Goal: Communication & Community: Ask a question

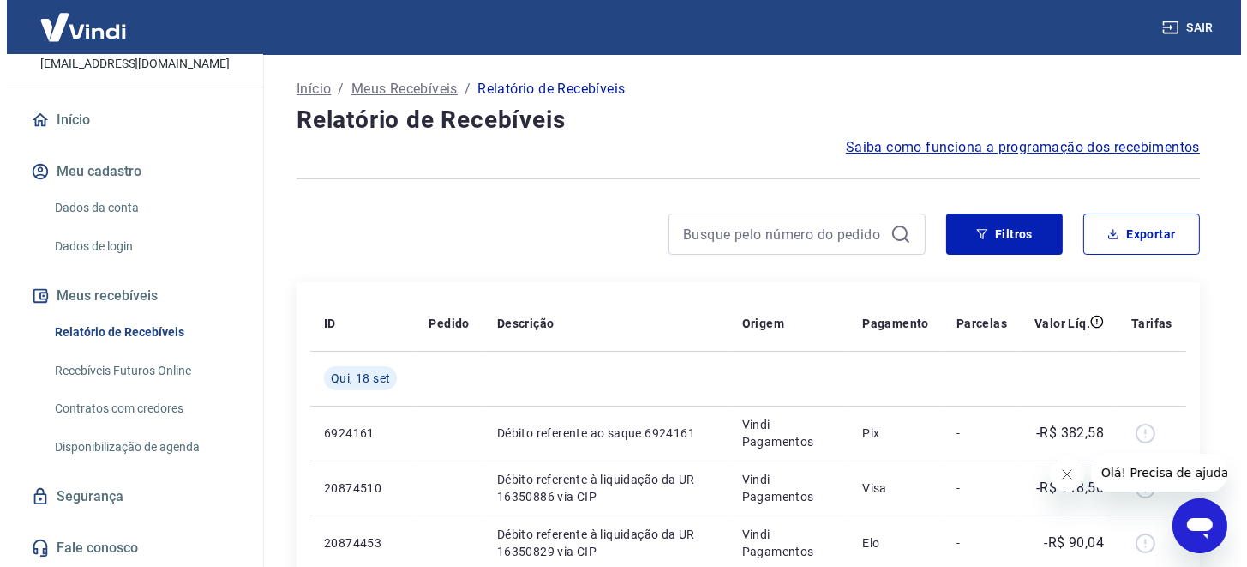
scroll to position [131, 0]
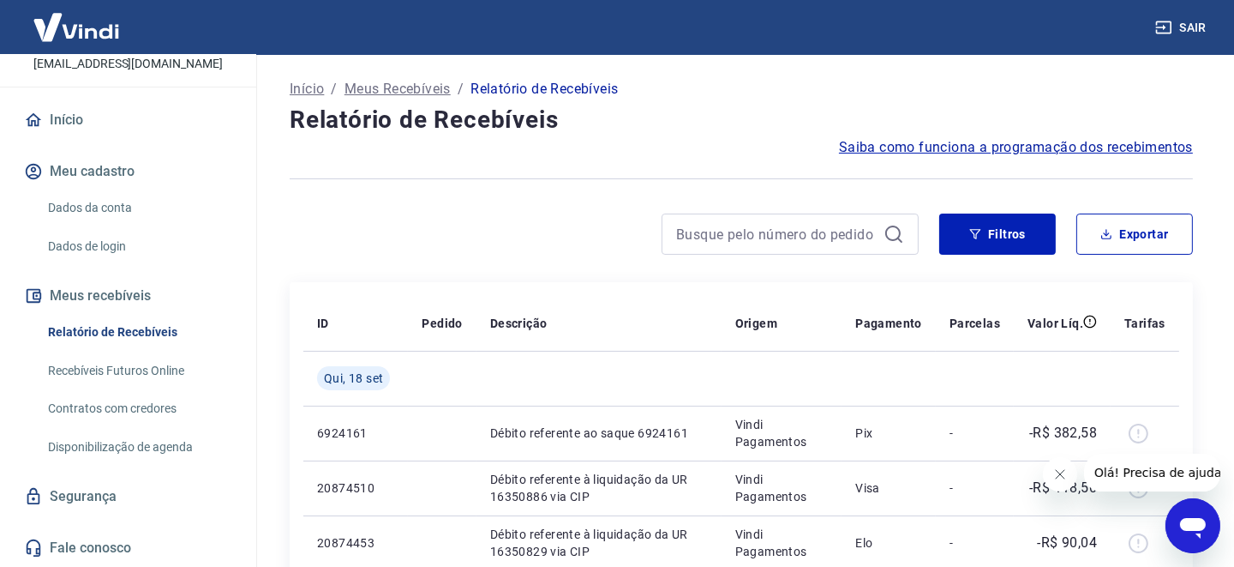
click at [83, 543] on link "Fale conosco" at bounding box center [128, 548] width 215 height 38
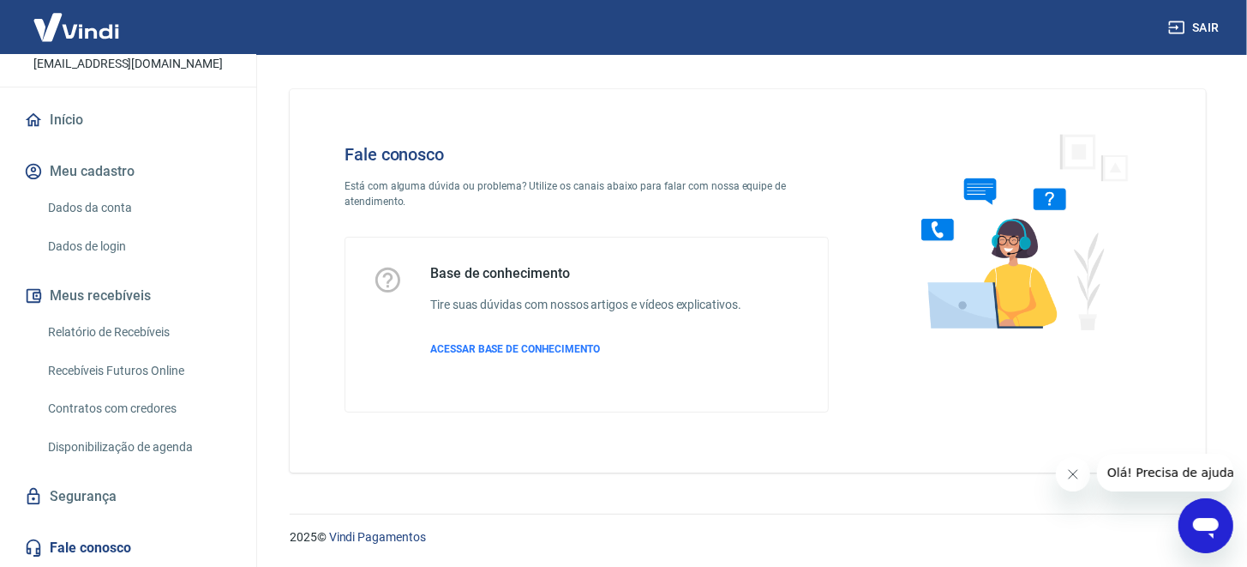
click at [1206, 527] on icon "Abrir janela de mensagens" at bounding box center [1205, 527] width 26 height 21
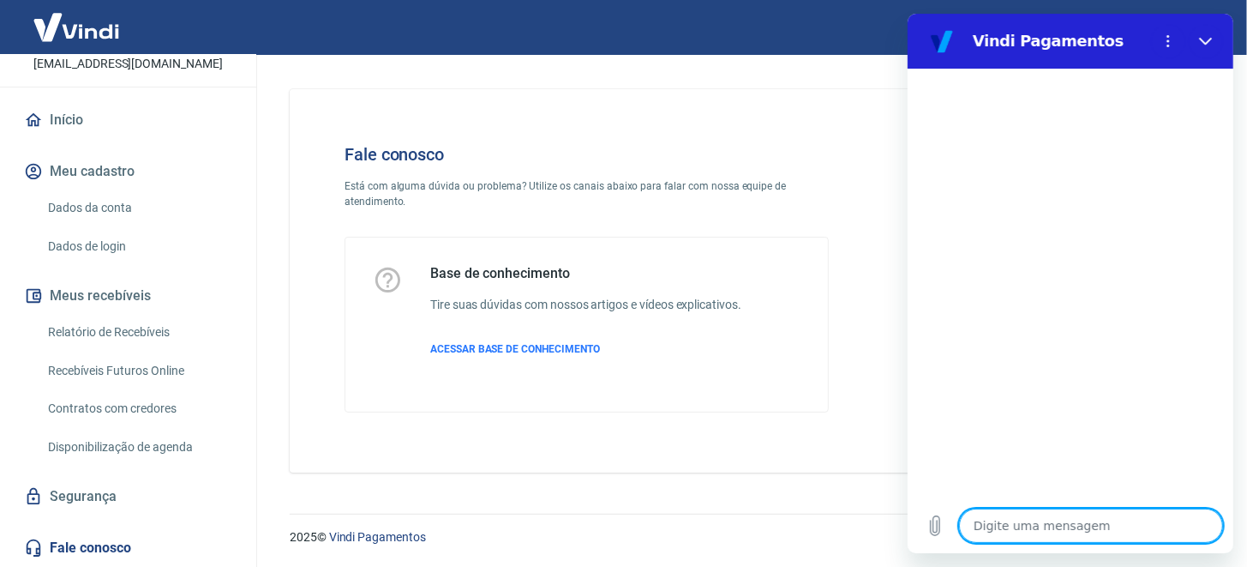
click at [1117, 532] on textarea at bounding box center [1090, 525] width 264 height 34
type textarea "o"
type textarea "x"
type textarea "ol"
type textarea "x"
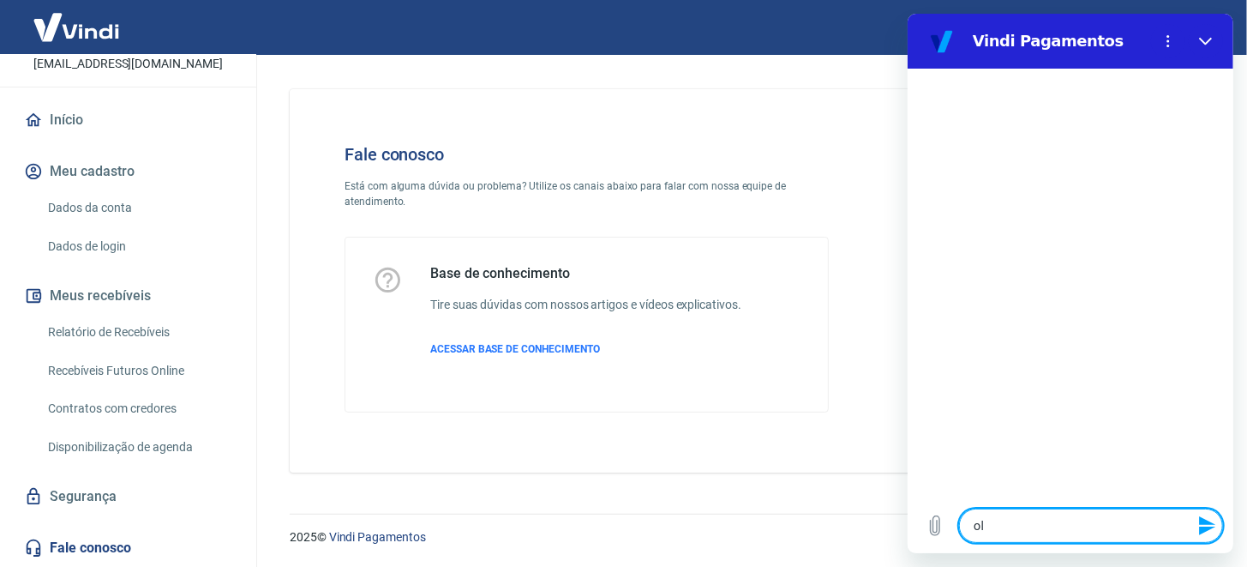
type textarea "olá"
type textarea "x"
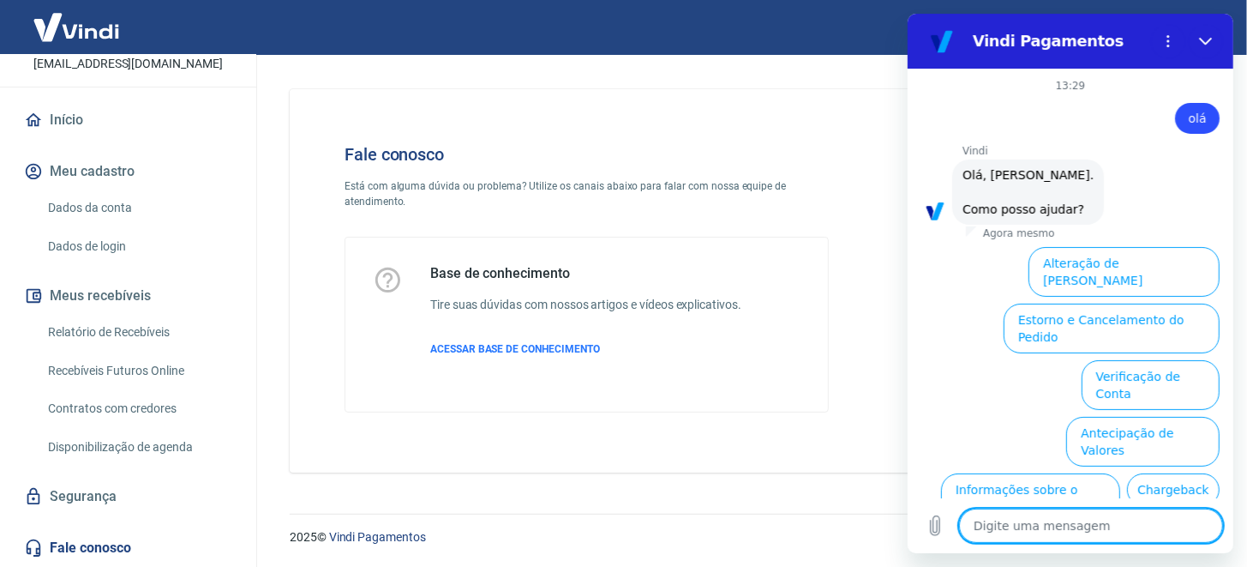
scroll to position [96, 0]
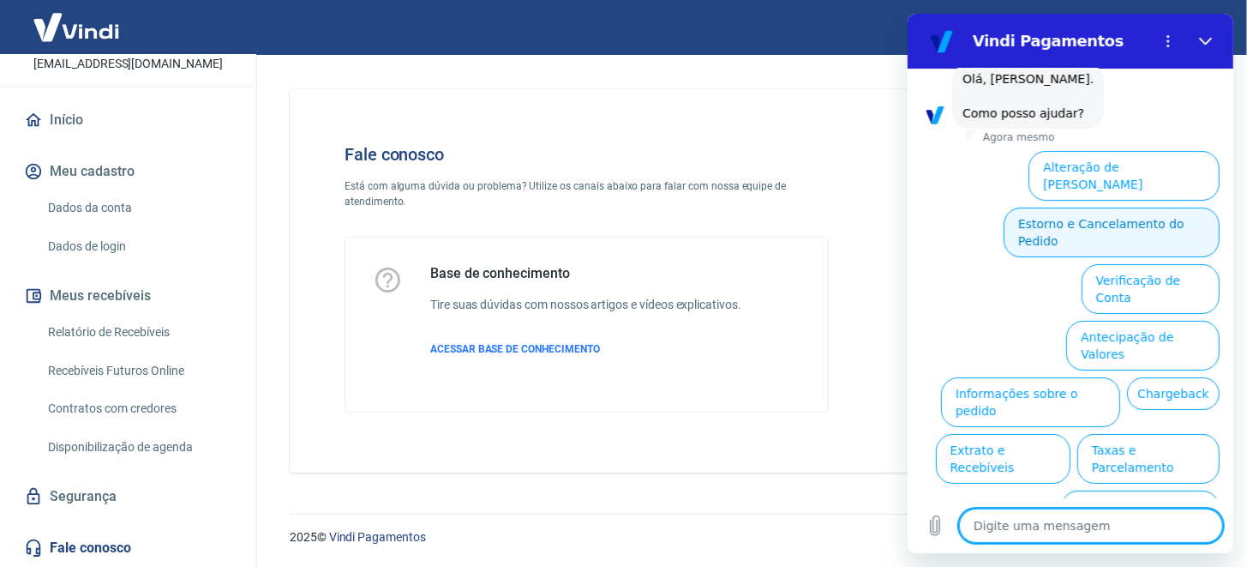
click at [1134, 207] on button "Estorno e Cancelamento do Pedido" at bounding box center [1111, 232] width 216 height 50
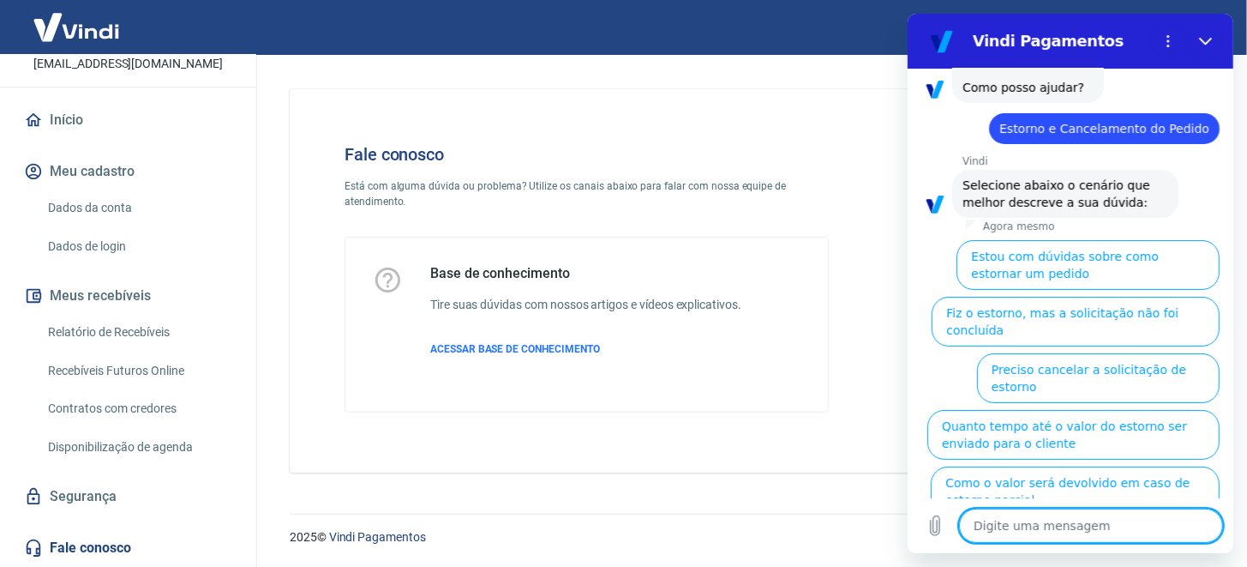
scroll to position [145, 0]
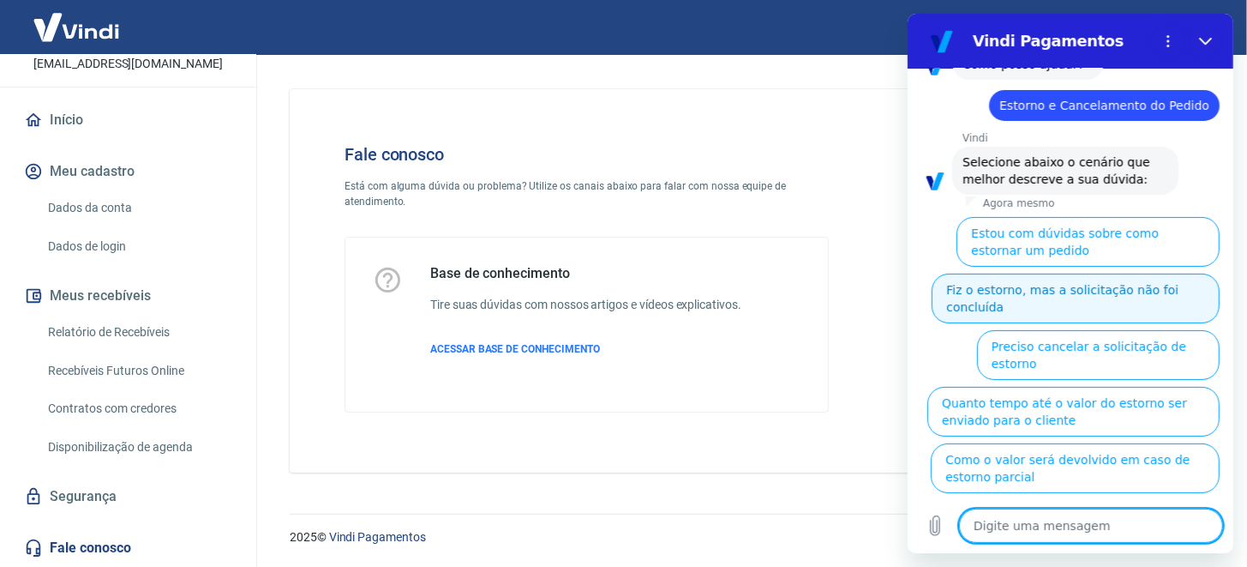
click at [1058, 291] on button "Fiz o estorno, mas a solicitação não foi concluída" at bounding box center [1075, 298] width 288 height 50
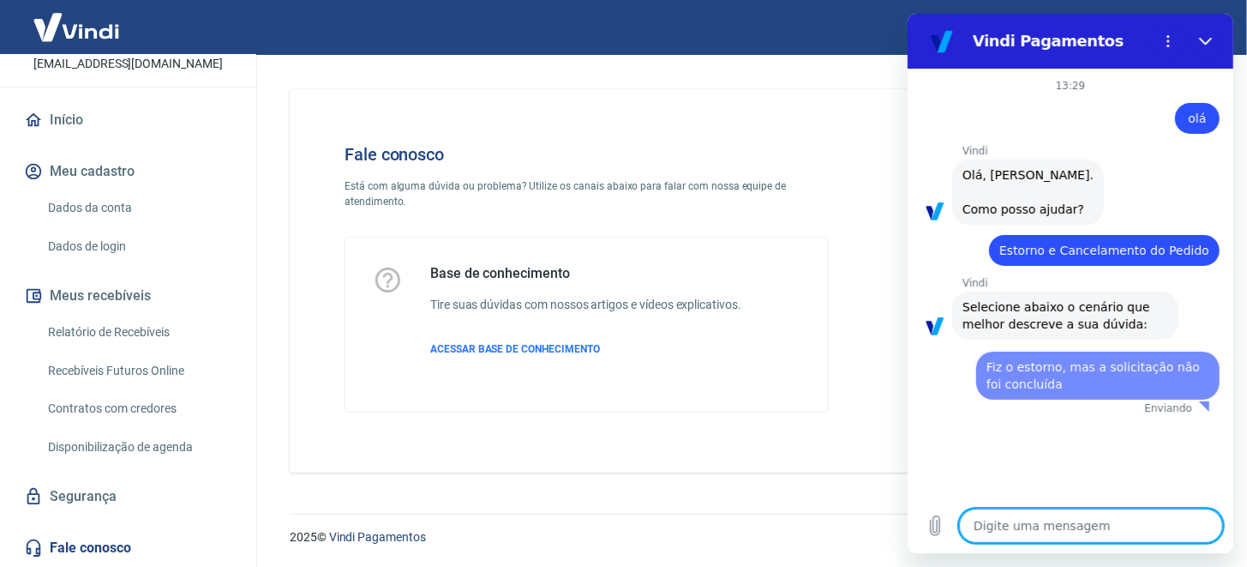
scroll to position [0, 0]
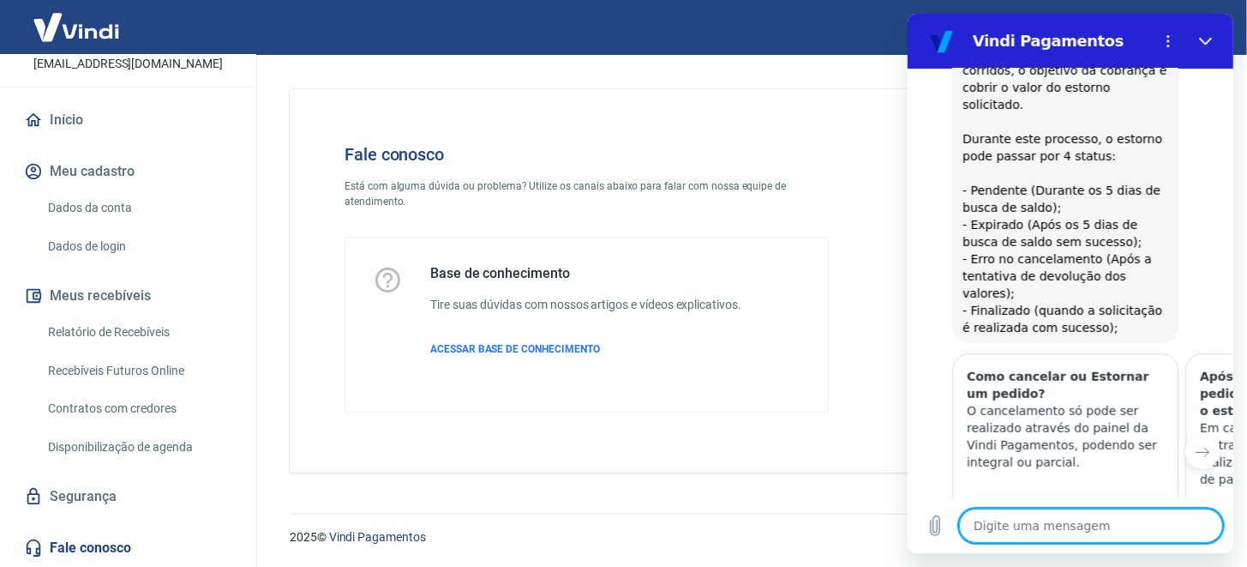
type textarea "x"
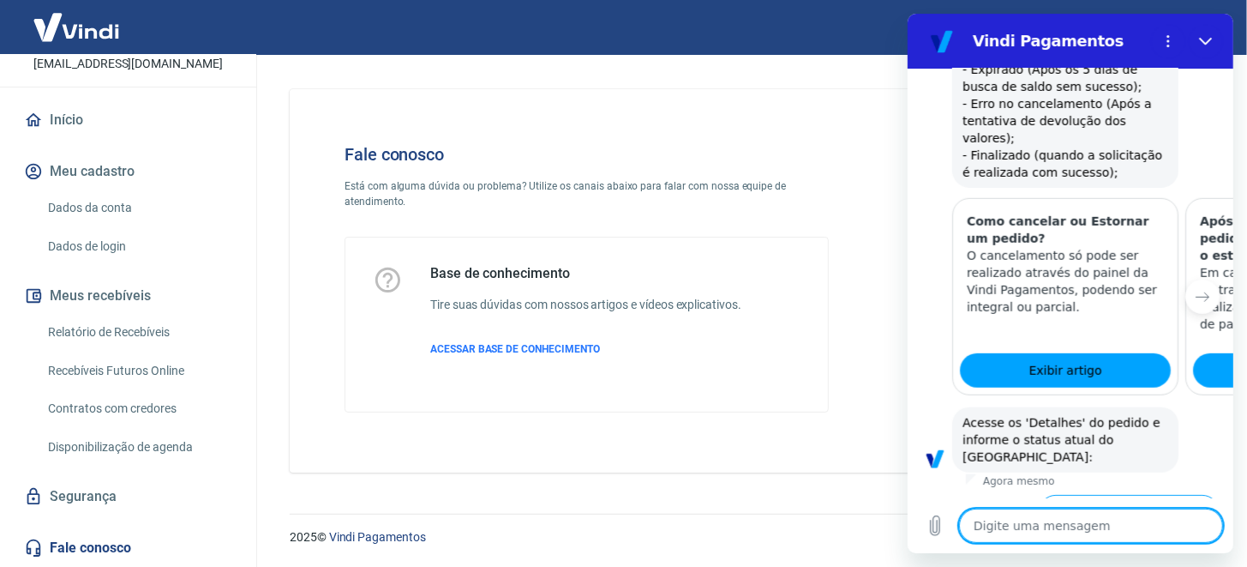
scroll to position [714, 0]
click at [1100, 532] on textarea at bounding box center [1090, 525] width 264 height 34
type textarea "n"
type textarea "x"
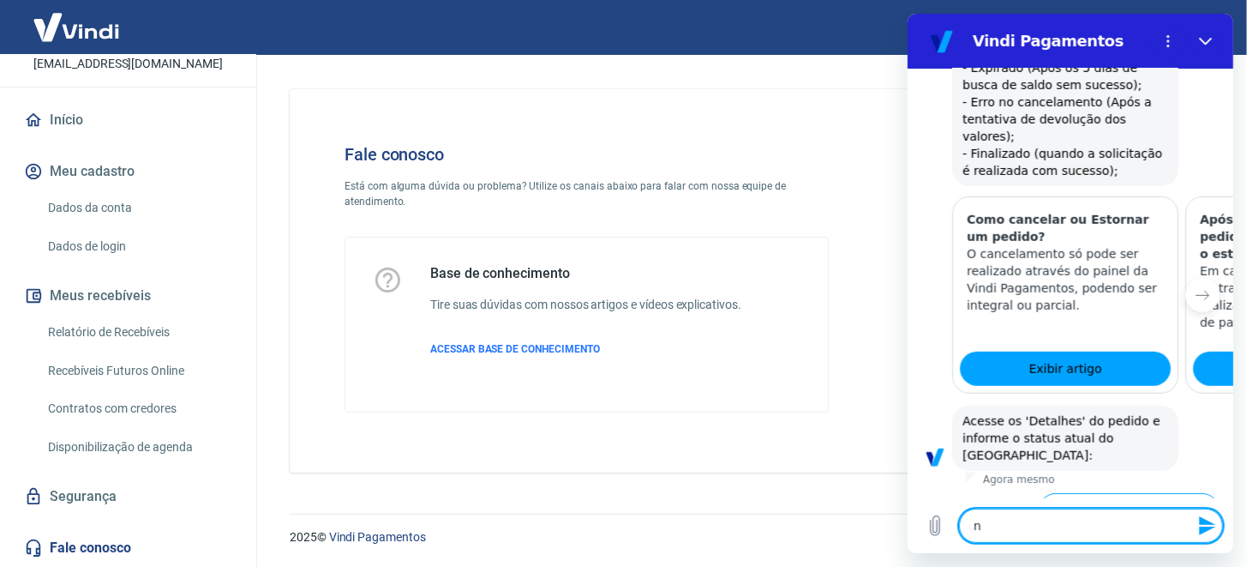
type textarea "ne"
type textarea "x"
type textarea "neh"
type textarea "x"
type textarea "nehu"
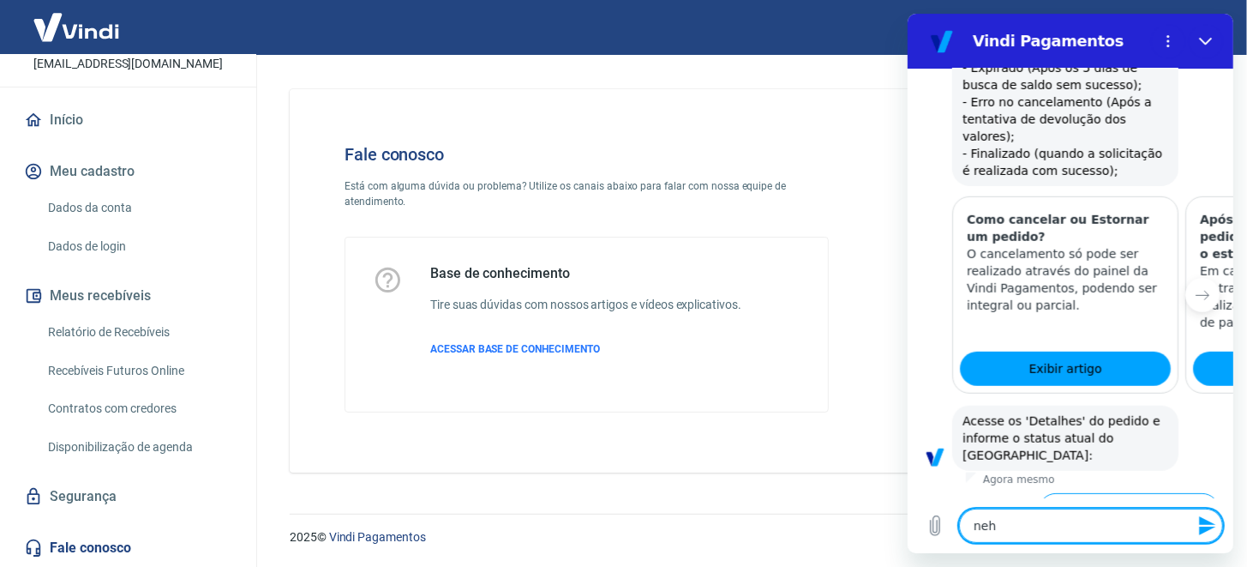
type textarea "x"
type textarea "nehum"
type textarea "x"
type textarea "nehuma"
type textarea "x"
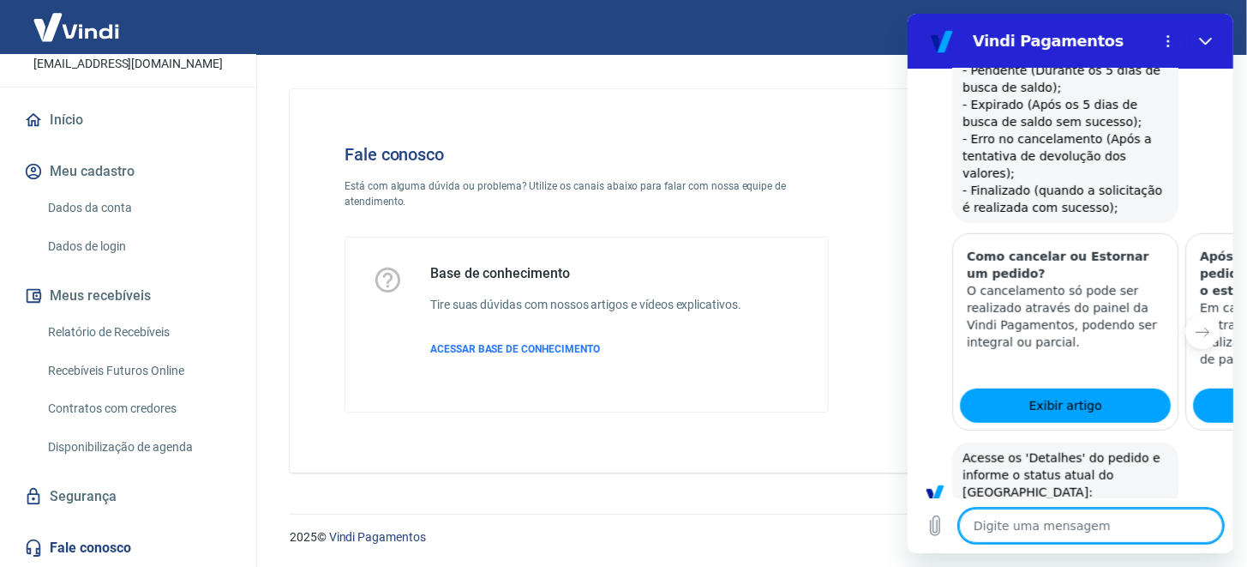
type textarea "x"
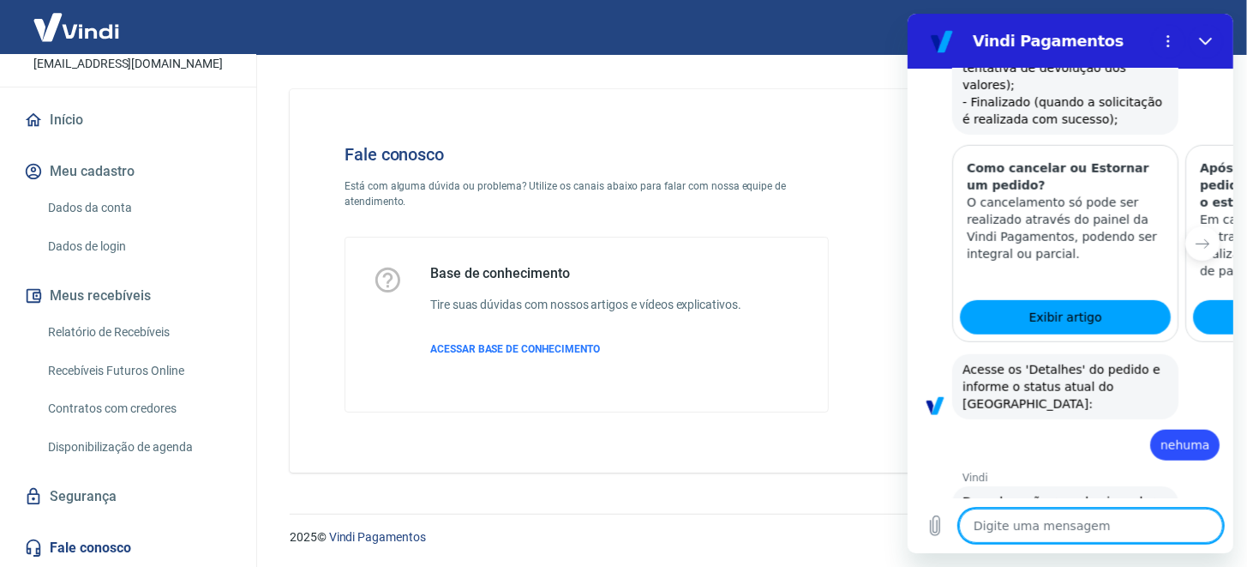
scroll to position [768, 0]
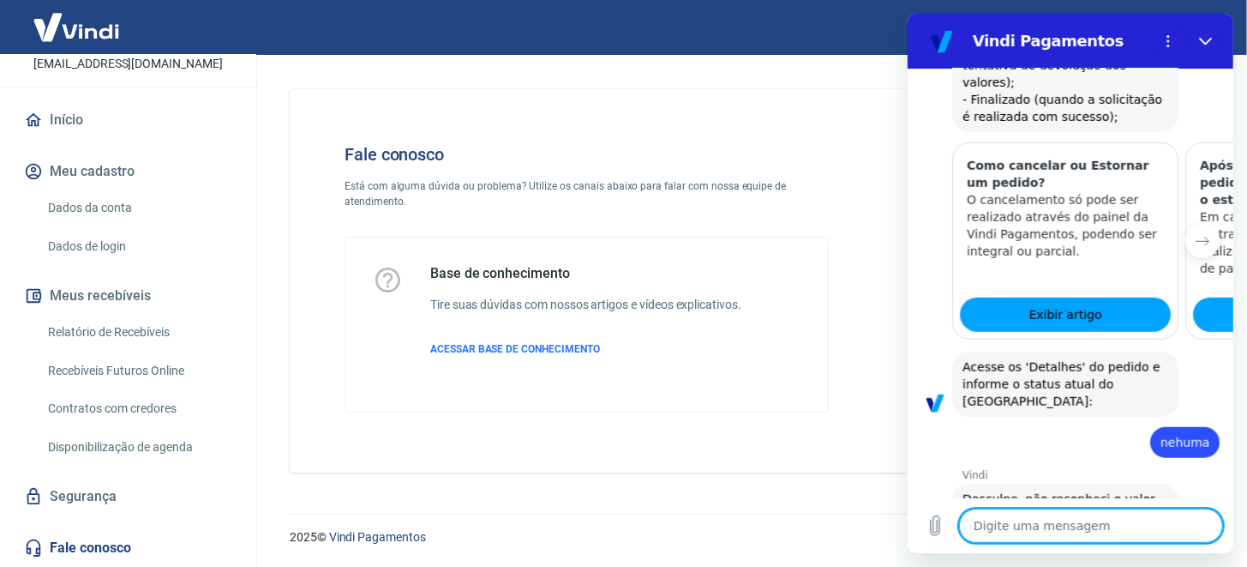
click at [1101, 519] on textarea at bounding box center [1090, 525] width 264 height 34
click at [1109, 522] on textarea at bounding box center [1090, 525] width 264 height 34
type textarea "n"
type textarea "x"
type textarea "ne"
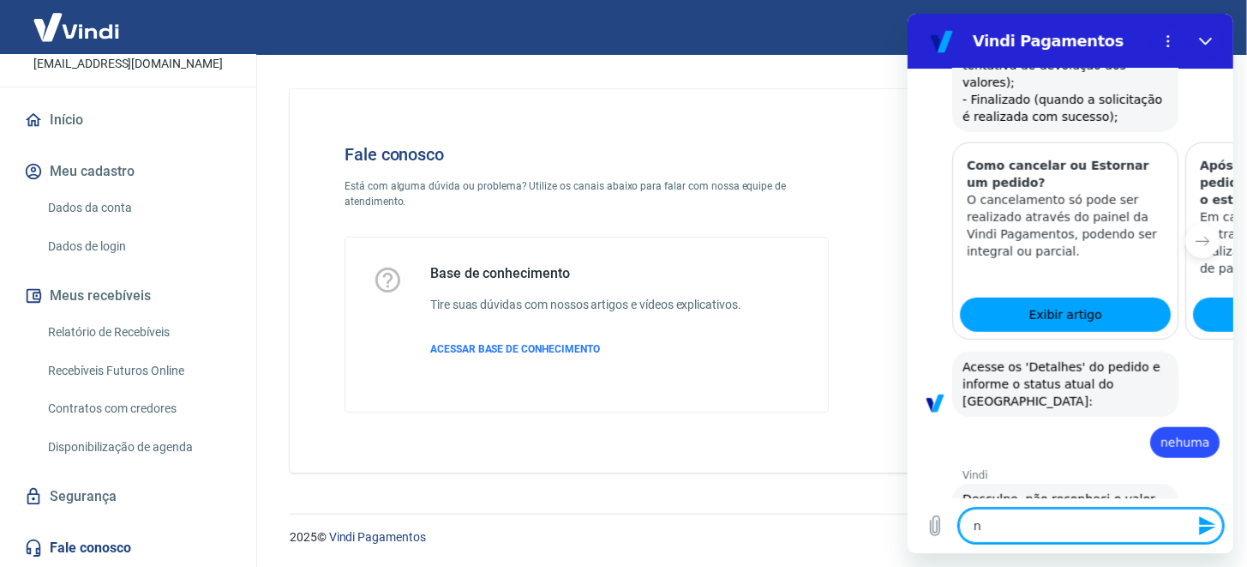
type textarea "x"
type textarea "nen"
type textarea "x"
type textarea "nenh"
type textarea "x"
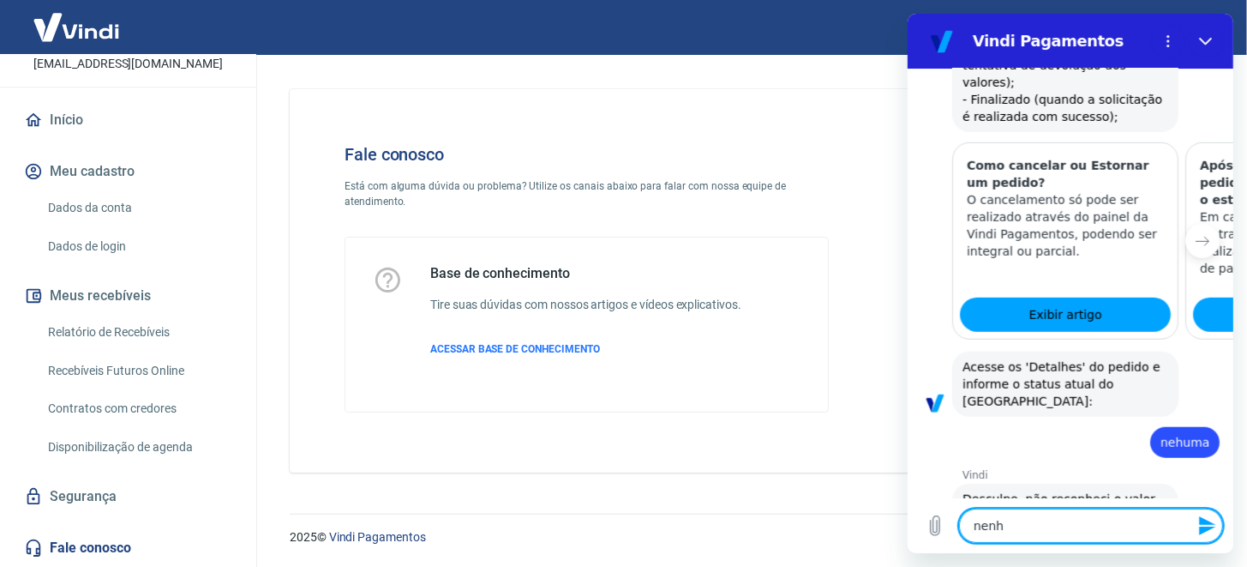
type textarea "nenhu"
type textarea "x"
type textarea "nenhum"
type textarea "x"
type textarea "nenhuma"
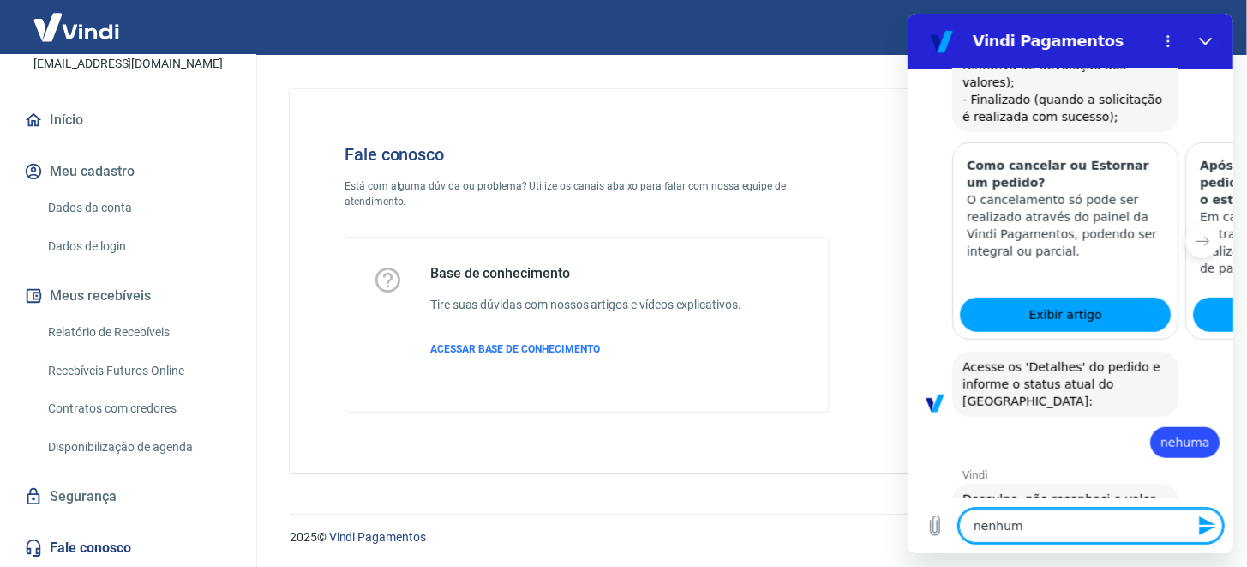
type textarea "x"
type textarea "nenhuma"
type textarea "x"
type textarea "nenhuma d"
type textarea "x"
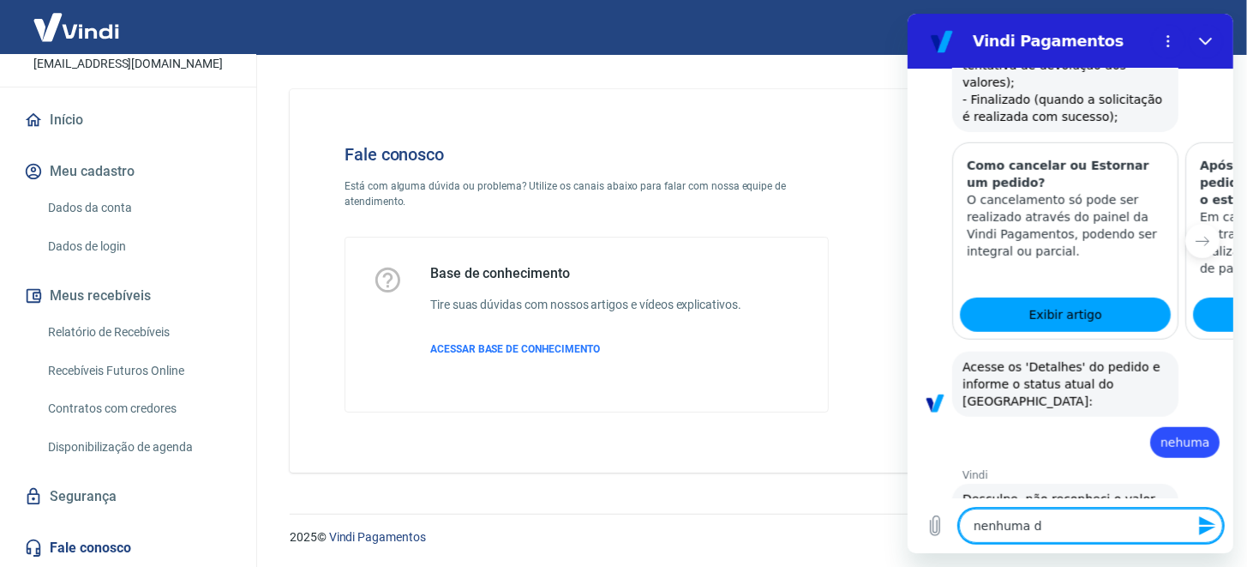
type textarea "nenhuma da"
type textarea "x"
type textarea "nenhuma das"
type textarea "x"
type textarea "nenhuma das"
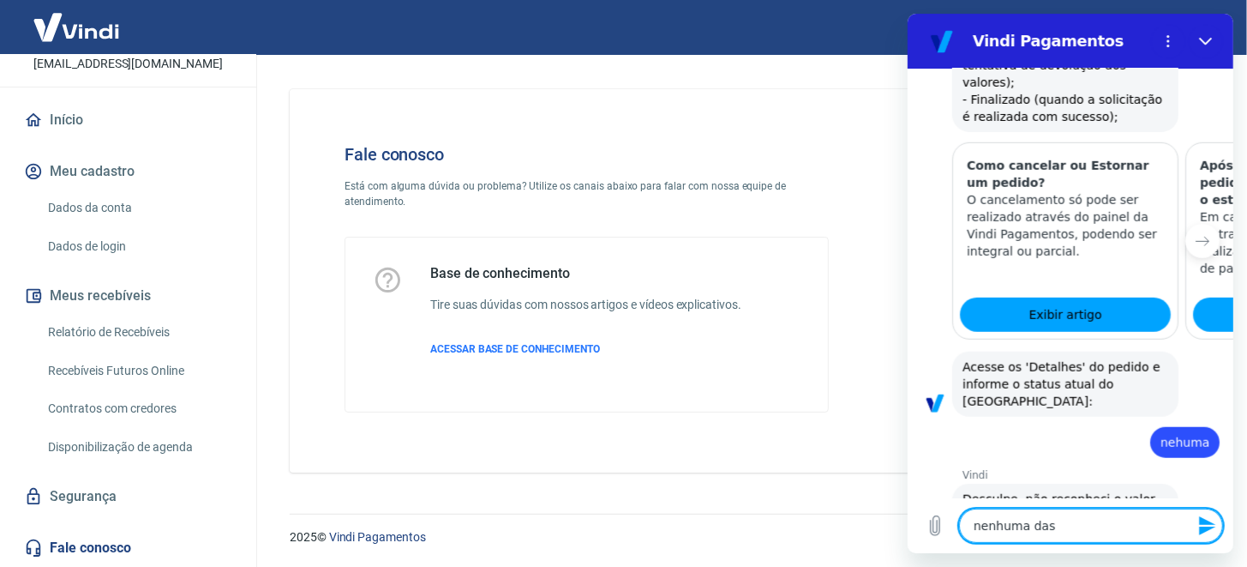
type textarea "x"
type textarea "nenhuma das a"
type textarea "x"
type textarea "nenhuma das an"
type textarea "x"
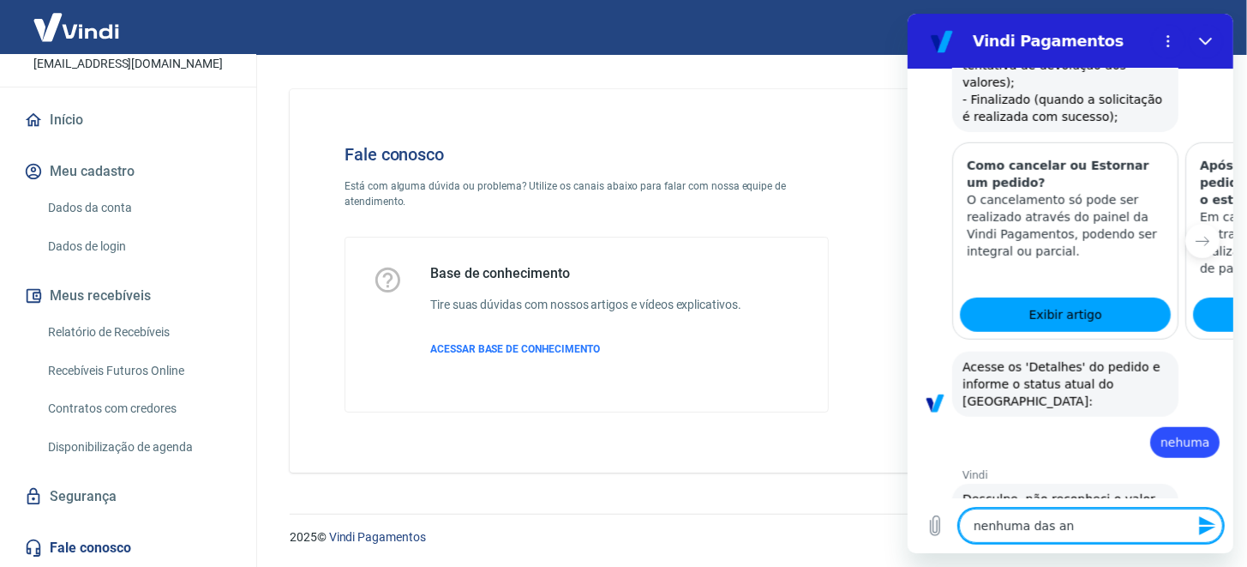
type textarea "nenhuma das ant"
type textarea "x"
type textarea "nenhuma das ante"
type textarea "x"
type textarea "nenhuma das anter"
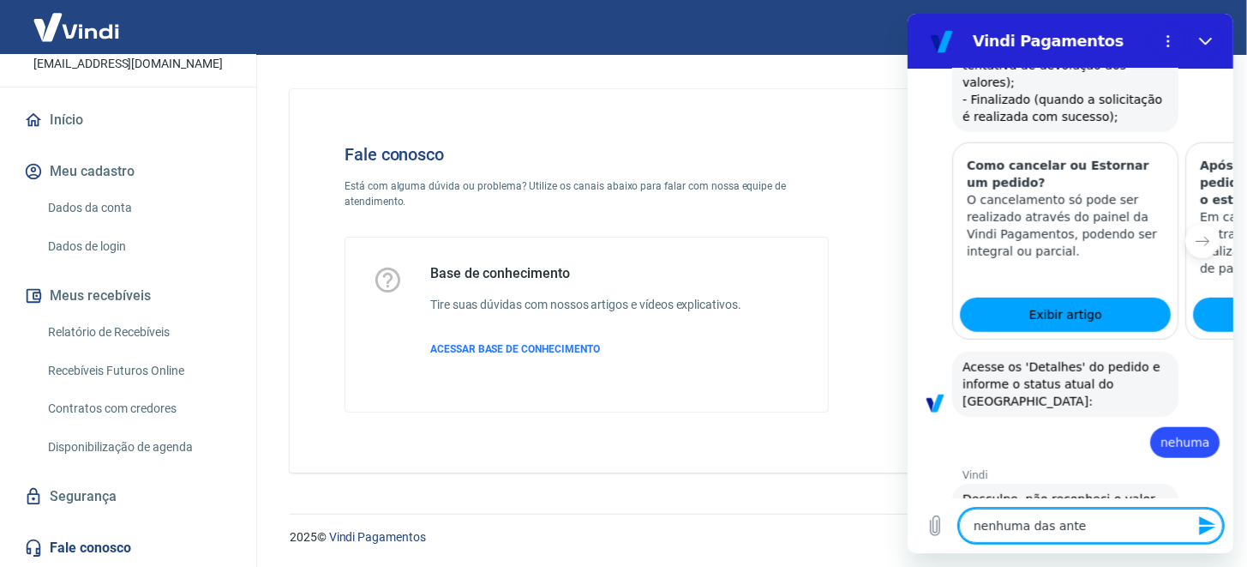
type textarea "x"
type textarea "nenhuma das anteri"
type textarea "x"
type textarea "nenhuma das anterio"
type textarea "x"
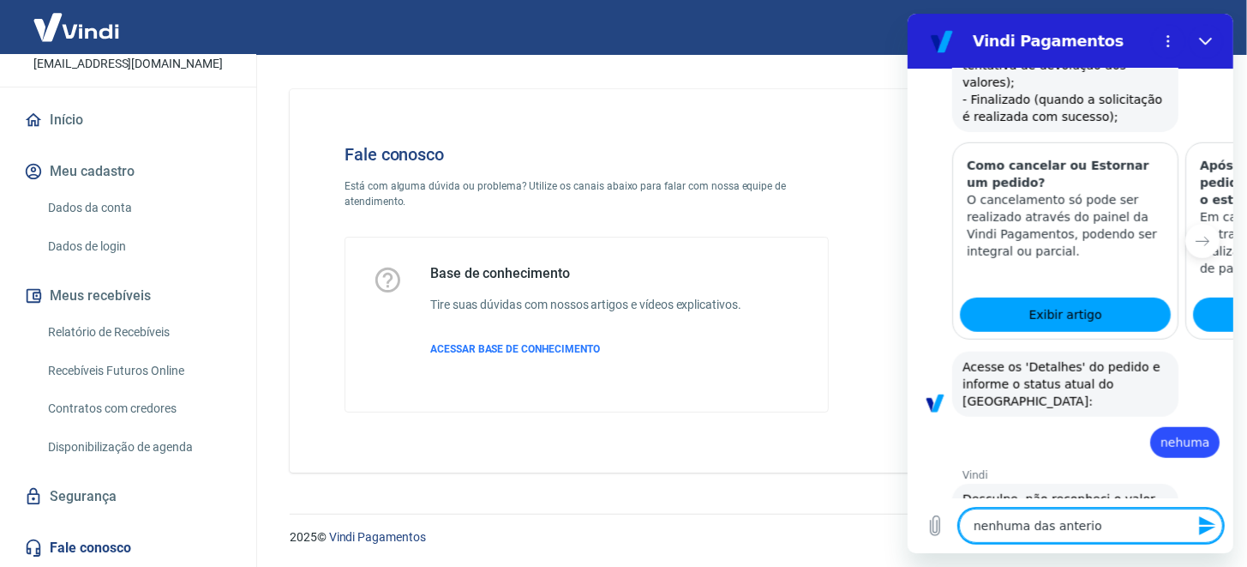
type textarea "nenhuma das anterior"
type textarea "x"
type textarea "nenhuma das anteriore"
type textarea "x"
type textarea "nenhuma das anteriores"
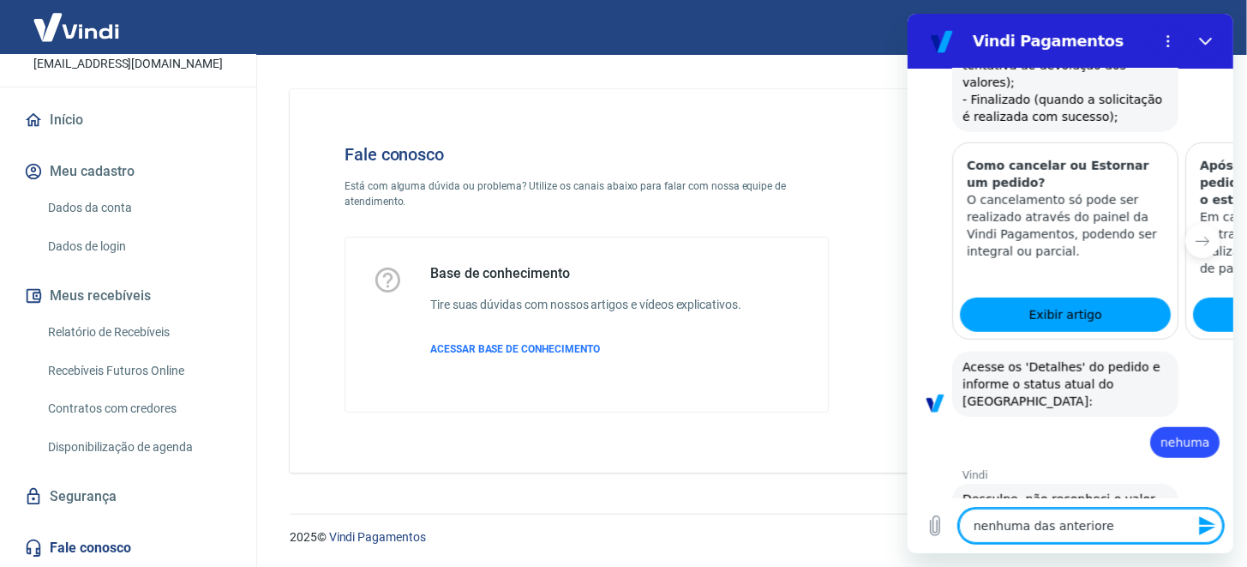
type textarea "x"
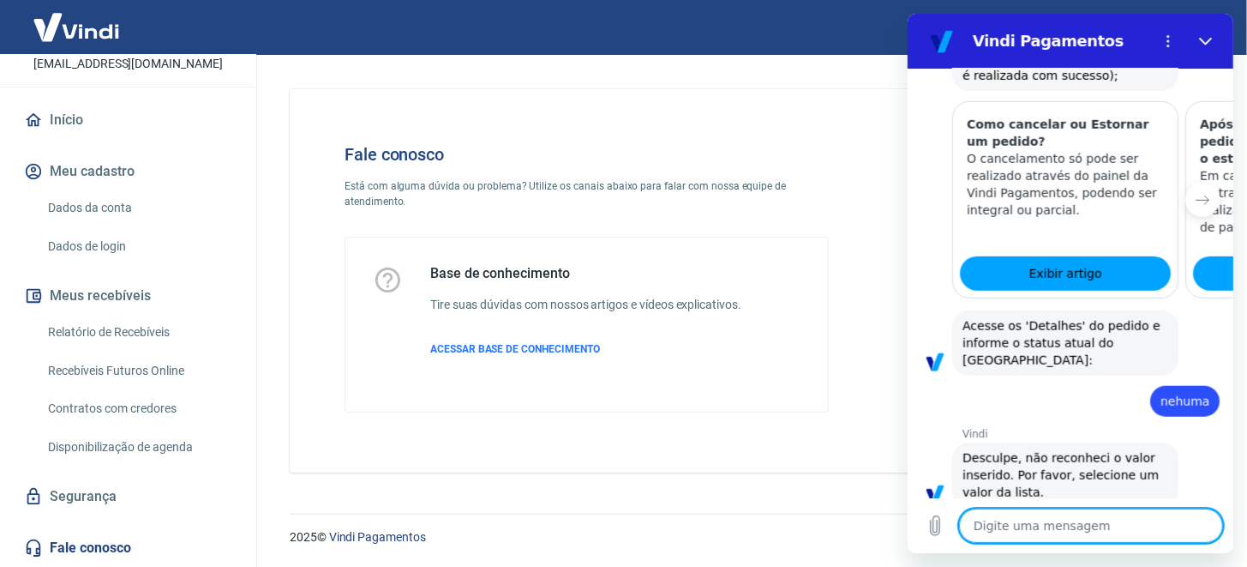
type textarea "x"
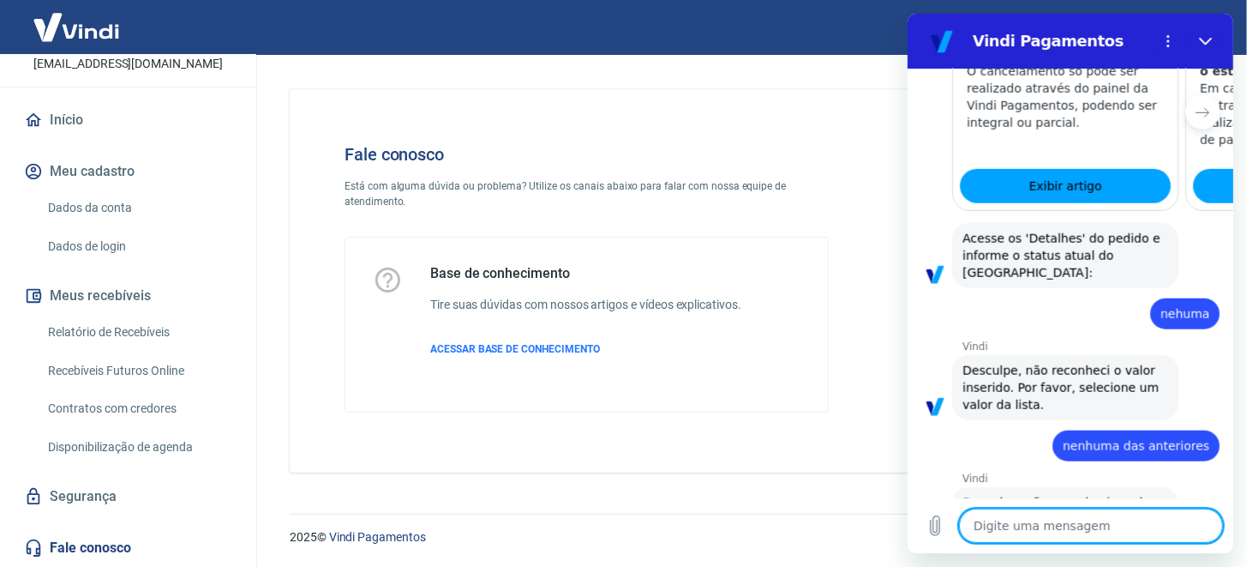
scroll to position [900, 0]
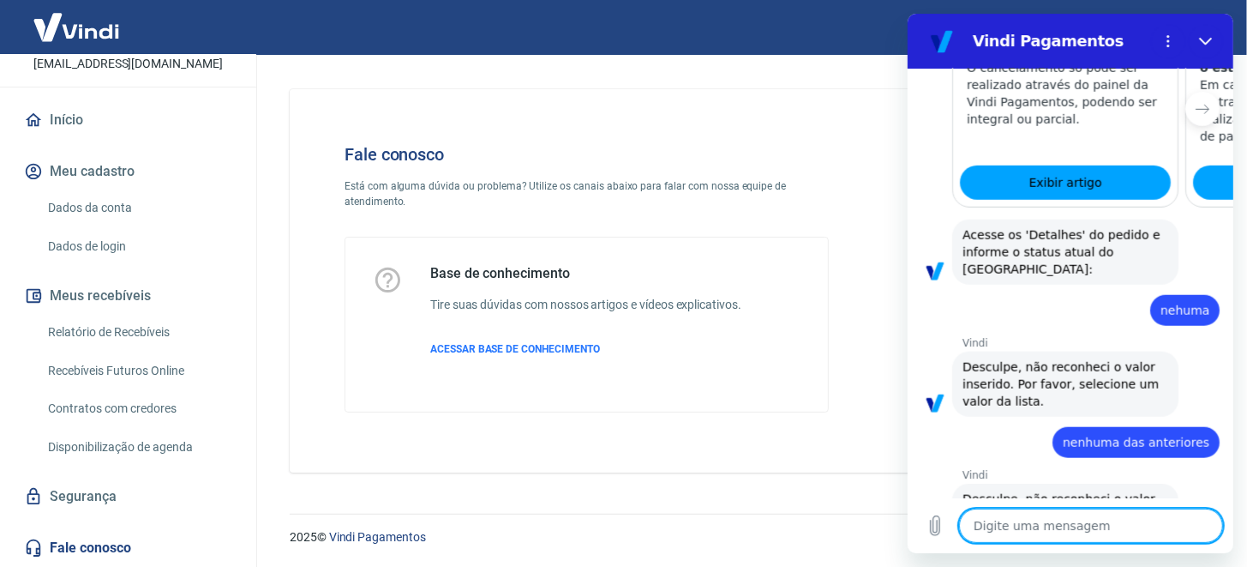
click at [1061, 530] on textarea at bounding box center [1090, 525] width 264 height 34
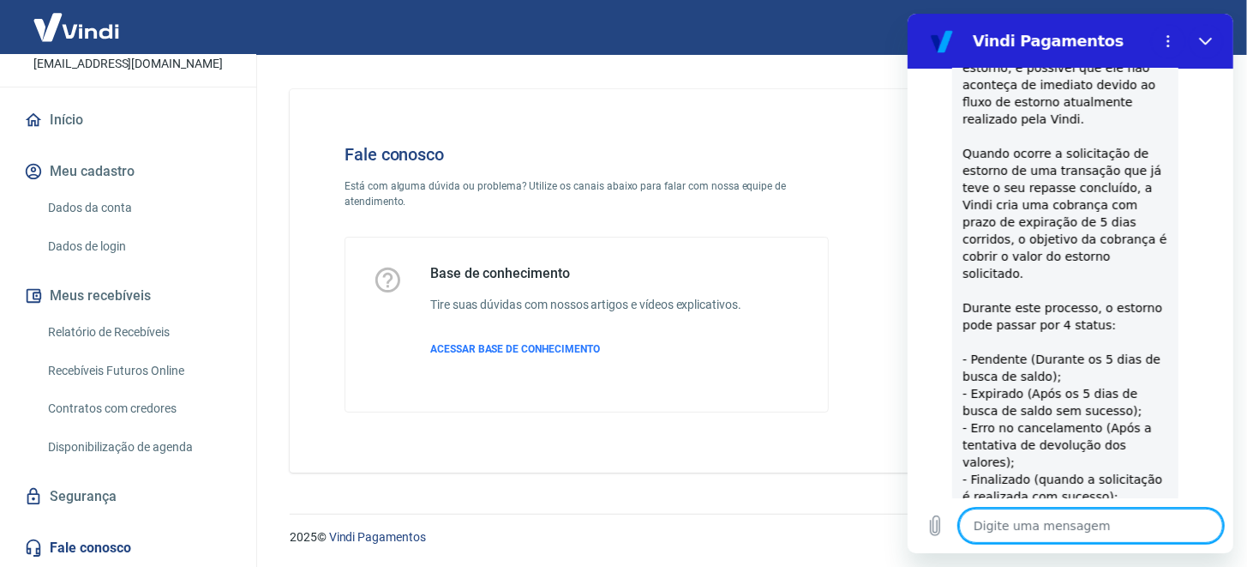
scroll to position [728, 0]
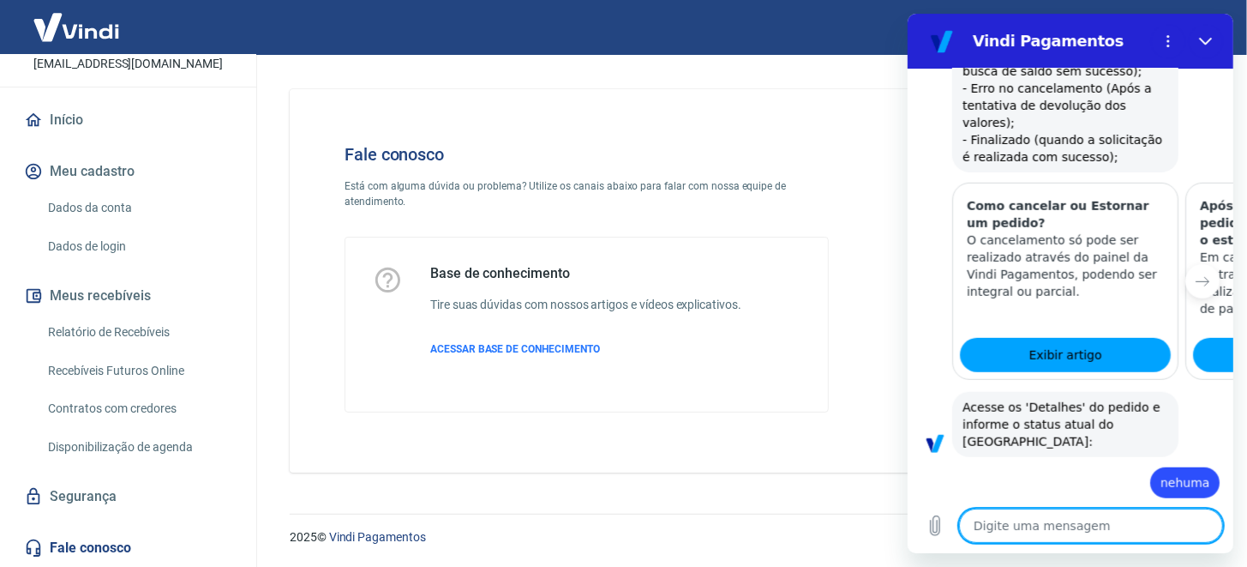
click at [1088, 399] on span "Acesse os 'Detalhes' do pedido e informe o status atual do estorno:" at bounding box center [1065, 424] width 206 height 51
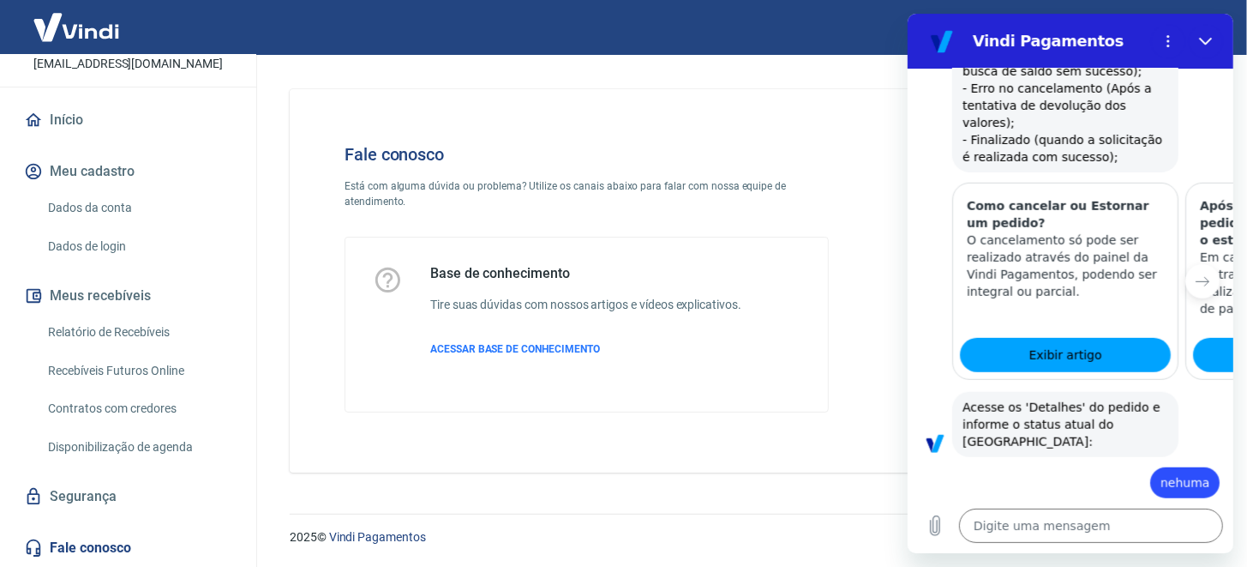
click at [1103, 399] on span "Acesse os 'Detalhes' do pedido e informe o status atual do estorno:" at bounding box center [1065, 424] width 206 height 51
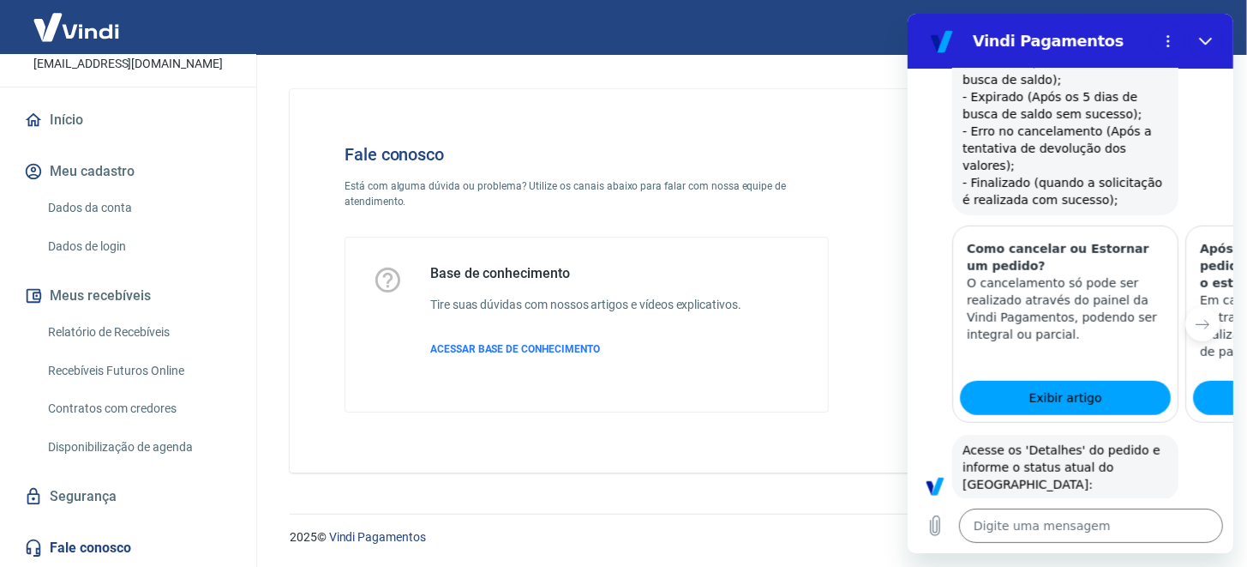
scroll to position [900, 0]
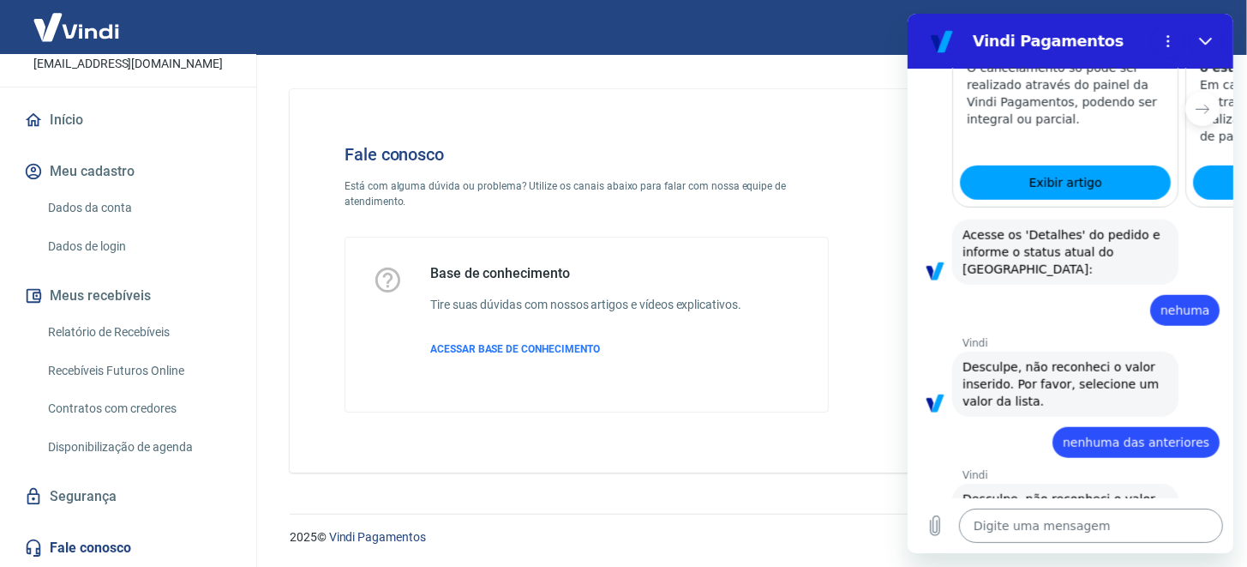
click at [1100, 533] on textarea at bounding box center [1090, 525] width 264 height 34
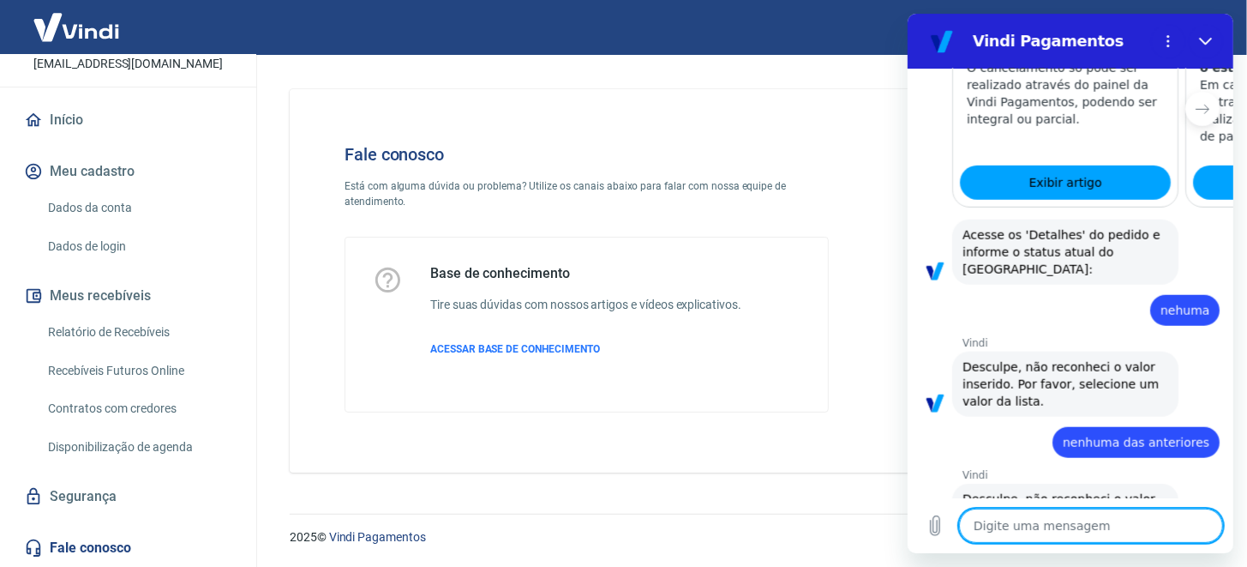
click at [1111, 530] on textarea at bounding box center [1090, 525] width 264 height 34
click at [927, 527] on icon "Carregar arquivo" at bounding box center [934, 525] width 21 height 21
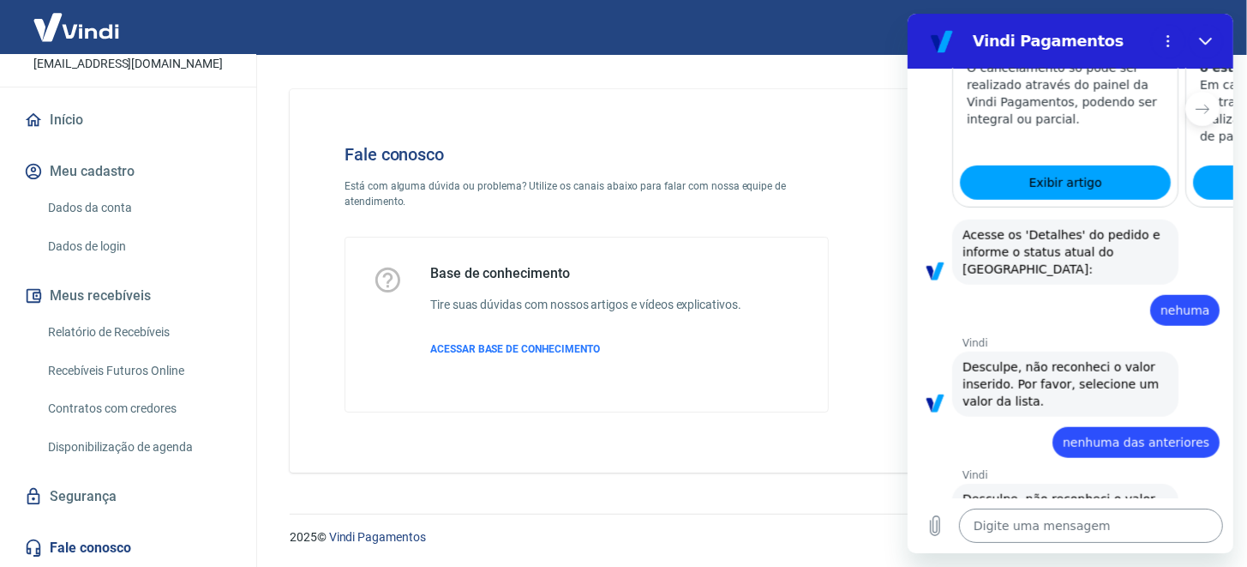
click at [1093, 529] on textarea at bounding box center [1090, 525] width 264 height 34
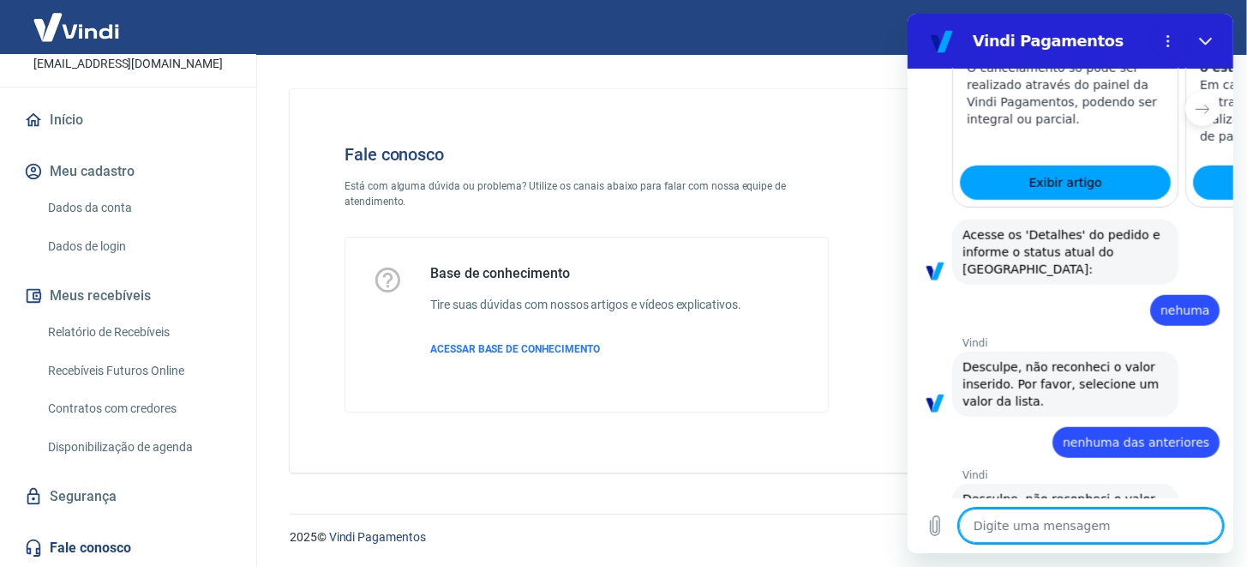
type textarea "o"
type textarea "x"
type textarea "ou"
type textarea "x"
type textarea "out"
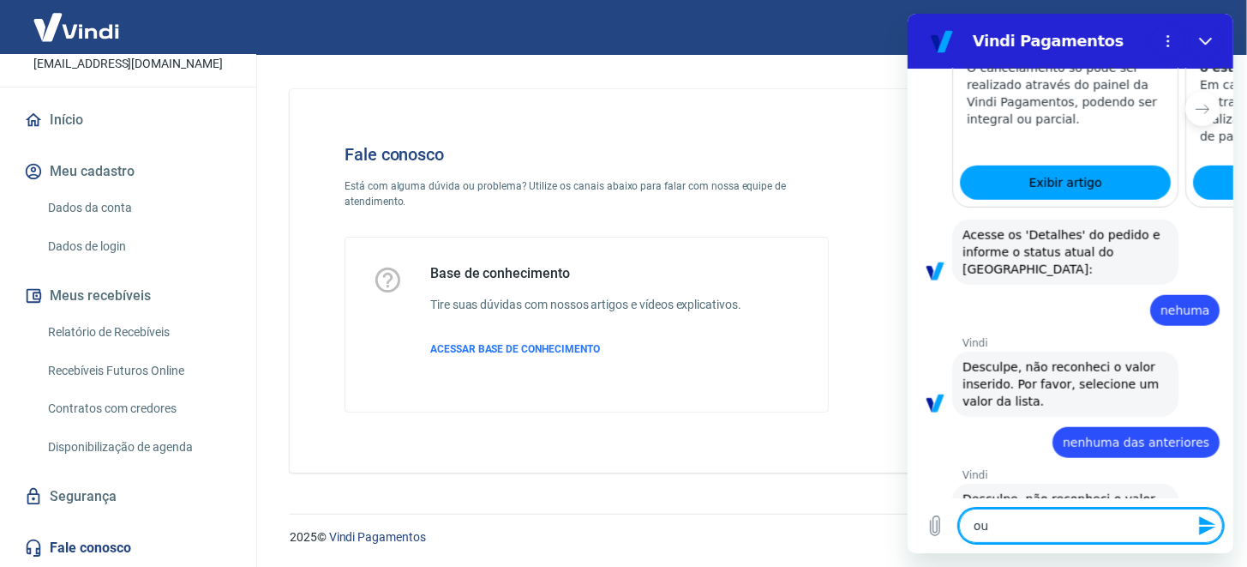
type textarea "x"
type textarea "outr"
type textarea "x"
type textarea "outro"
type textarea "x"
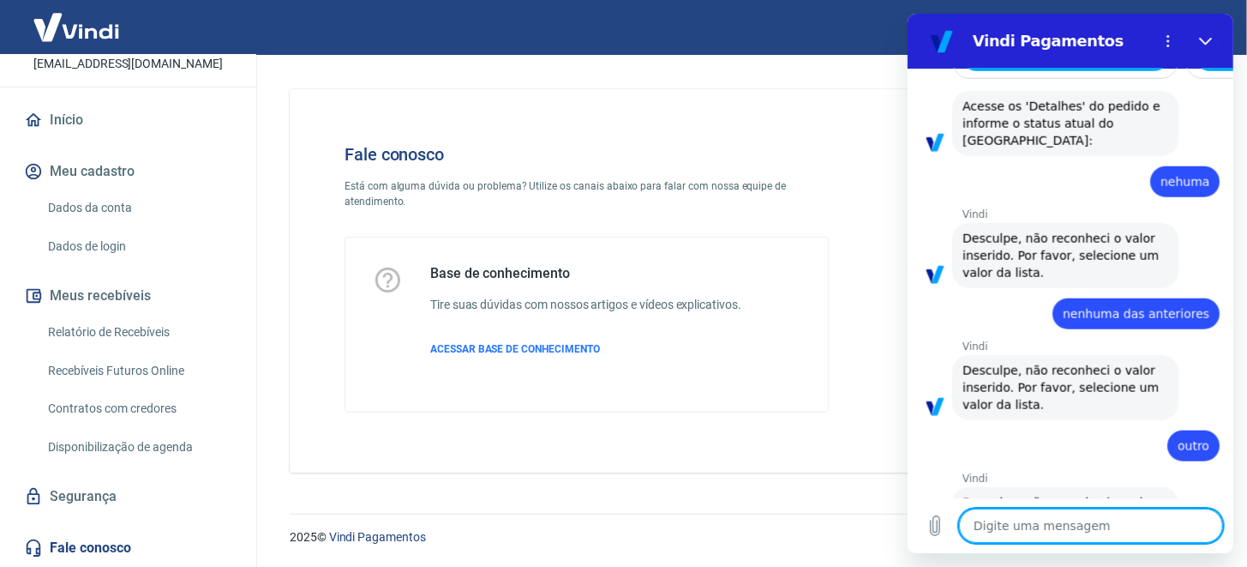
scroll to position [1032, 0]
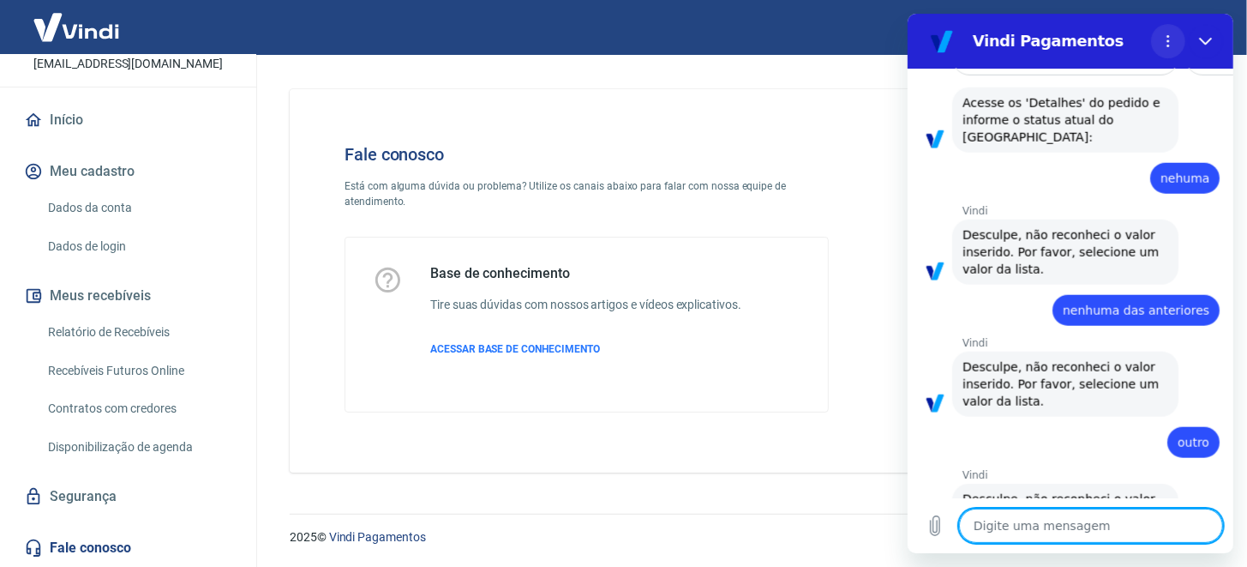
click at [1166, 36] on icon "Menu de opções" at bounding box center [1167, 41] width 14 height 14
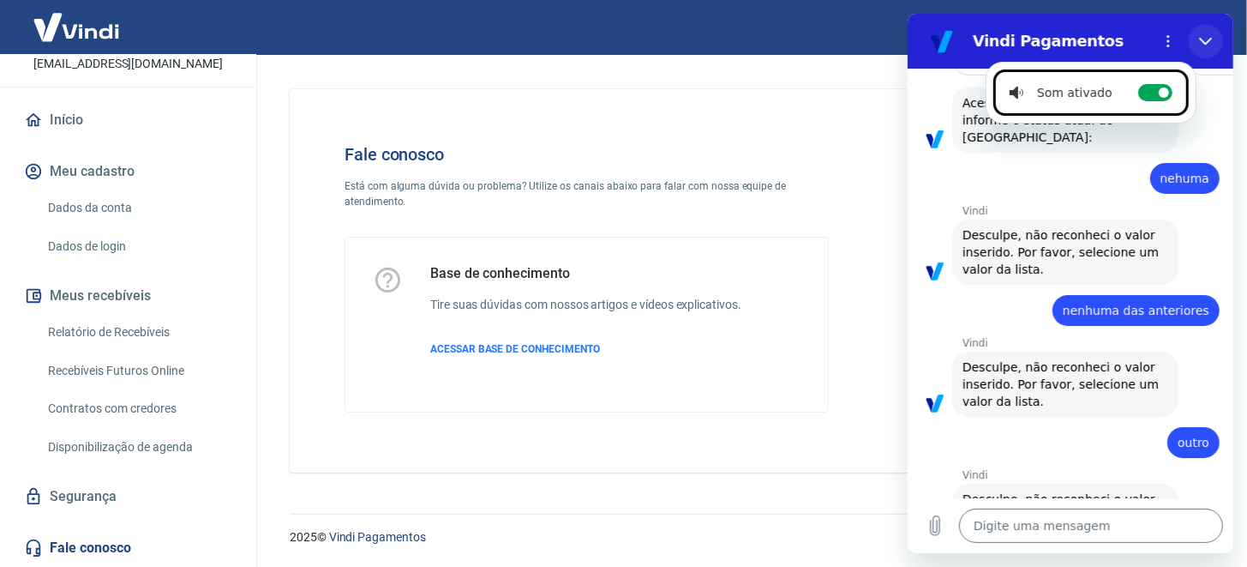
click at [1202, 38] on icon "Fechar" at bounding box center [1205, 41] width 14 height 14
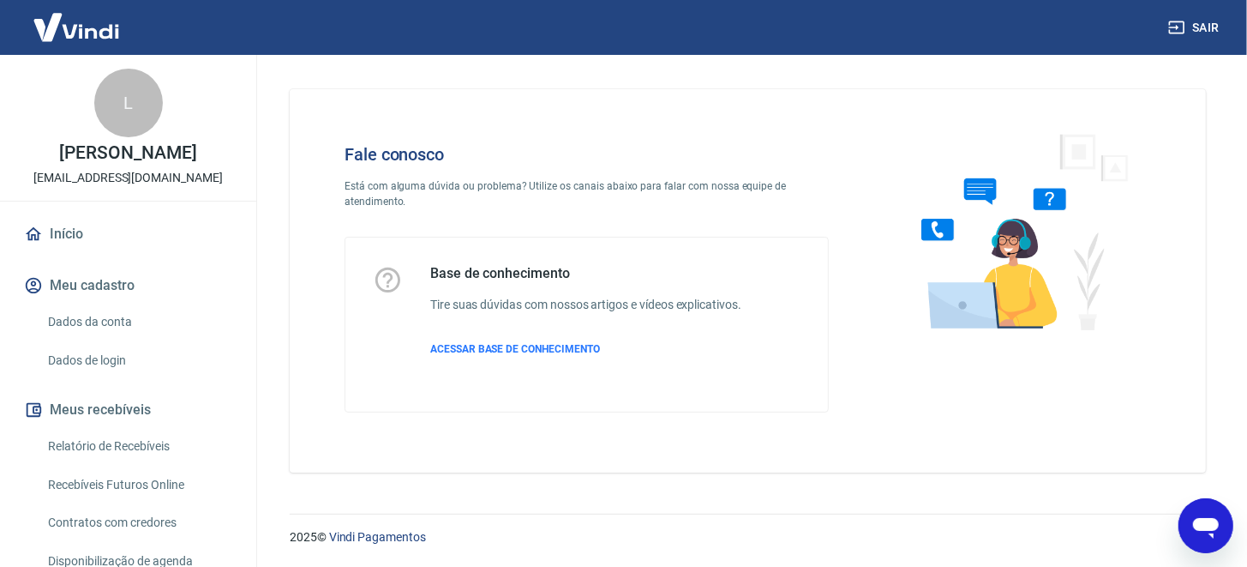
scroll to position [0, 0]
click at [1202, 518] on icon "Abrir janela de mensagens" at bounding box center [1205, 527] width 26 height 21
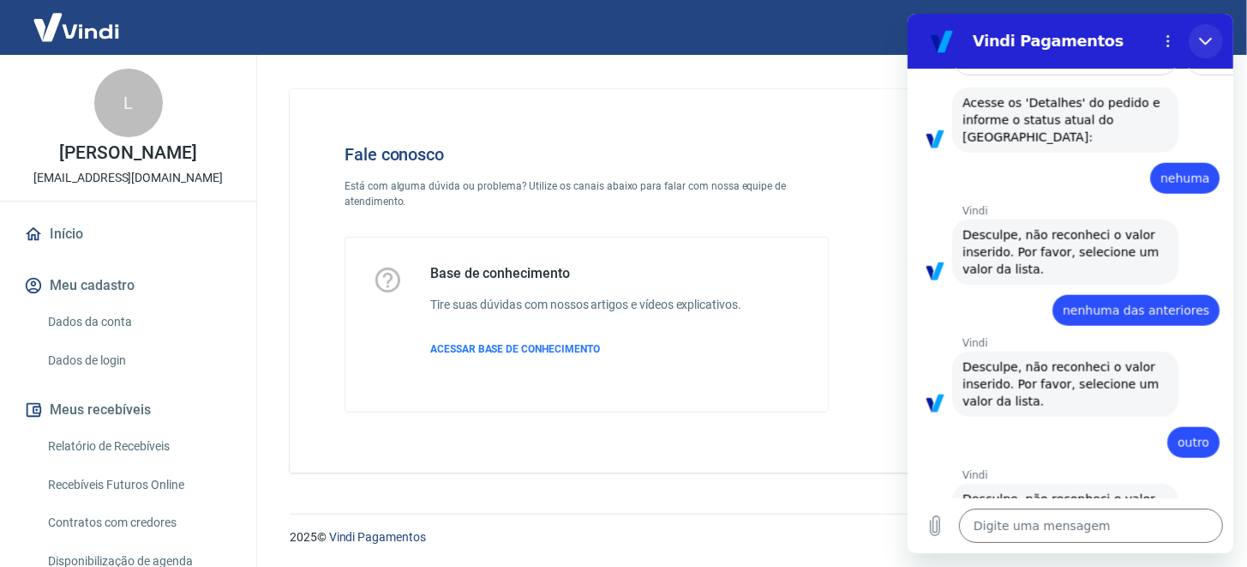
click at [1202, 37] on icon "Fechar" at bounding box center [1205, 41] width 14 height 14
type textarea "x"
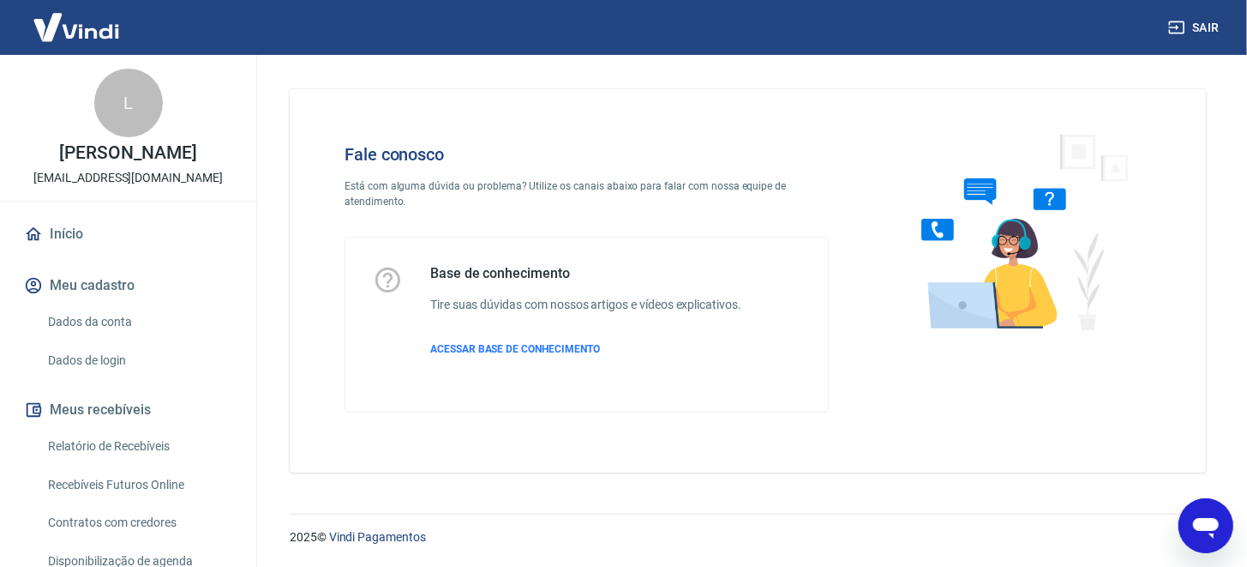
click at [1215, 513] on icon "Abrir janela de mensagens" at bounding box center [1205, 524] width 31 height 31
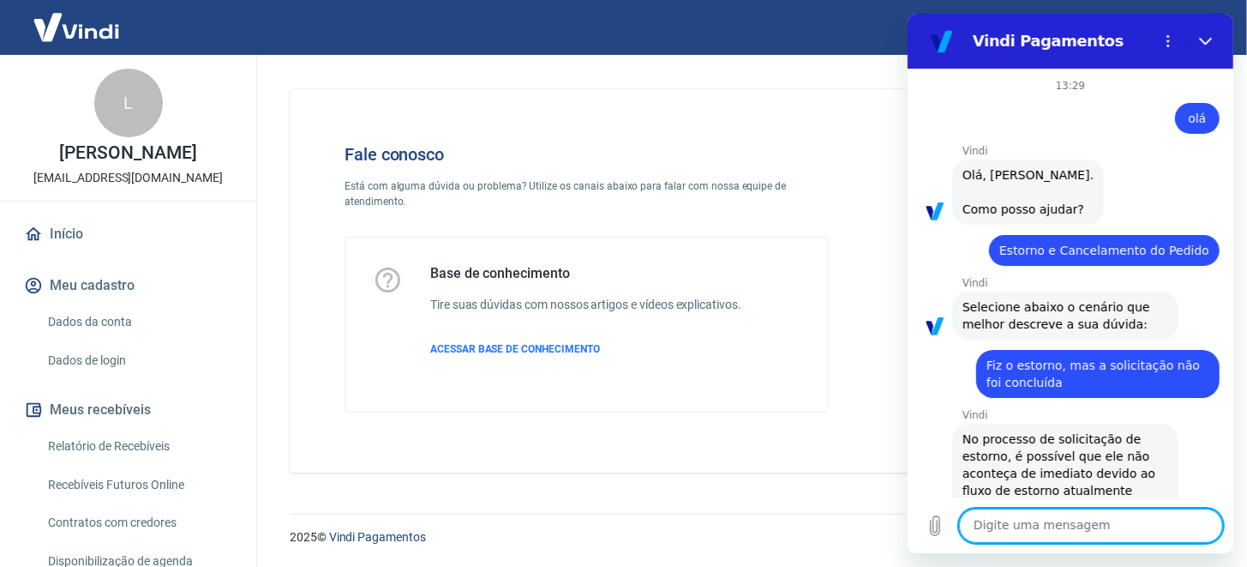
scroll to position [1032, 0]
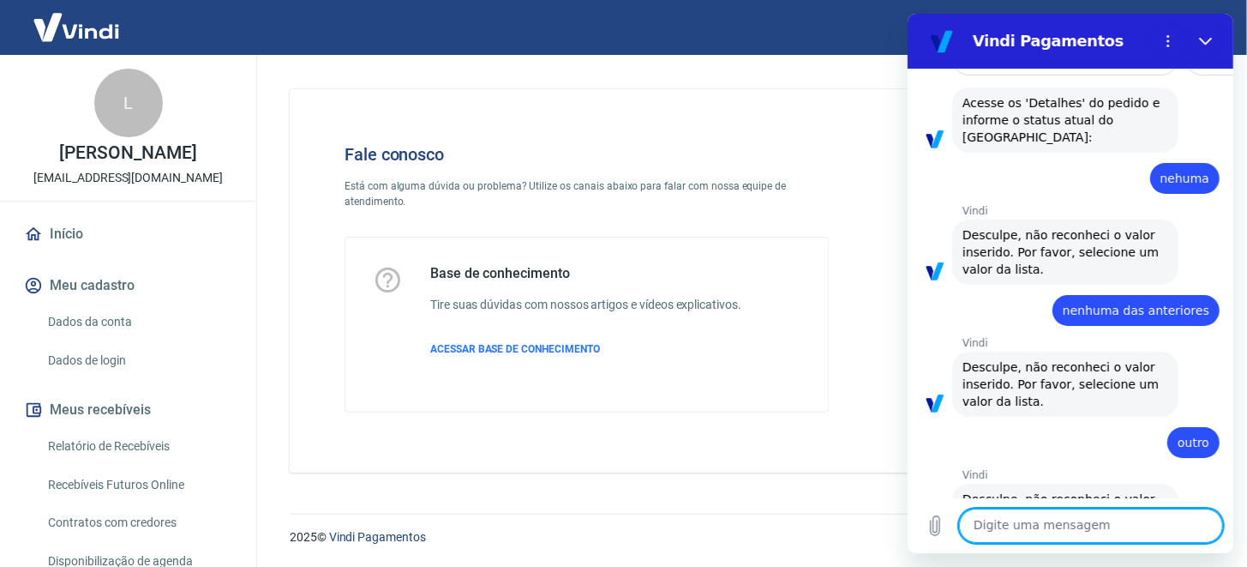
click at [1039, 522] on textarea at bounding box center [1090, 525] width 264 height 34
type textarea "o"
type textarea "x"
type textarea "ol"
type textarea "x"
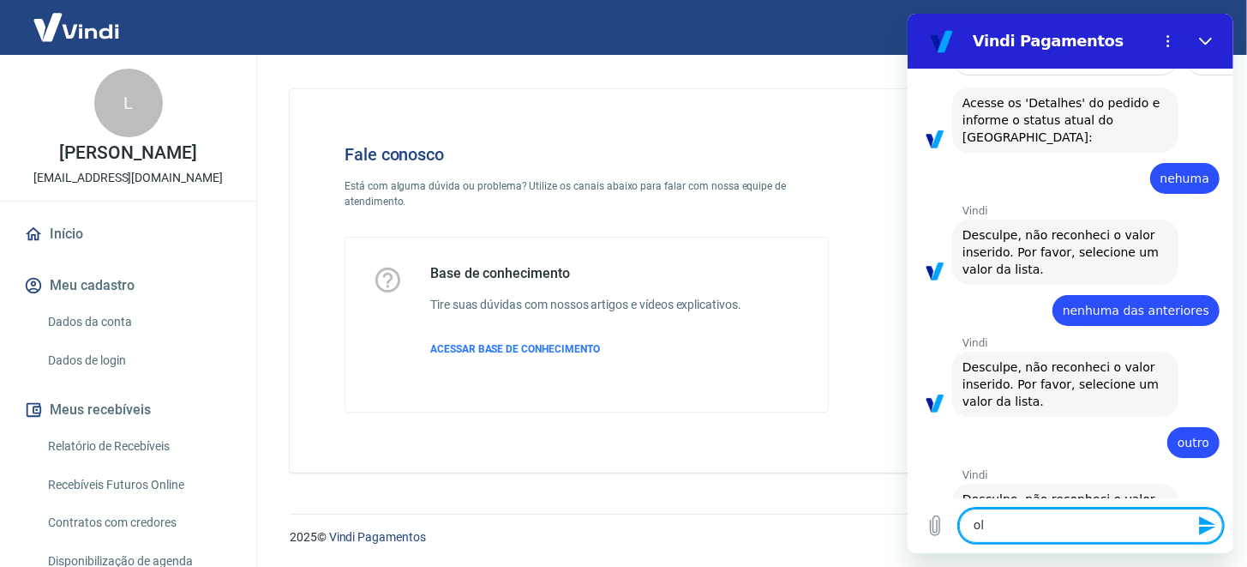
type textarea "olá"
type textarea "x"
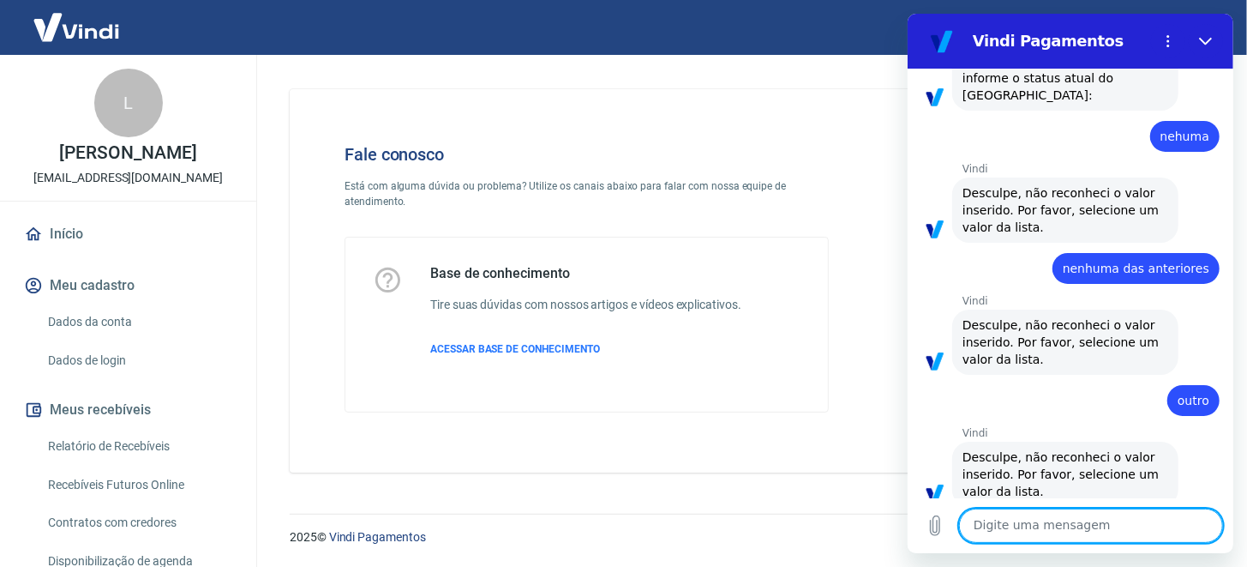
type textarea "x"
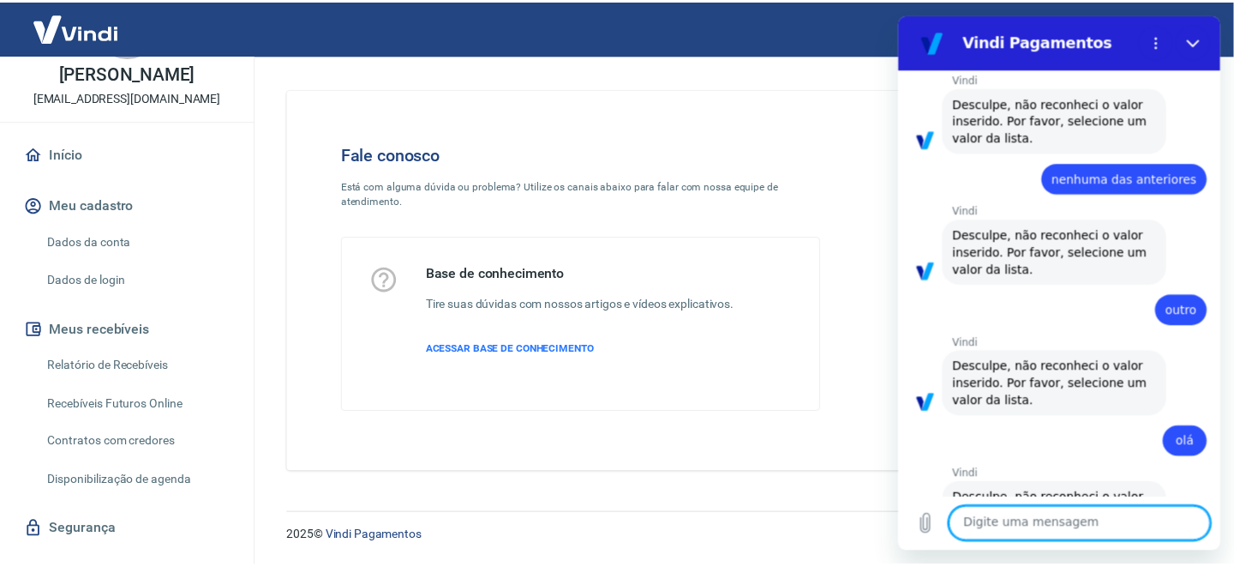
scroll to position [131, 0]
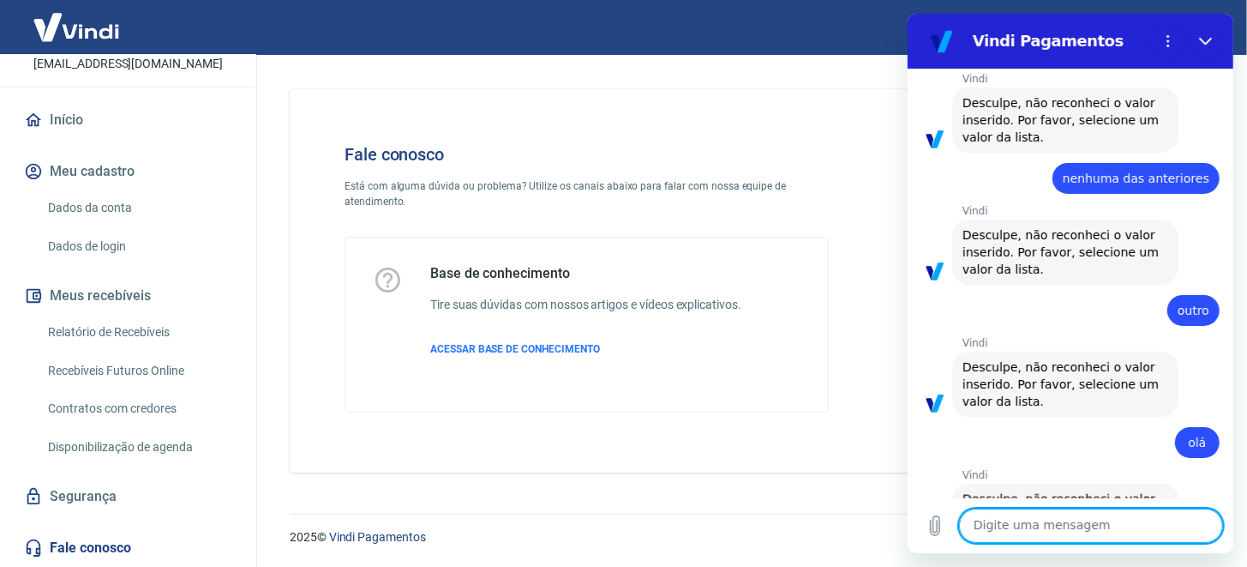
click at [1038, 532] on textarea at bounding box center [1090, 525] width 264 height 34
click at [1053, 527] on textarea at bounding box center [1090, 525] width 264 height 34
click at [1052, 525] on textarea at bounding box center [1090, 525] width 264 height 34
click at [1052, 524] on textarea at bounding box center [1090, 525] width 264 height 34
click at [1166, 45] on circle "Menu de opções" at bounding box center [1167, 46] width 3 height 3
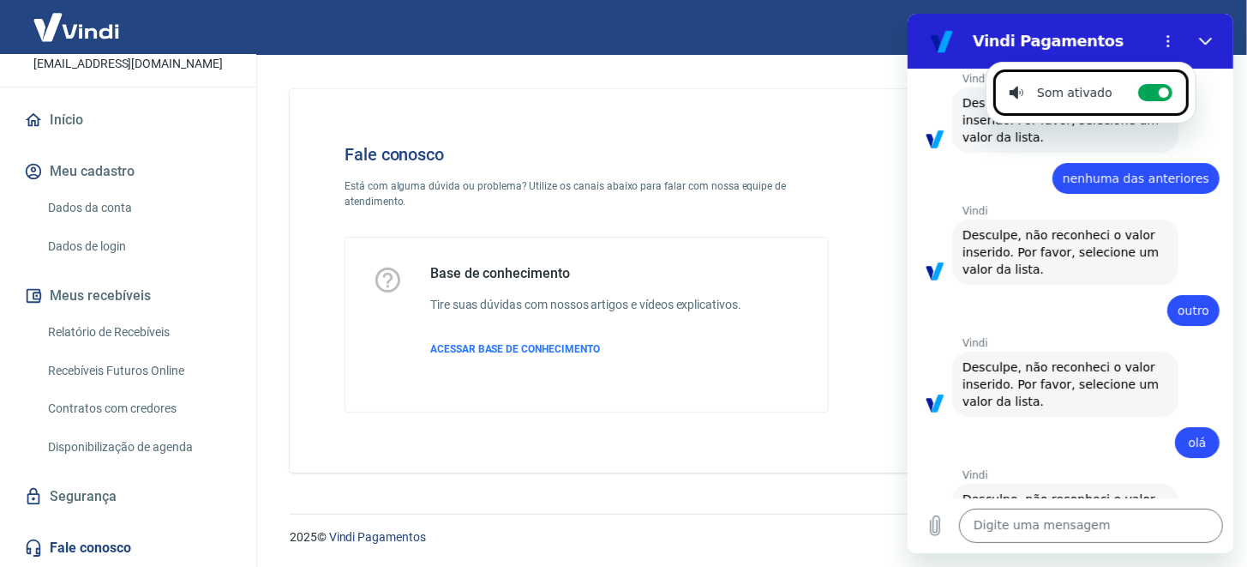
click at [1133, 99] on li "Som ativado Alternar notificações sonoras" at bounding box center [1089, 92] width 195 height 46
checkbox input "false"
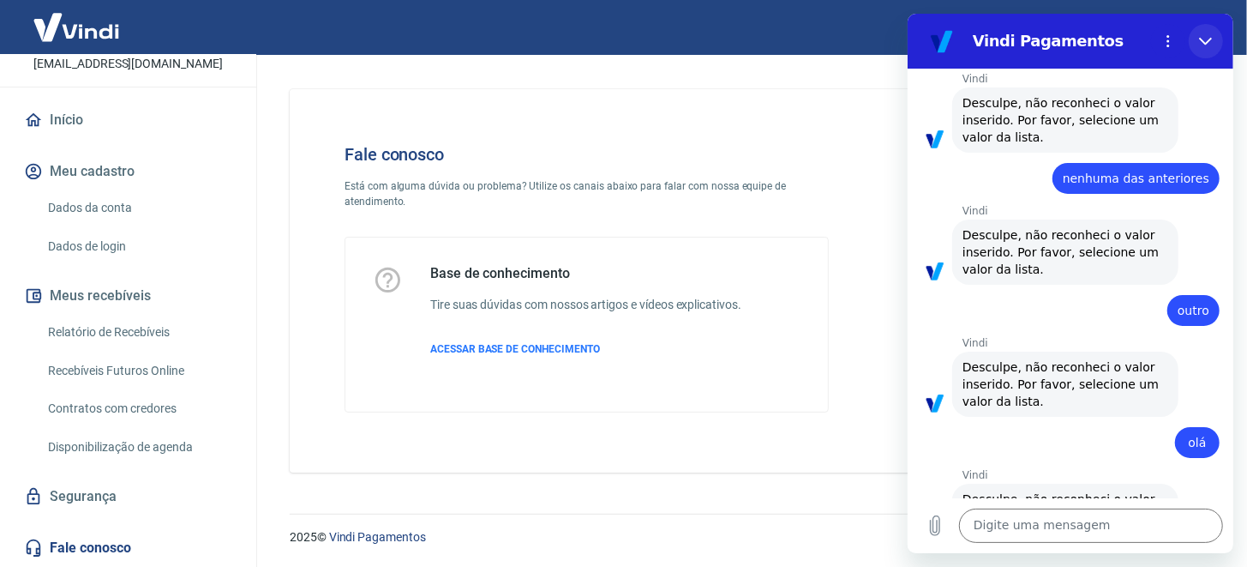
click at [1201, 35] on icon "Fechar" at bounding box center [1205, 41] width 14 height 14
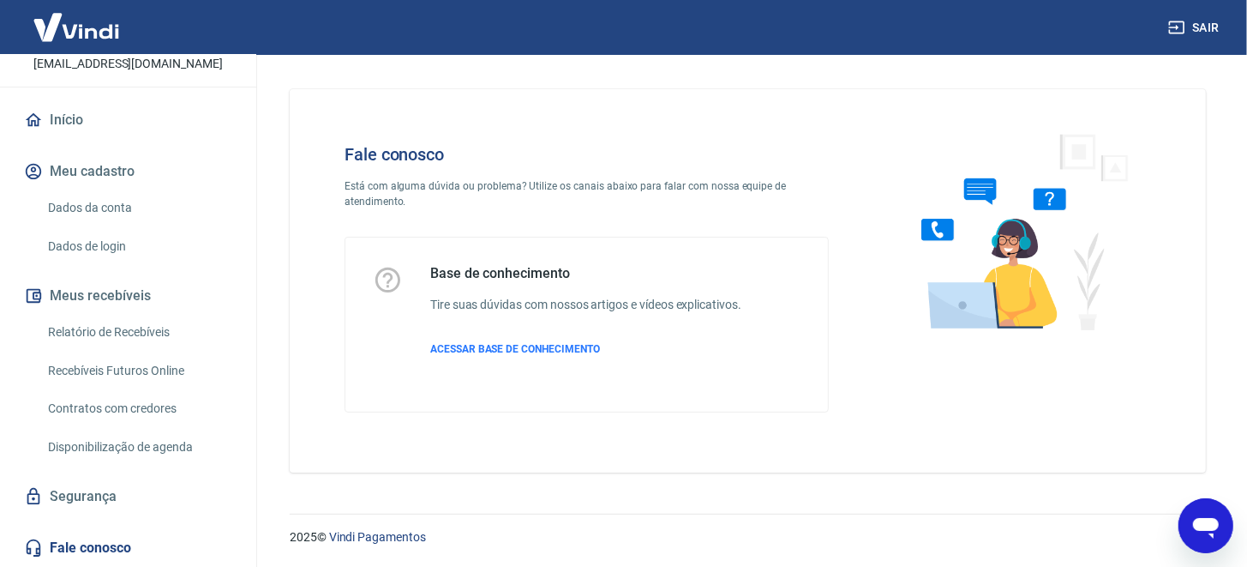
click at [75, 546] on link "Fale conosco" at bounding box center [128, 548] width 215 height 38
click at [492, 341] on p "ACESSAR BASE DE CONHECIMENTO" at bounding box center [585, 348] width 311 height 15
click at [1190, 526] on icon "Abrir janela de mensagens" at bounding box center [1205, 524] width 31 height 31
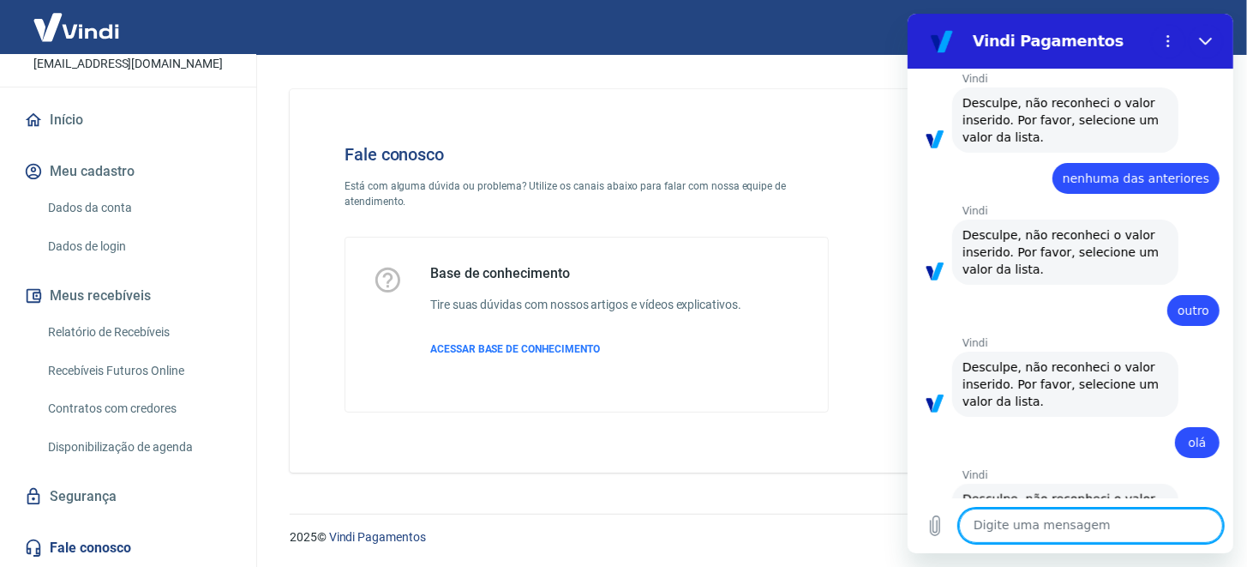
click at [1166, 517] on textarea at bounding box center [1090, 525] width 264 height 34
click at [1230, 36] on section "Vindi Pagamentos" at bounding box center [1070, 41] width 326 height 55
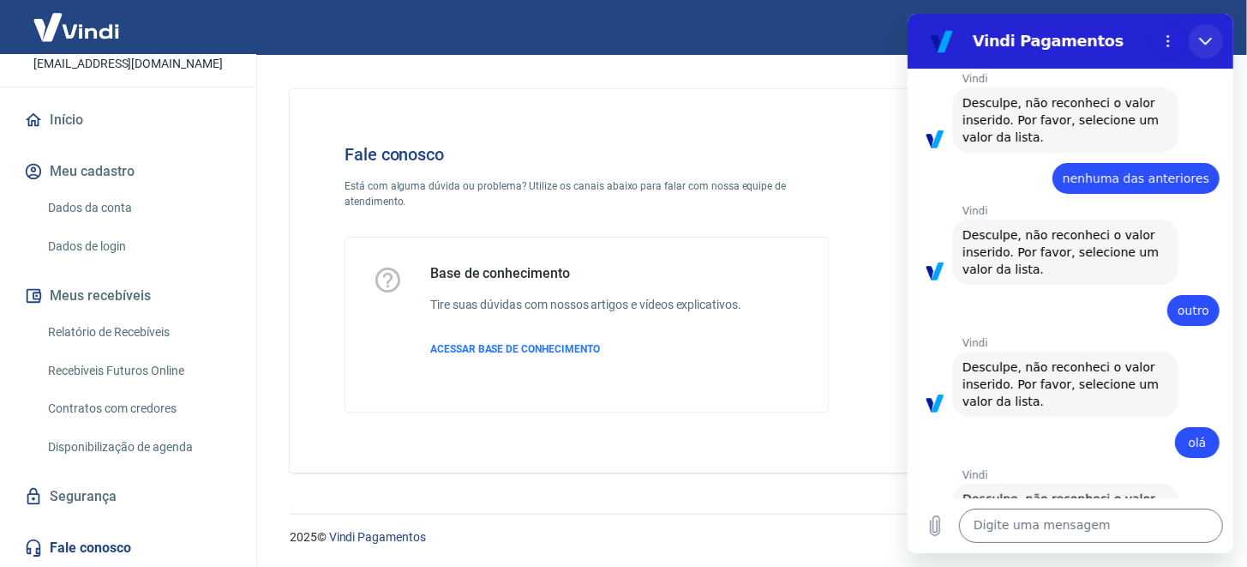
click at [1200, 40] on icon "Fechar" at bounding box center [1205, 41] width 14 height 14
type textarea "x"
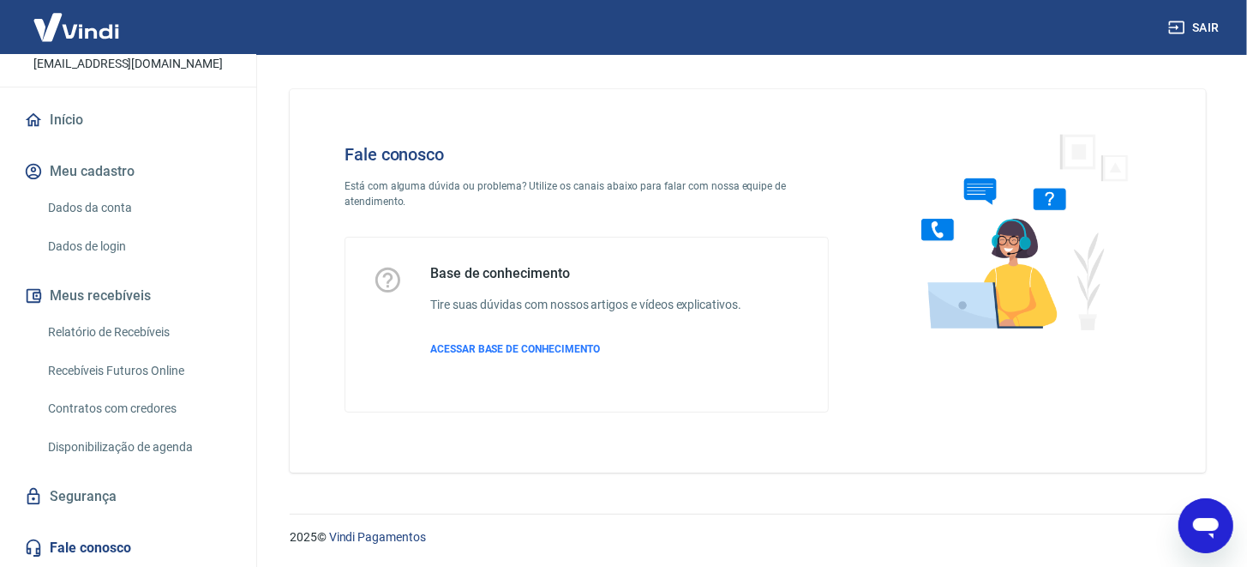
click at [938, 263] on img at bounding box center [1017, 231] width 261 height 229
drag, startPoint x: 546, startPoint y: 170, endPoint x: 531, endPoint y: 146, distance: 28.1
click at [536, 165] on div "Fale conosco Está com alguma dúvida ou problema? Utilize os canais abaixo para …" at bounding box center [586, 278] width 539 height 323
click at [98, 544] on link "Fale conosco" at bounding box center [128, 548] width 215 height 38
click at [53, 542] on link "Fale conosco" at bounding box center [128, 548] width 215 height 38
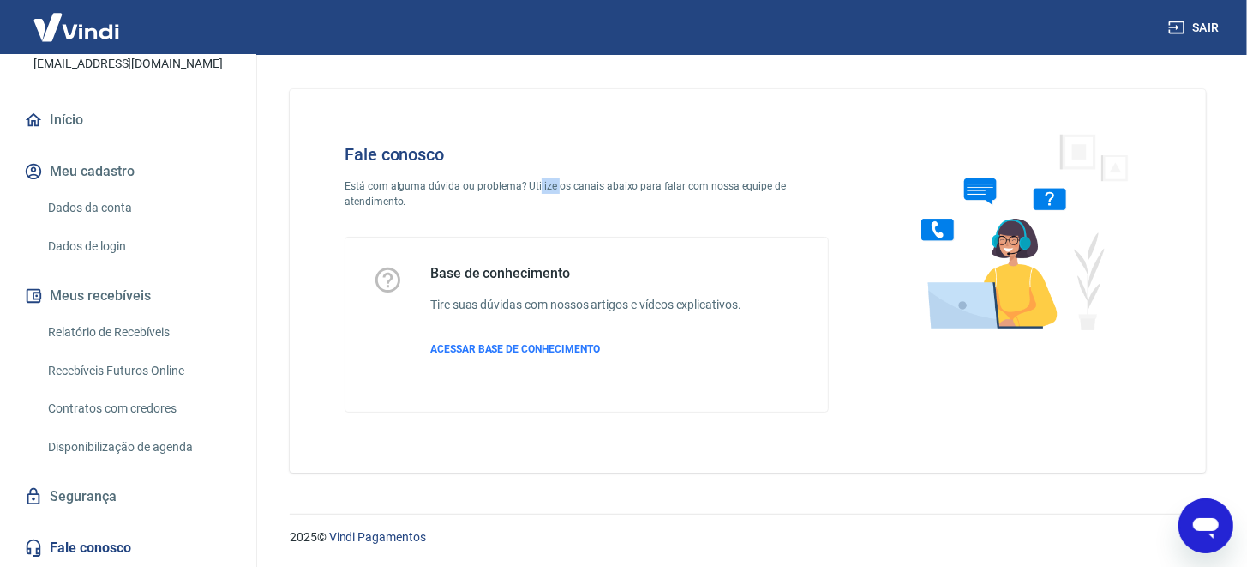
click at [53, 542] on link "Fale conosco" at bounding box center [128, 548] width 215 height 38
click at [33, 542] on icon at bounding box center [33, 547] width 19 height 19
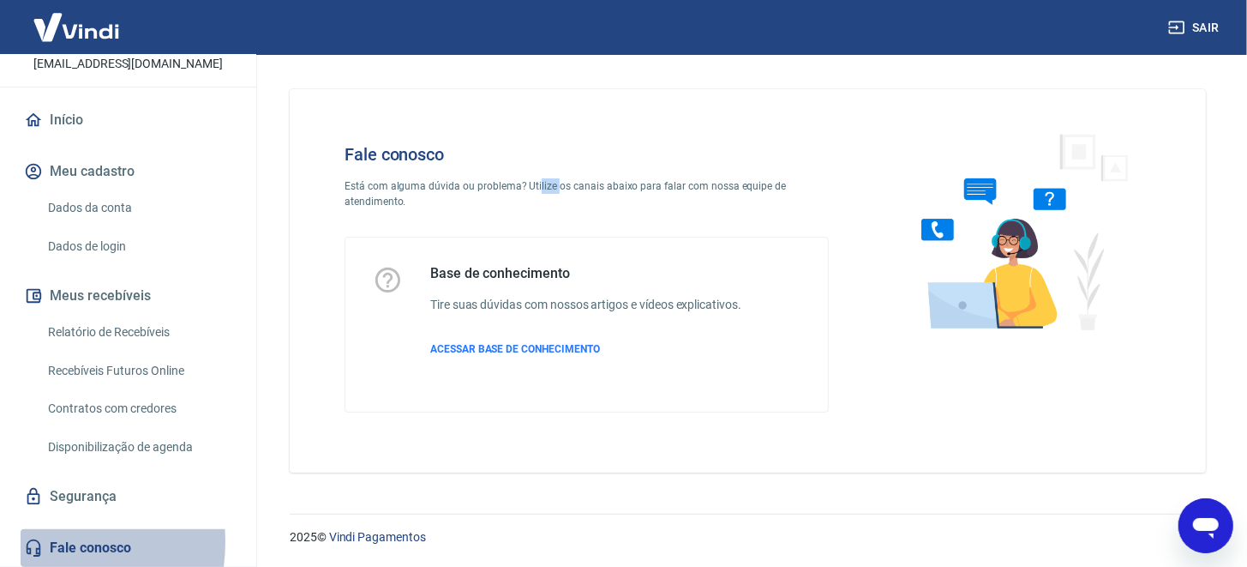
drag, startPoint x: 33, startPoint y: 542, endPoint x: 425, endPoint y: 418, distance: 411.5
click at [32, 542] on icon at bounding box center [33, 547] width 19 height 19
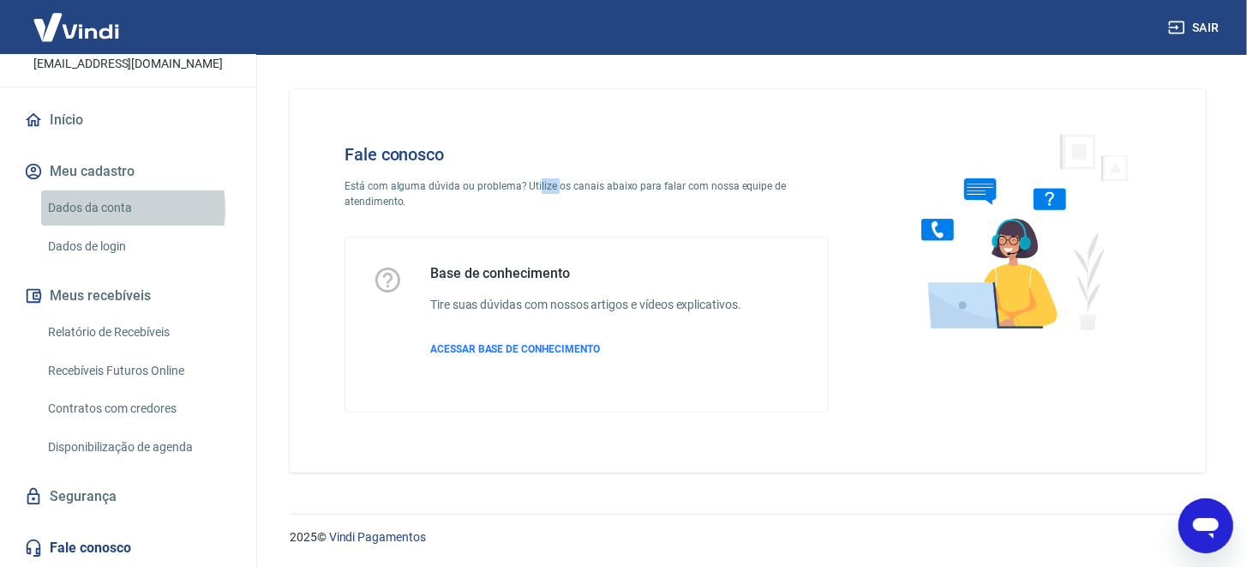
click at [103, 209] on link "Dados da conta" at bounding box center [138, 207] width 195 height 35
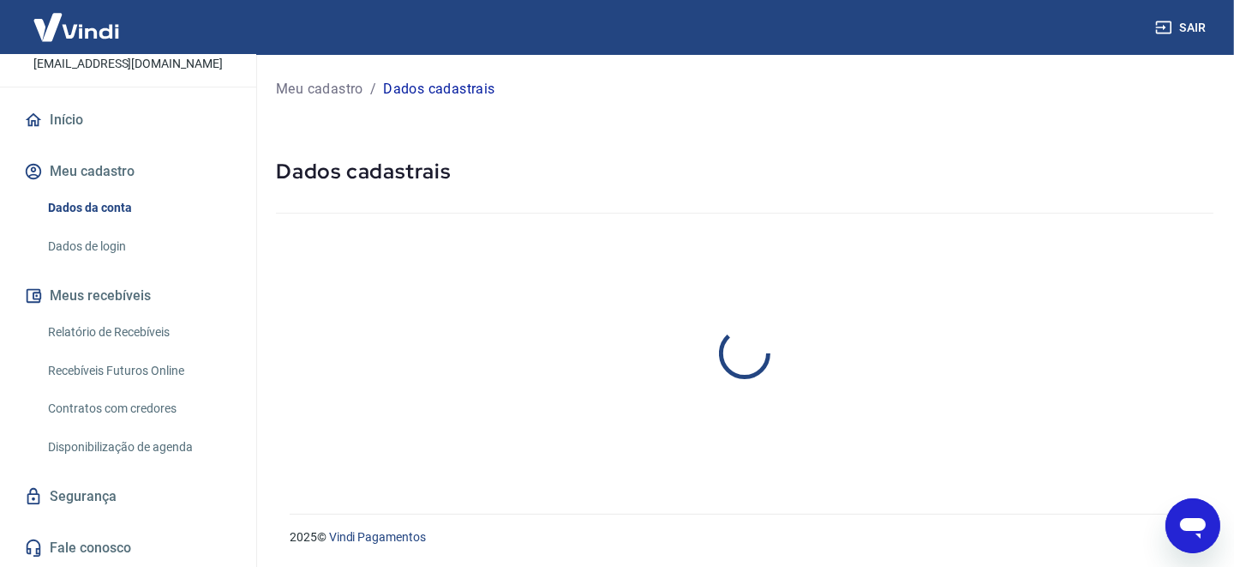
select select "SP"
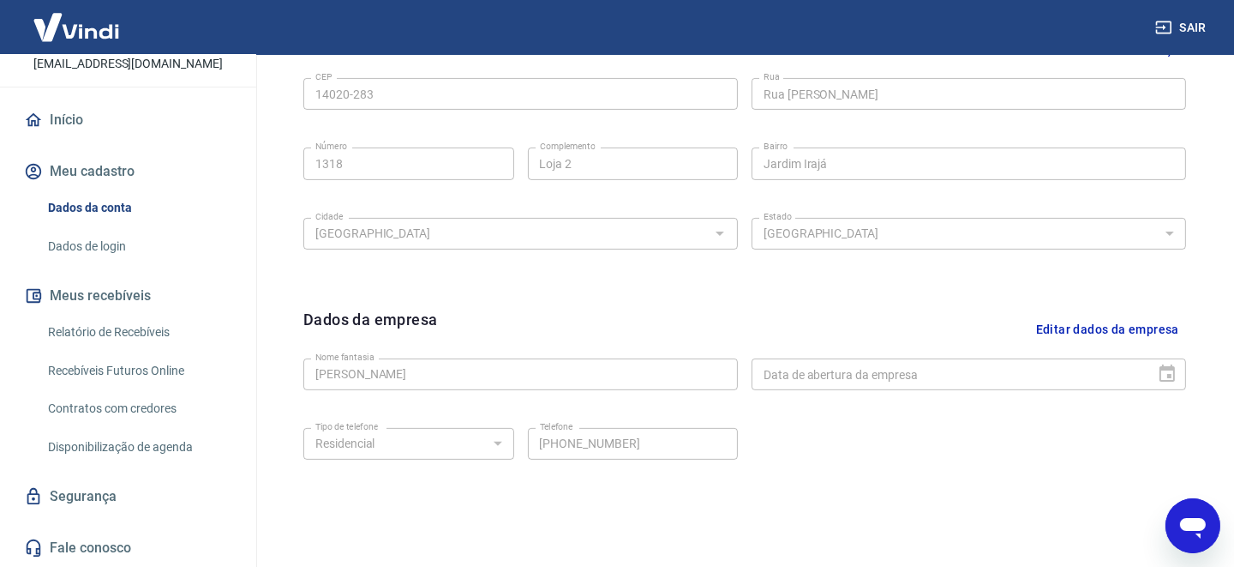
scroll to position [600, 0]
click at [77, 239] on link "Dados de login" at bounding box center [138, 246] width 195 height 35
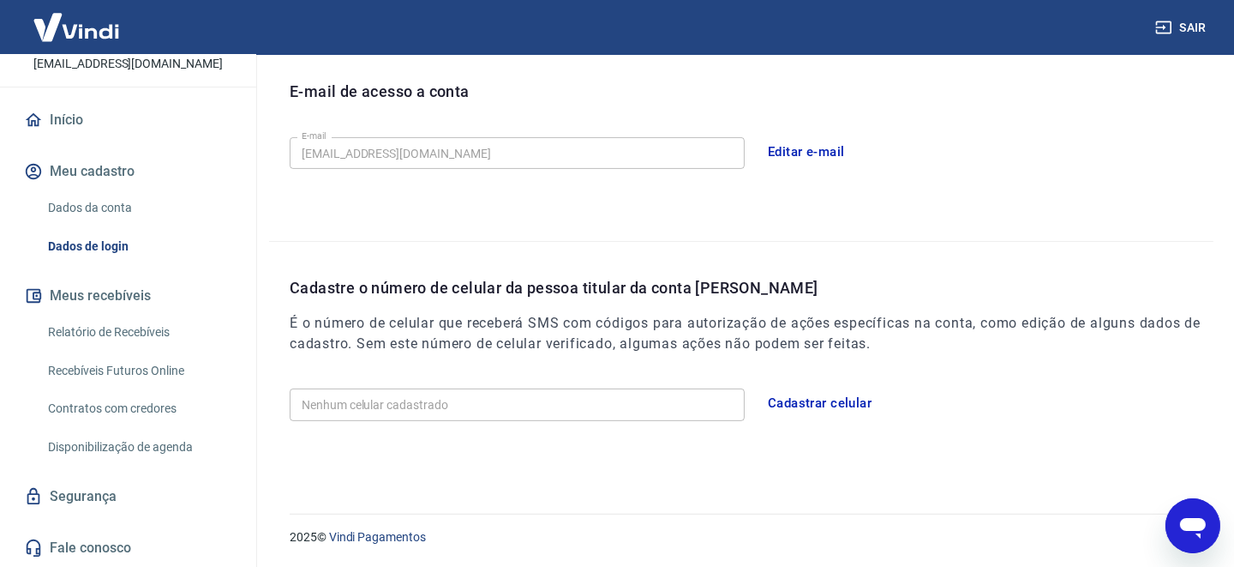
scroll to position [403, 0]
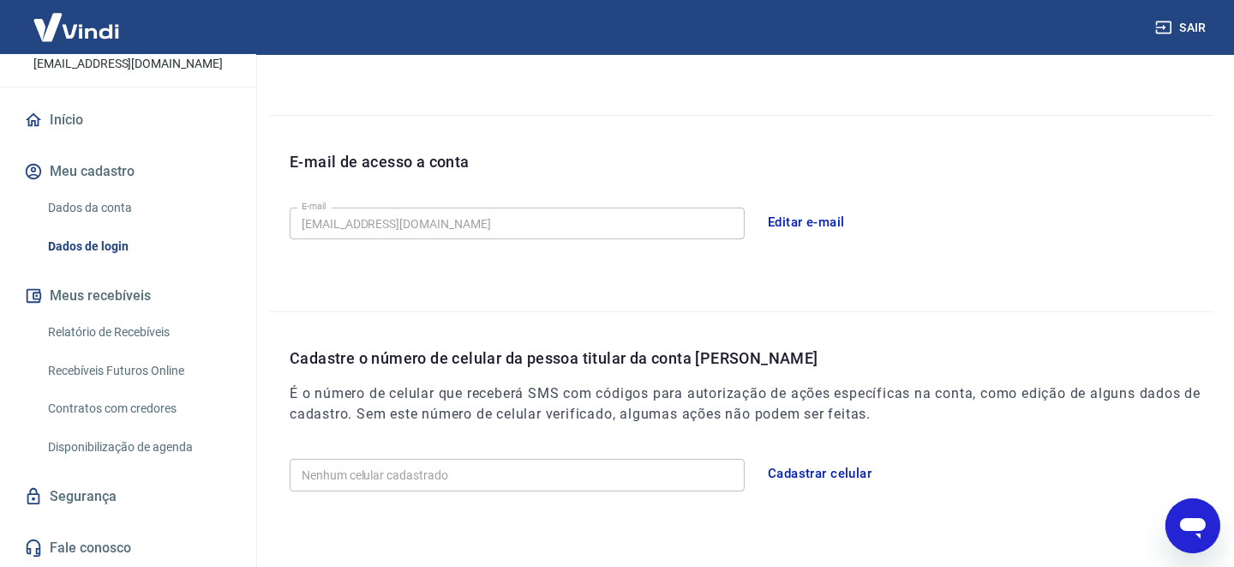
click at [96, 331] on link "Relatório de Recebíveis" at bounding box center [138, 332] width 195 height 35
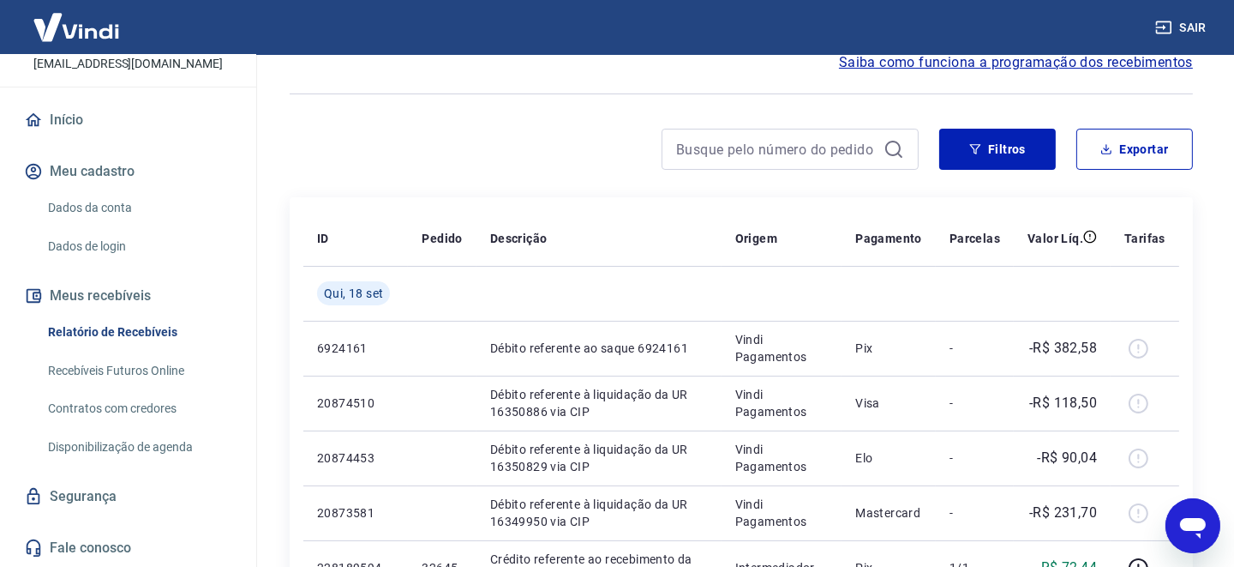
scroll to position [171, 0]
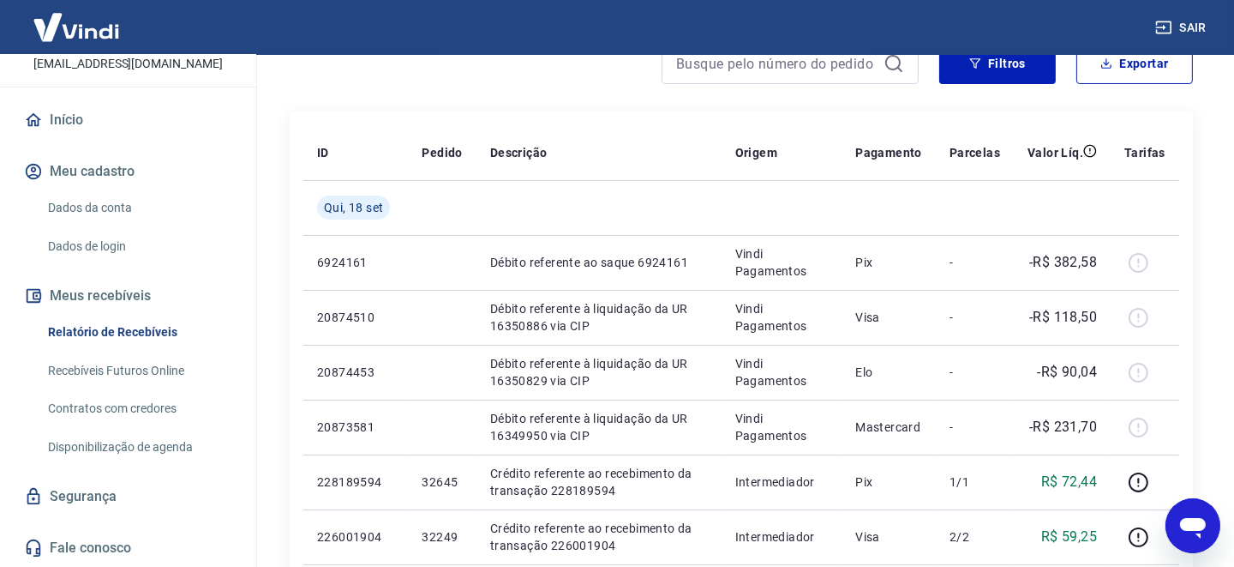
click at [92, 545] on link "Fale conosco" at bounding box center [128, 548] width 215 height 38
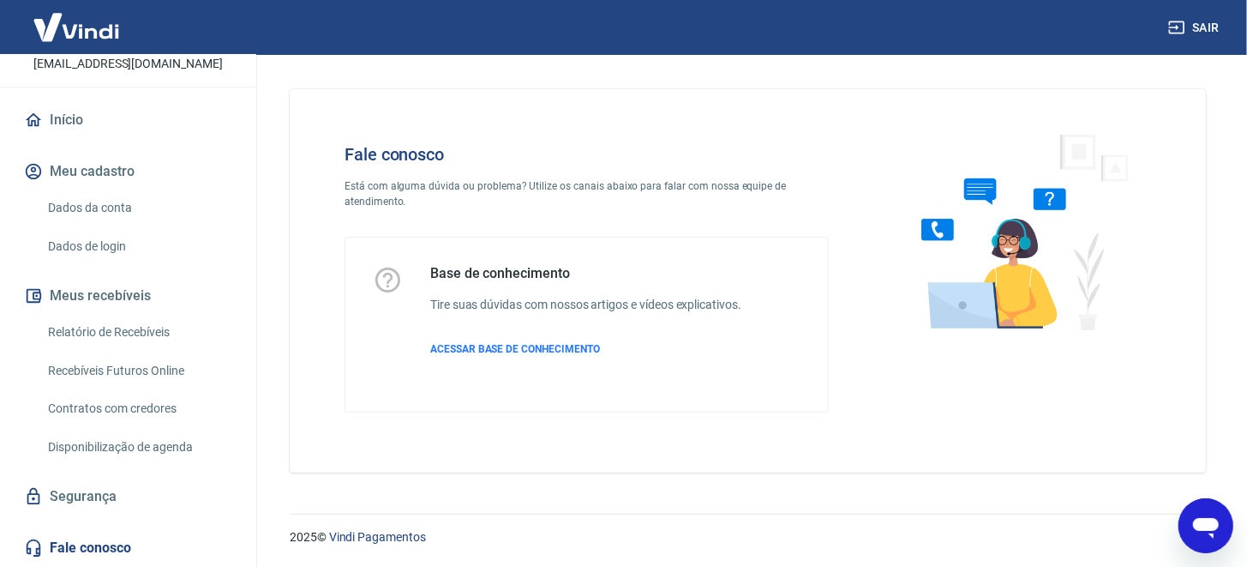
click at [425, 171] on div "Fale conosco Está com alguma dúvida ou problema? Utilize os canais abaixo para …" at bounding box center [586, 278] width 539 height 323
click at [493, 276] on h5 "Base de conhecimento" at bounding box center [585, 273] width 311 height 17
click at [496, 307] on h6 "Tire suas dúvidas com nossos artigos e vídeos explicativos." at bounding box center [585, 305] width 311 height 18
click at [495, 303] on h6 "Tire suas dúvidas com nossos artigos e vídeos explicativos." at bounding box center [585, 305] width 311 height 18
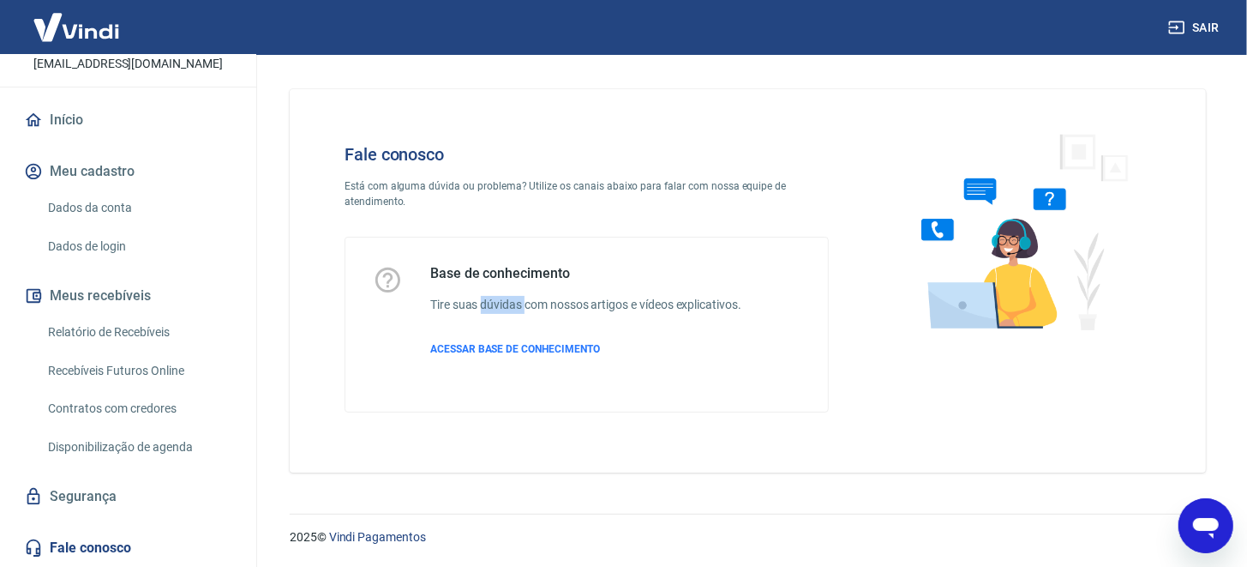
click at [376, 279] on icon at bounding box center [387, 279] width 25 height 25
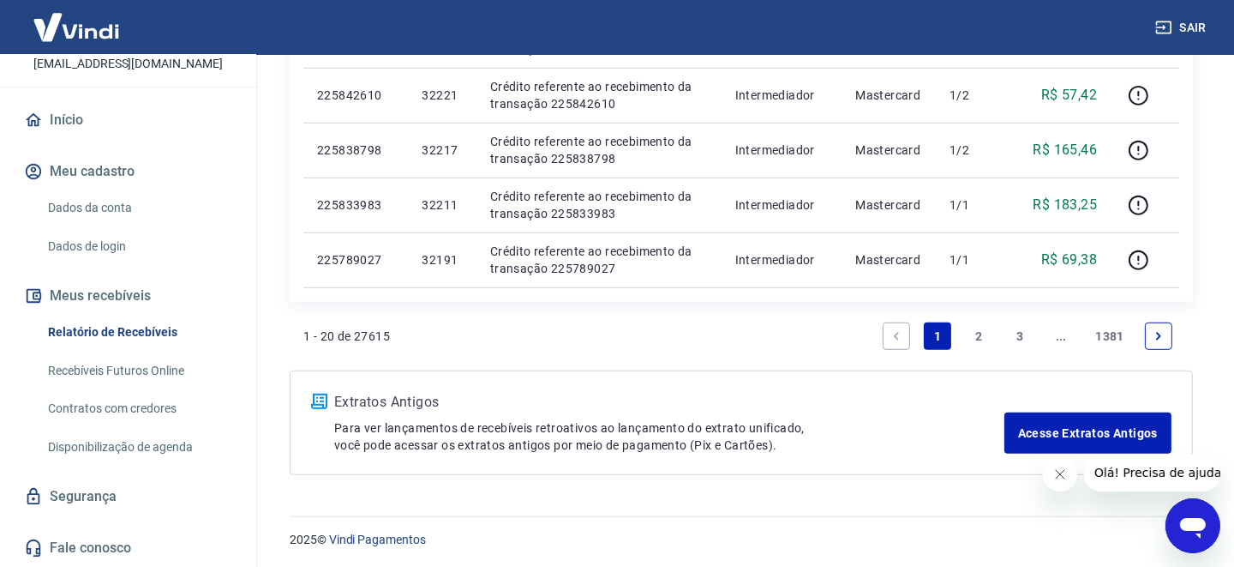
scroll to position [131, 0]
click at [78, 504] on link "Segurança" at bounding box center [128, 496] width 215 height 38
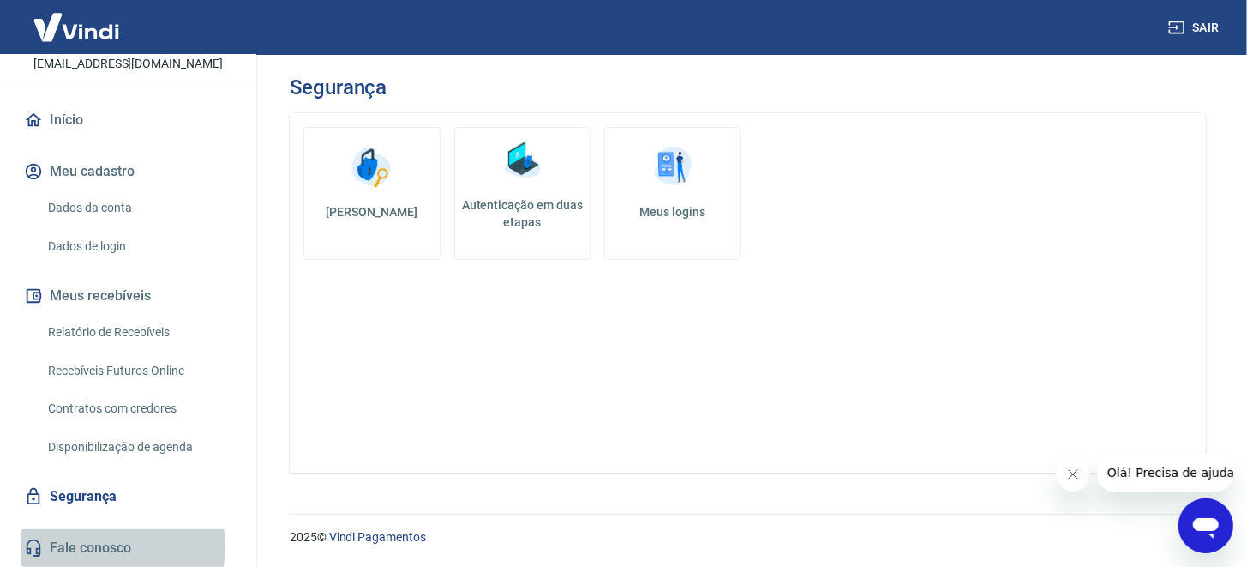
click at [111, 548] on link "Fale conosco" at bounding box center [128, 548] width 215 height 38
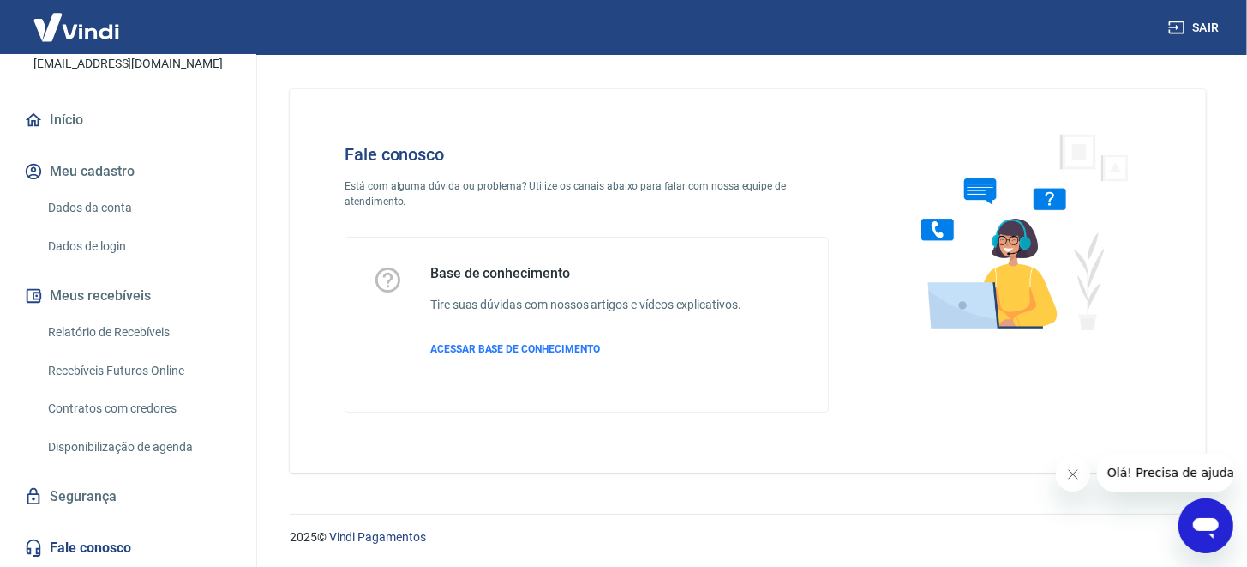
click at [1174, 475] on span "Olá! Precisa de ajuda?" at bounding box center [1173, 472] width 134 height 14
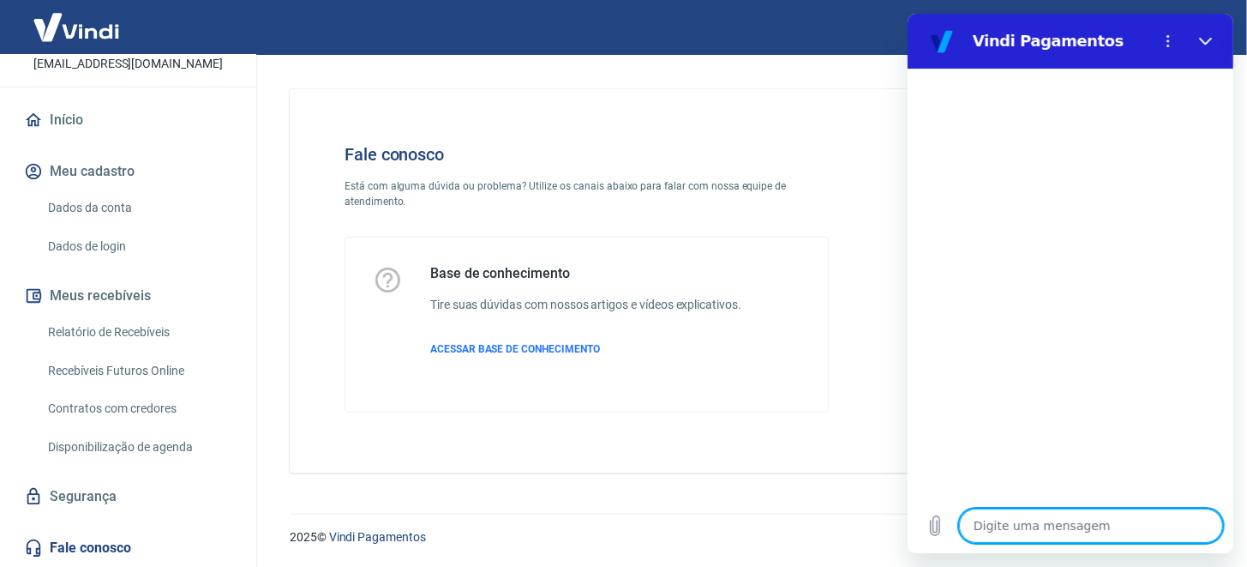
click at [1070, 530] on textarea at bounding box center [1090, 525] width 264 height 34
type textarea "o"
type textarea "x"
type textarea "ol"
type textarea "x"
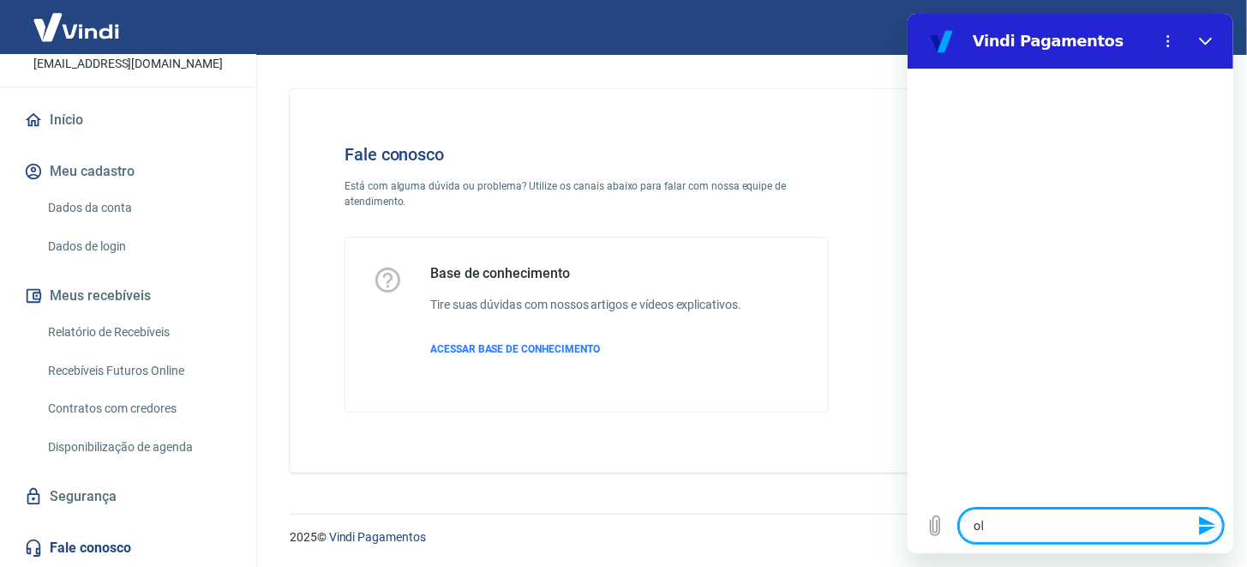
type textarea "olá"
type textarea "x"
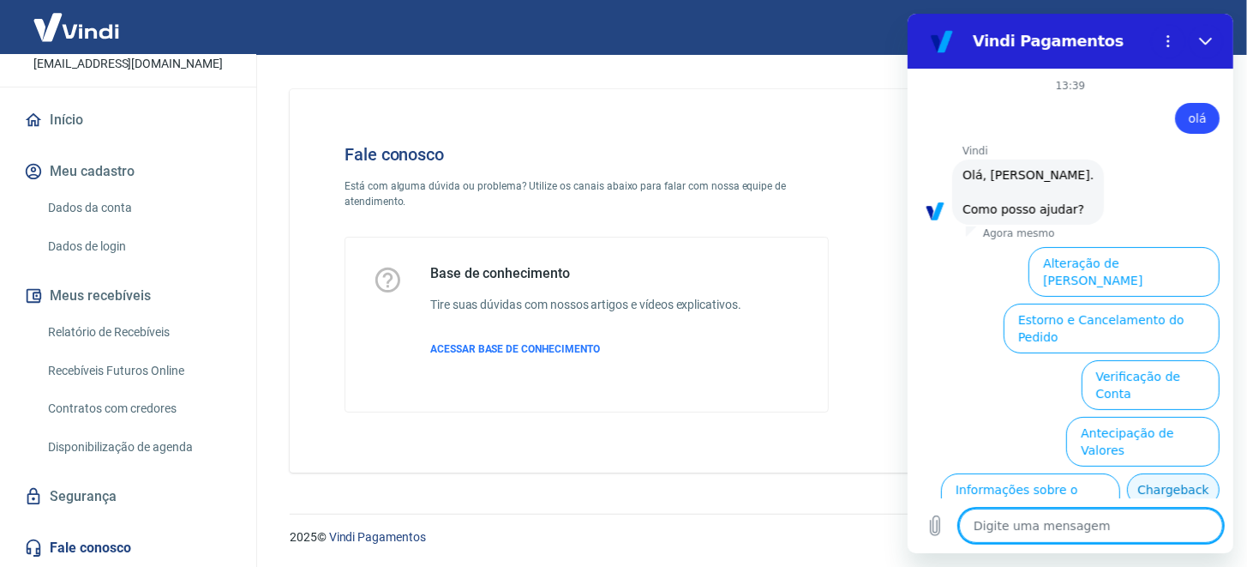
scroll to position [96, 0]
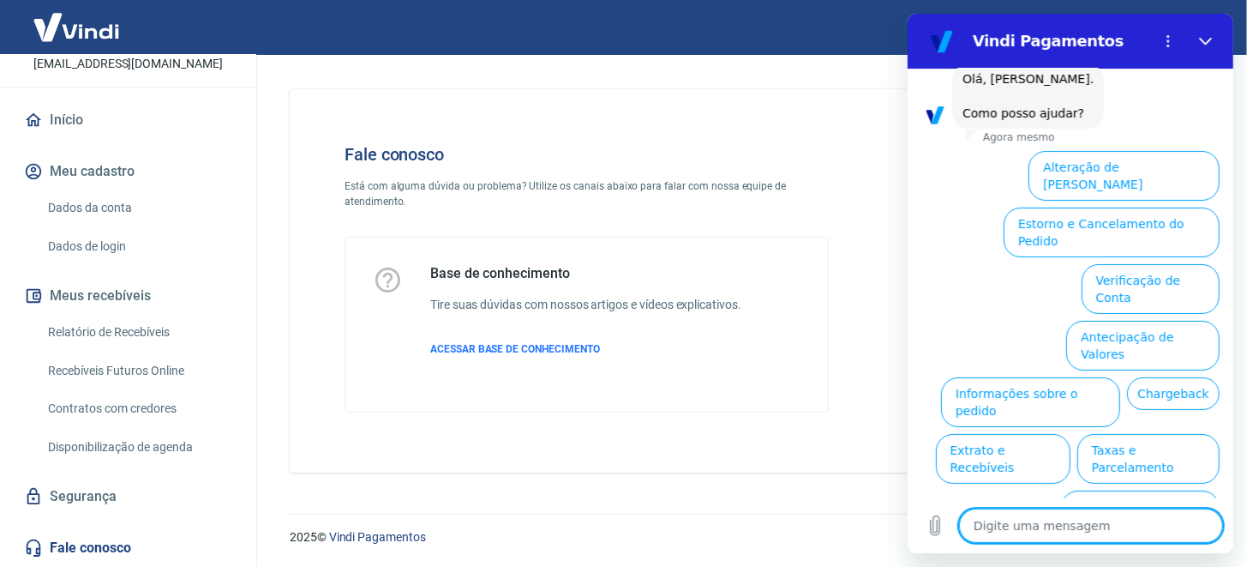
click at [1034, 377] on button "Informações sobre o pedido" at bounding box center [1029, 402] width 179 height 50
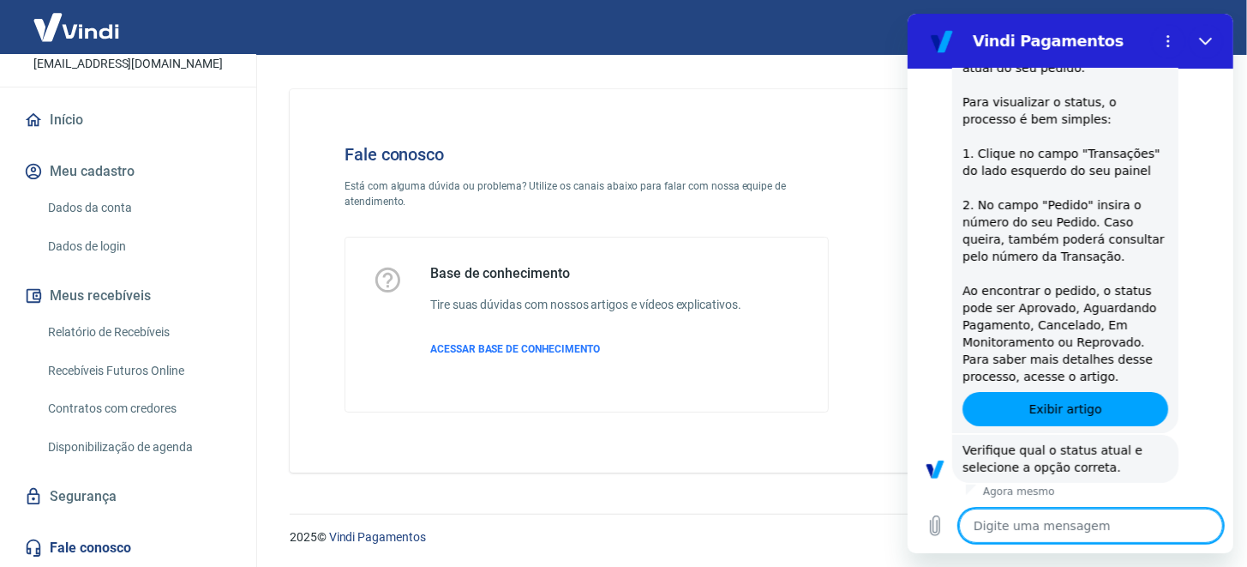
scroll to position [393, 0]
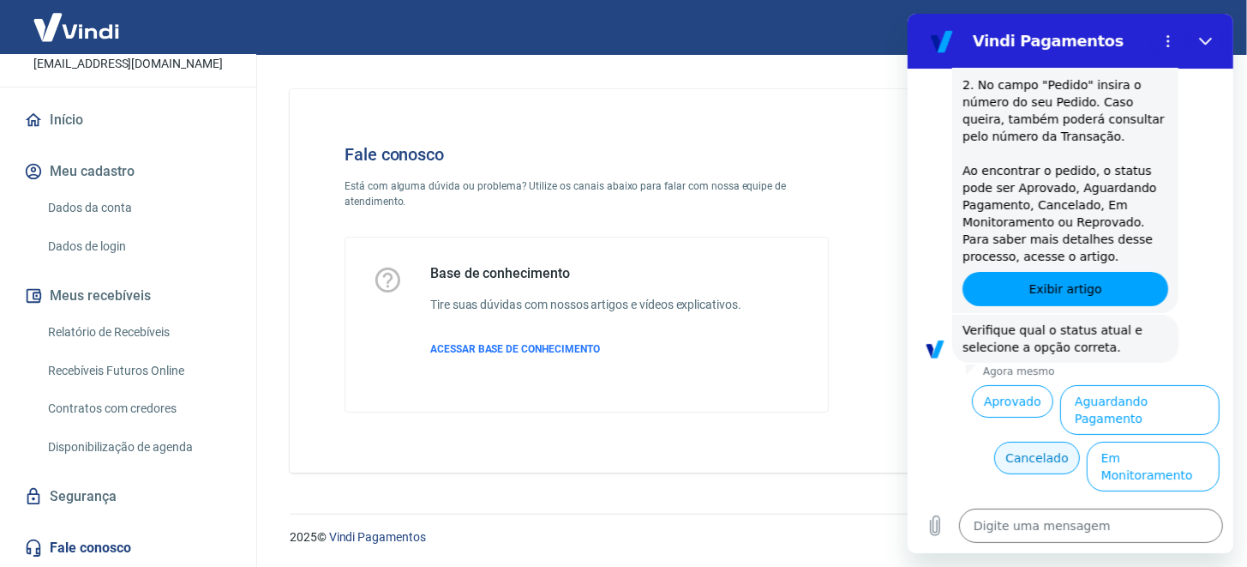
click at [1031, 441] on button "Cancelado" at bounding box center [1035, 457] width 85 height 33
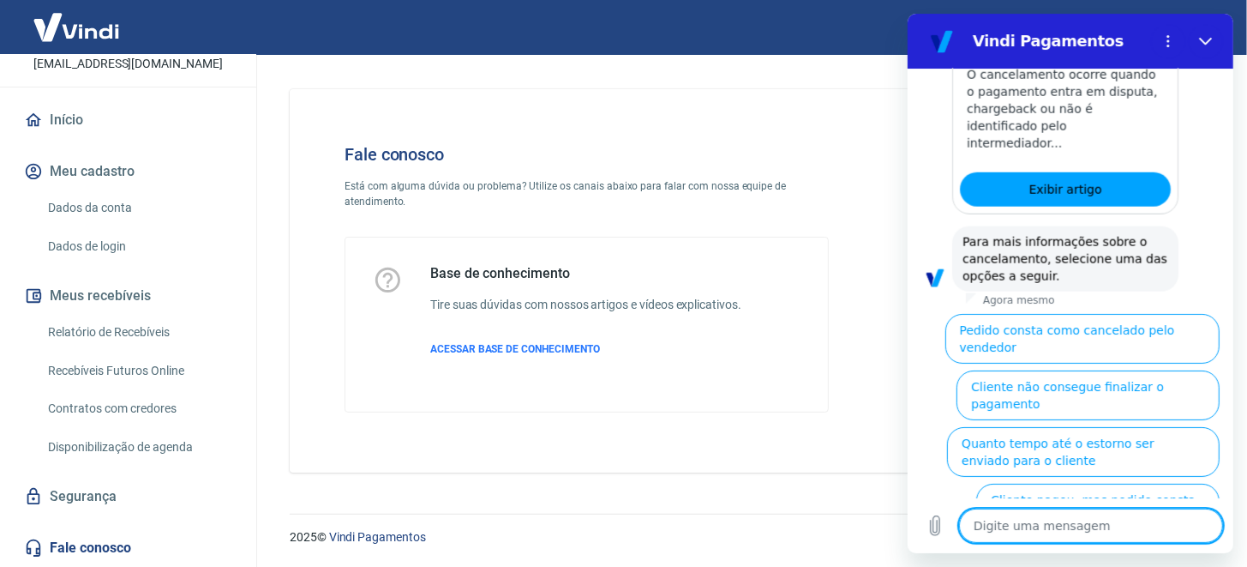
scroll to position [1178, 0]
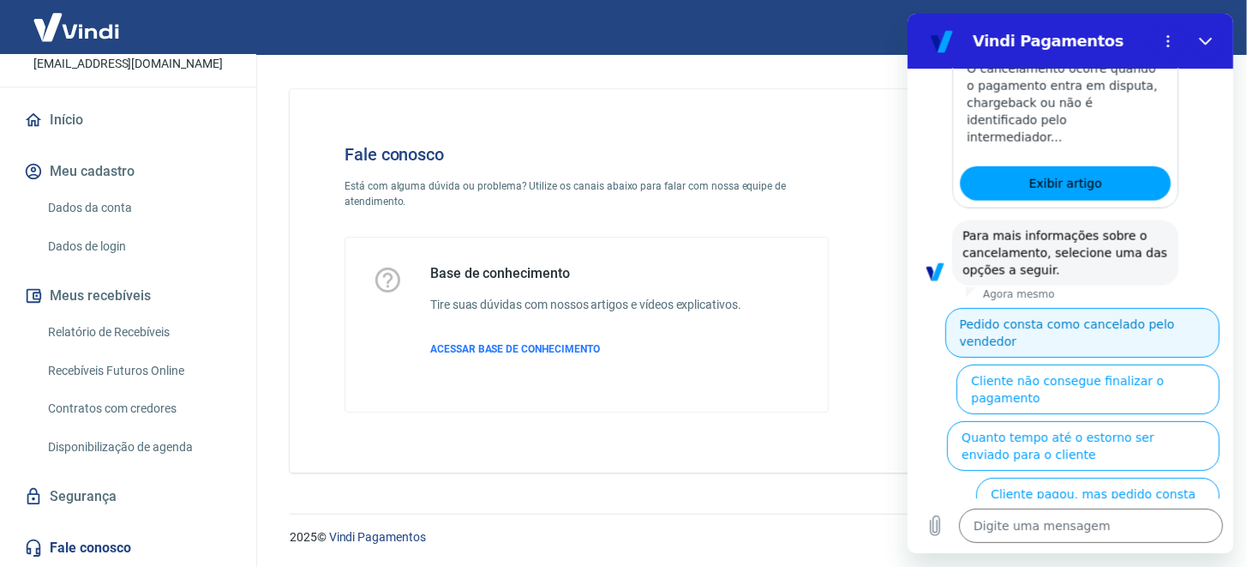
click at [1095, 308] on button "Pedido consta como cancelado pelo vendedor" at bounding box center [1081, 333] width 274 height 50
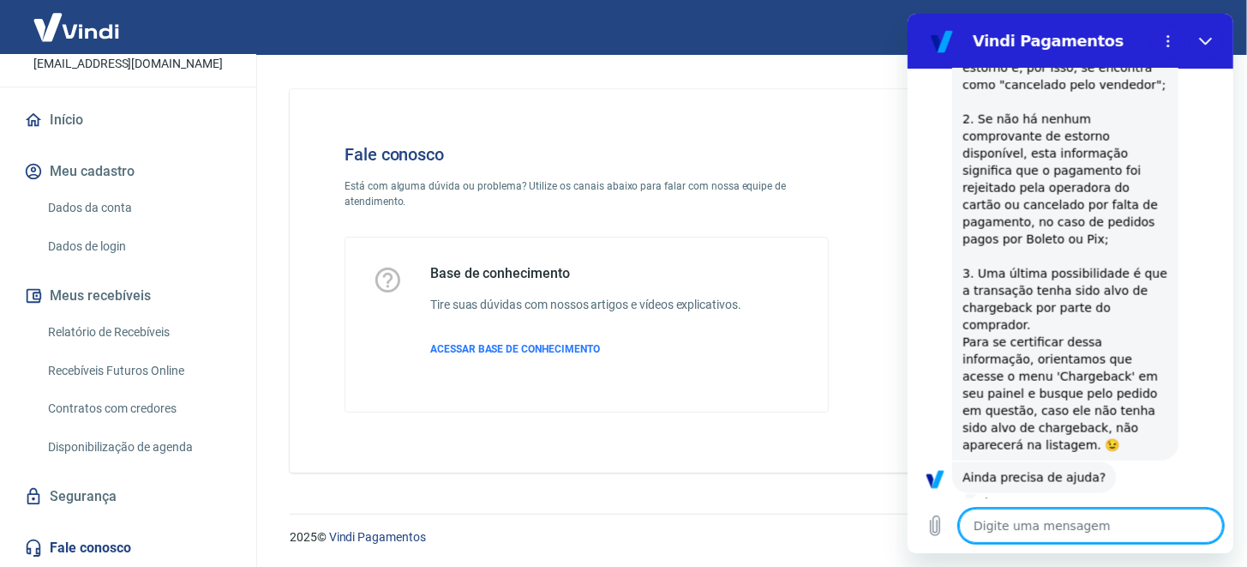
scroll to position [1684, 0]
click at [1113, 515] on button "Sim" at bounding box center [1135, 531] width 50 height 33
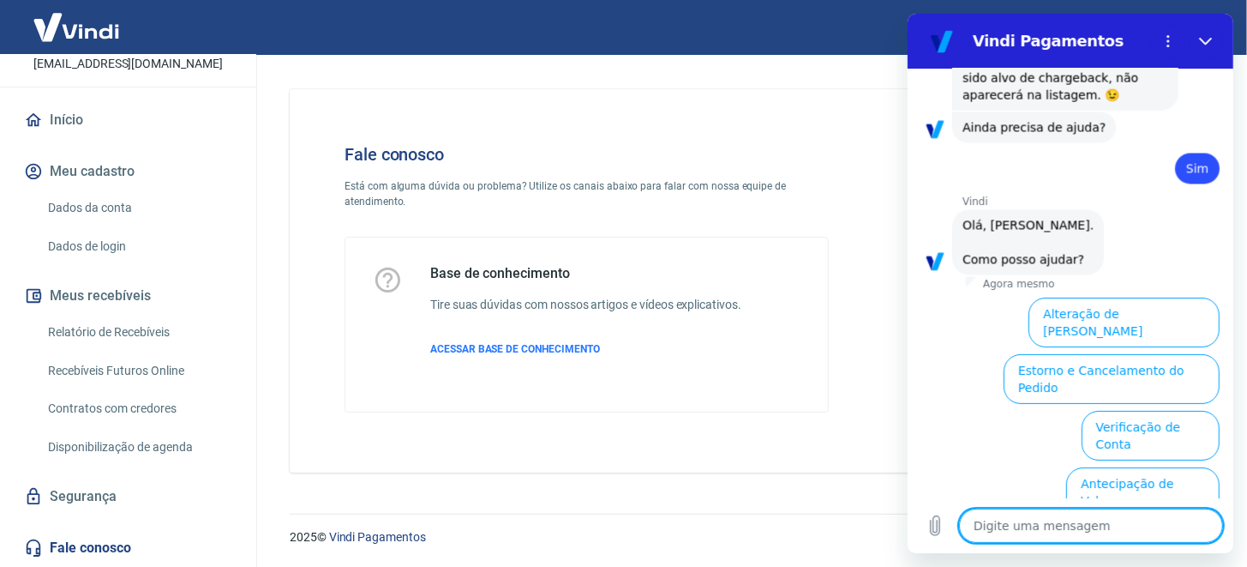
scroll to position [2129, 0]
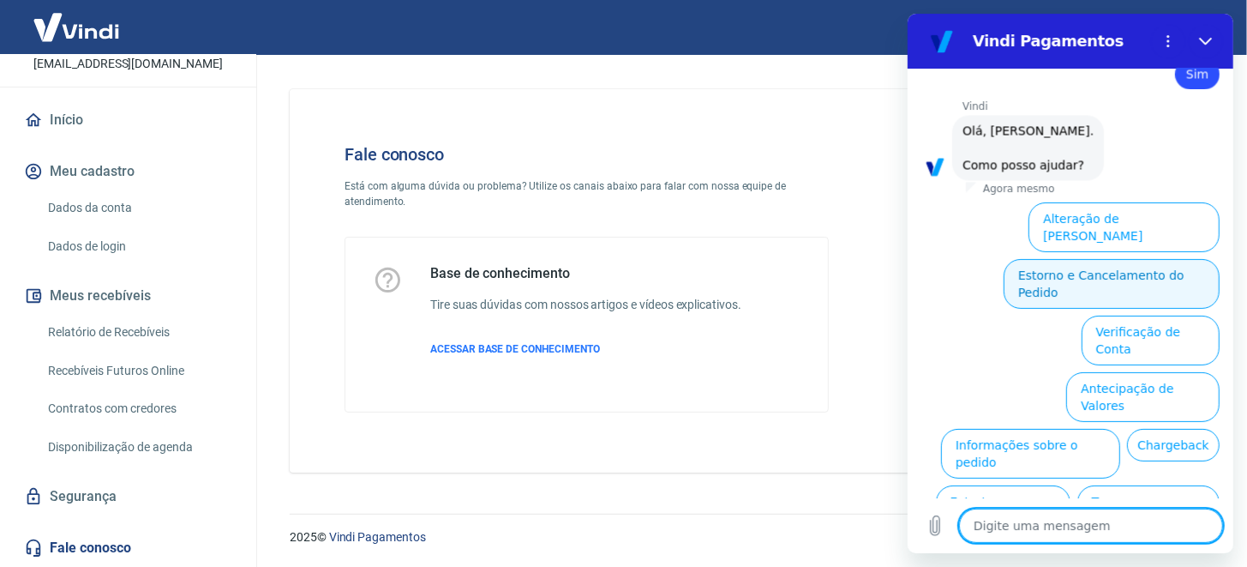
click at [1085, 259] on button "Estorno e Cancelamento do Pedido" at bounding box center [1111, 284] width 216 height 50
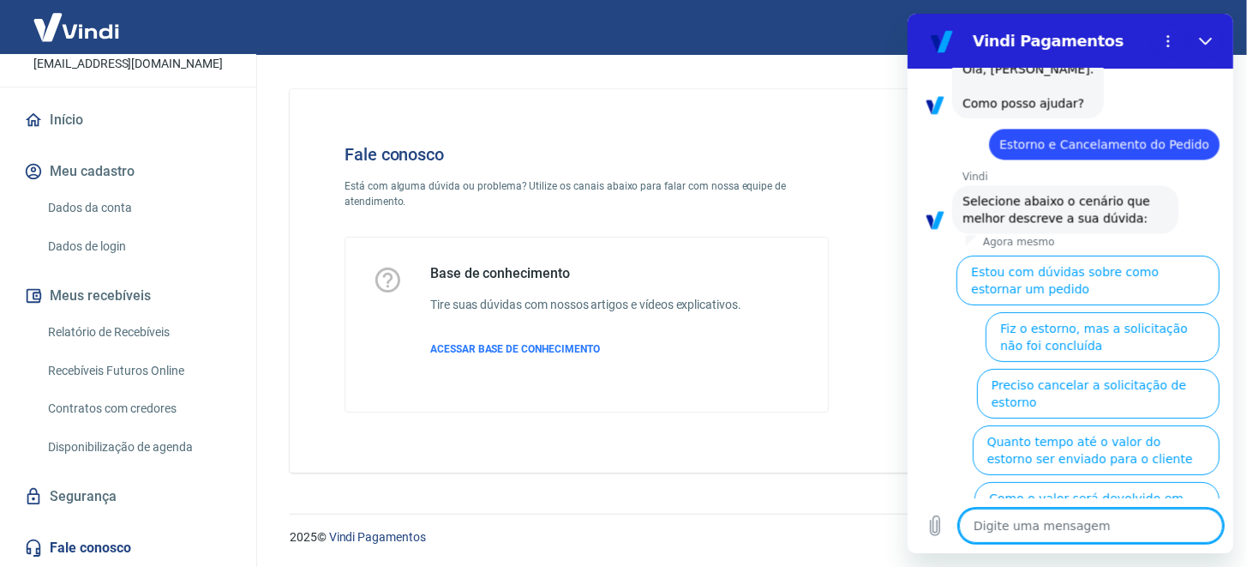
scroll to position [2195, 0]
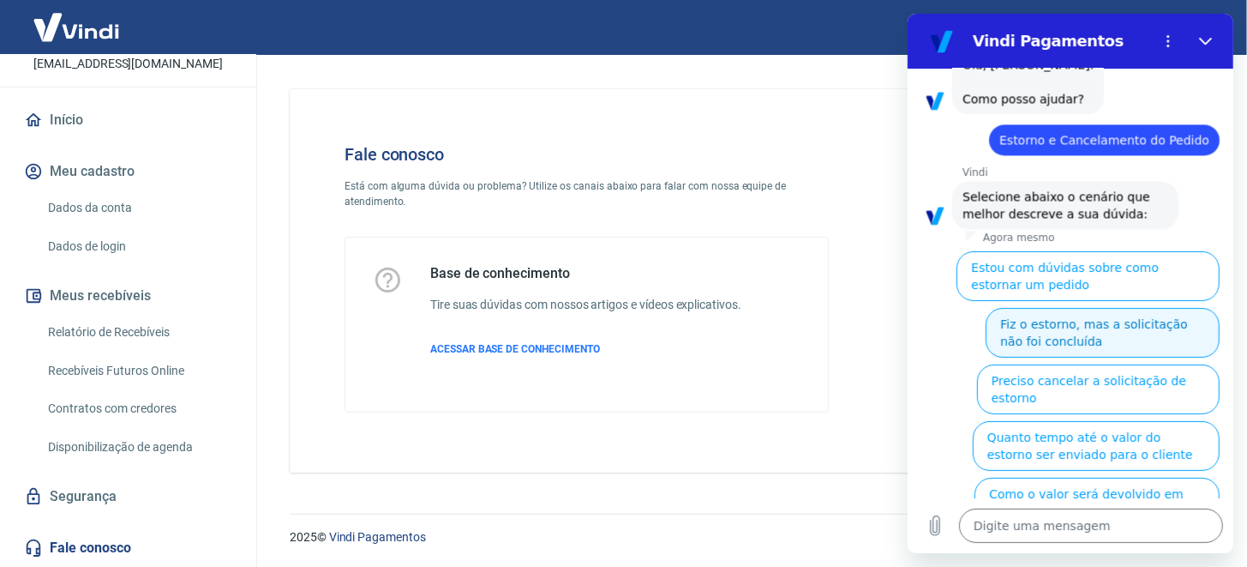
click at [1112, 308] on button "Fiz o estorno, mas a solicitação não foi concluída" at bounding box center [1102, 333] width 234 height 50
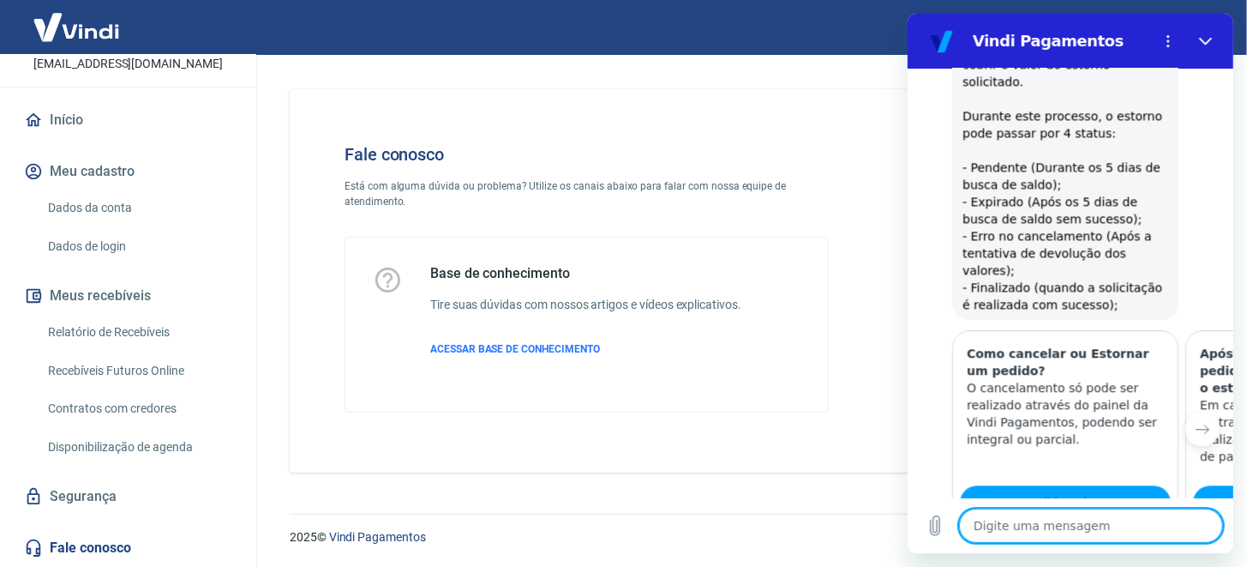
scroll to position [2747, 0]
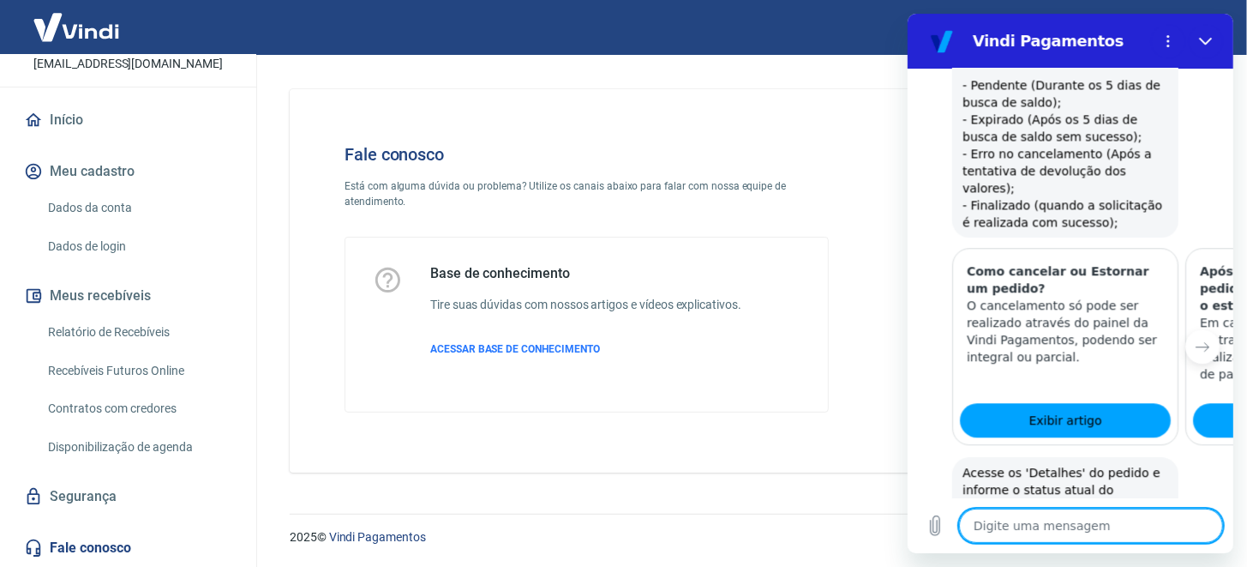
click at [1096, 544] on button "Status Erro no cancelamento" at bounding box center [1128, 569] width 181 height 50
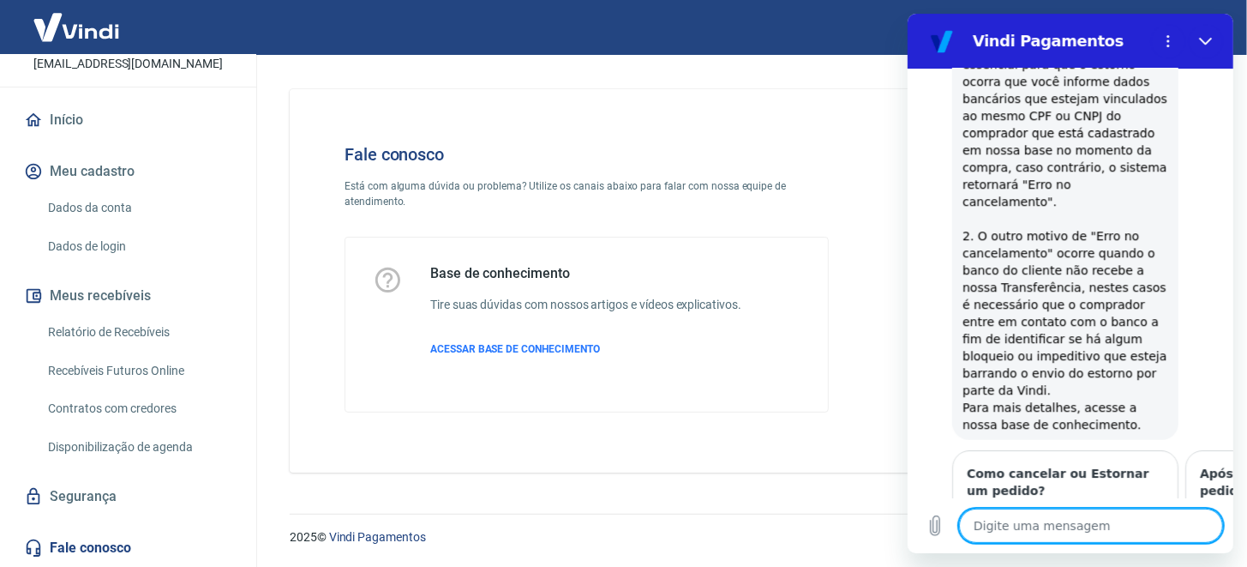
scroll to position [3466, 0]
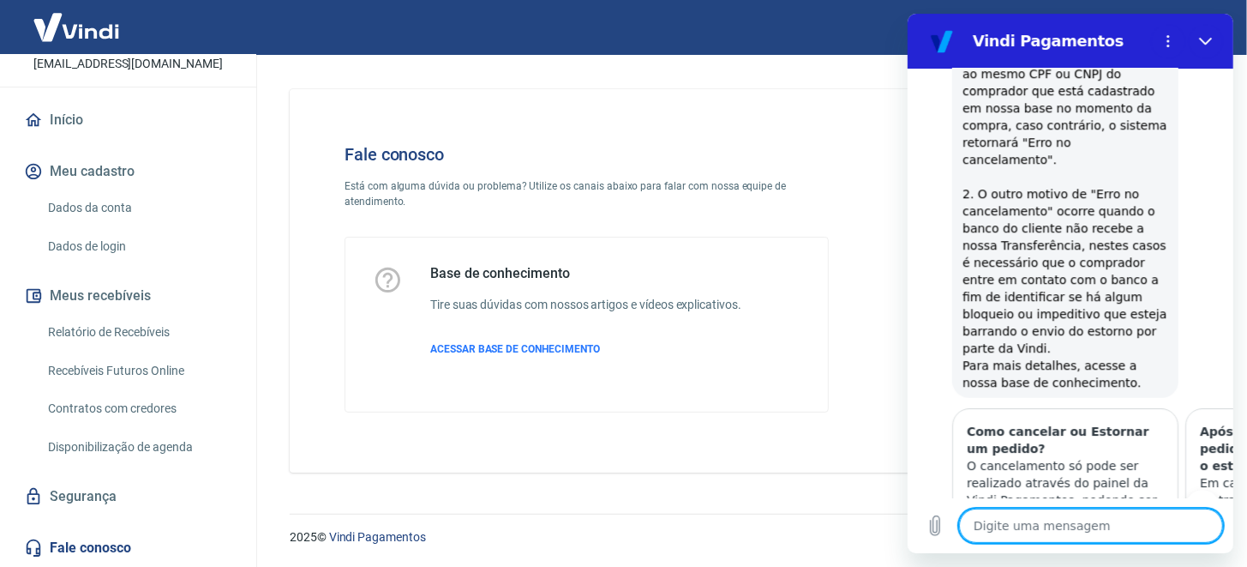
click at [1142, 507] on div "Digite uma mensagem x" at bounding box center [1070, 525] width 326 height 55
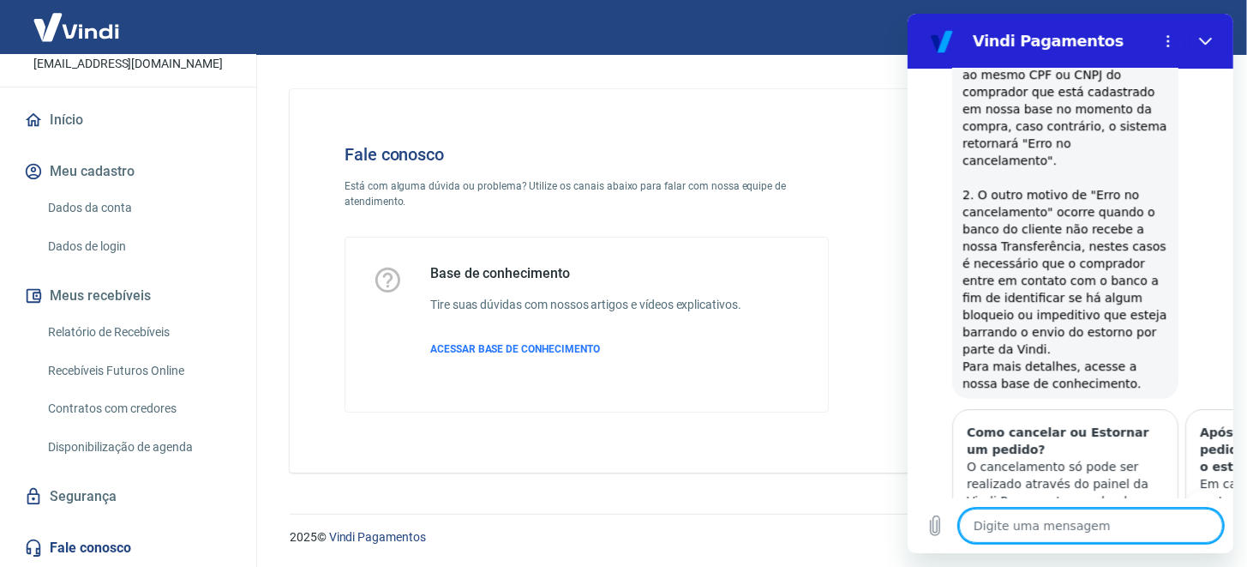
scroll to position [3468, 0]
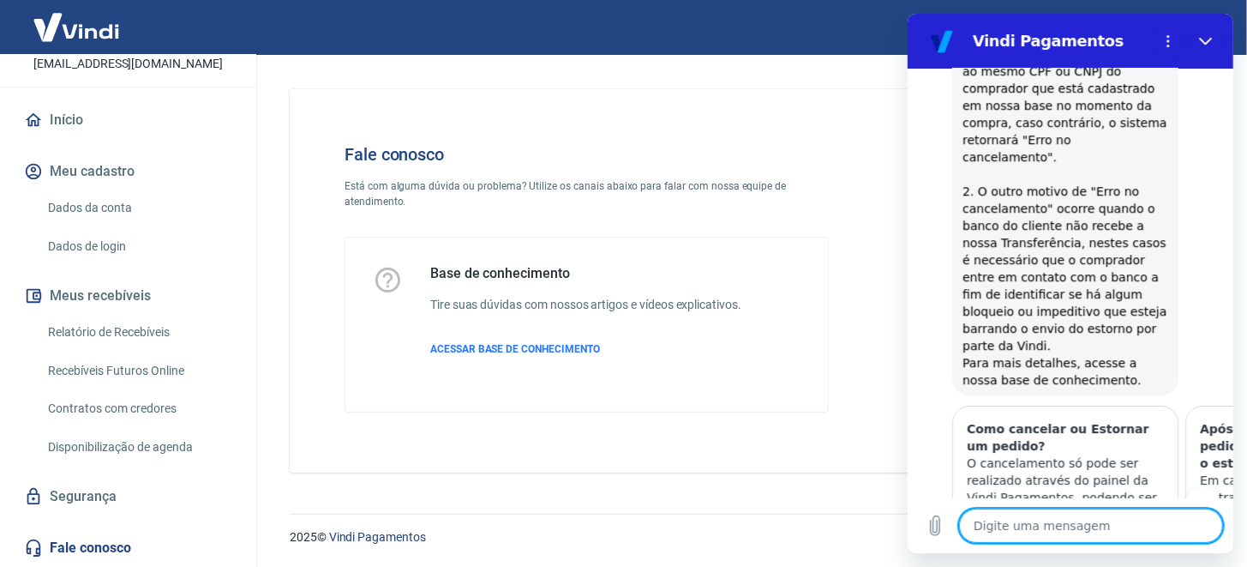
type textarea "x"
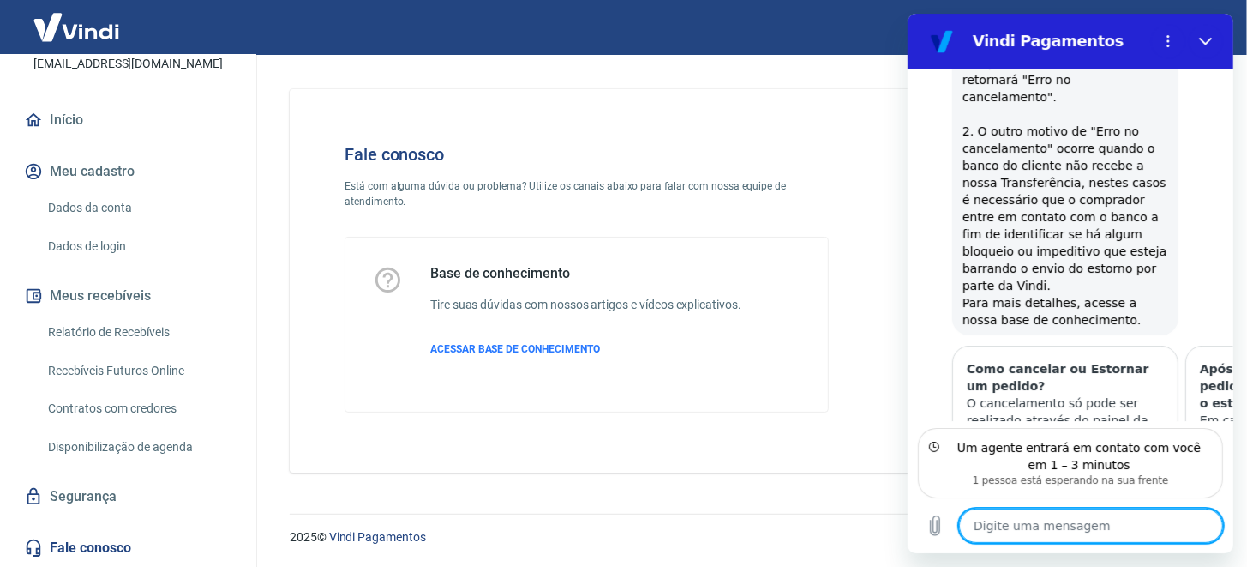
scroll to position [3606, 0]
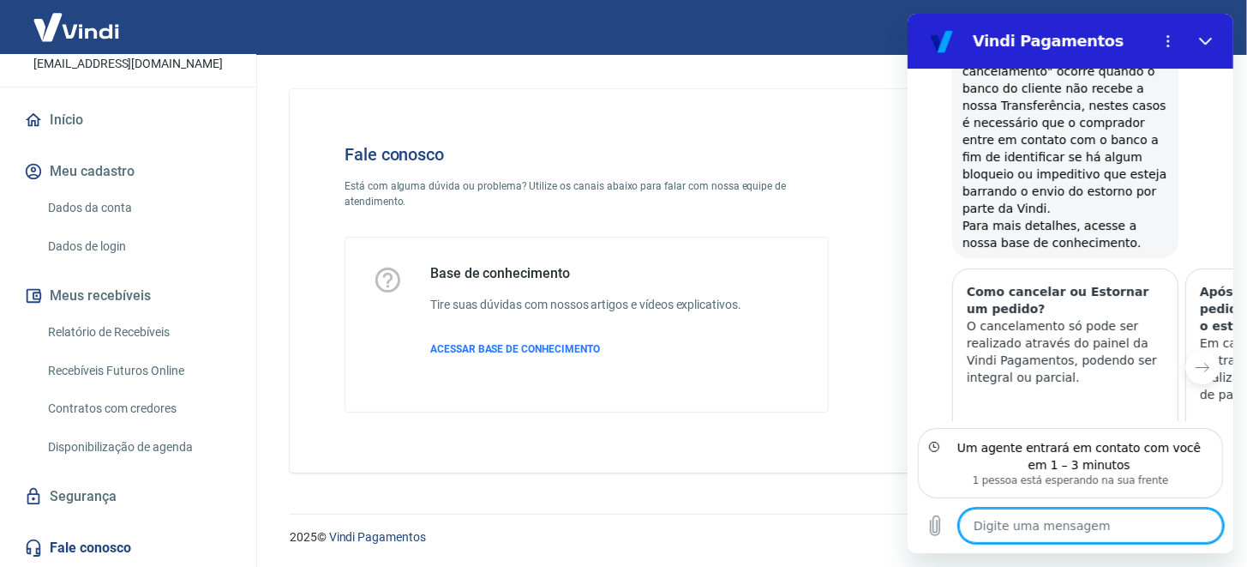
click at [1080, 522] on textarea at bounding box center [1090, 525] width 264 height 34
click at [1082, 527] on textarea at bounding box center [1090, 525] width 264 height 34
type textarea "o"
type textarea "x"
type textarea "ol"
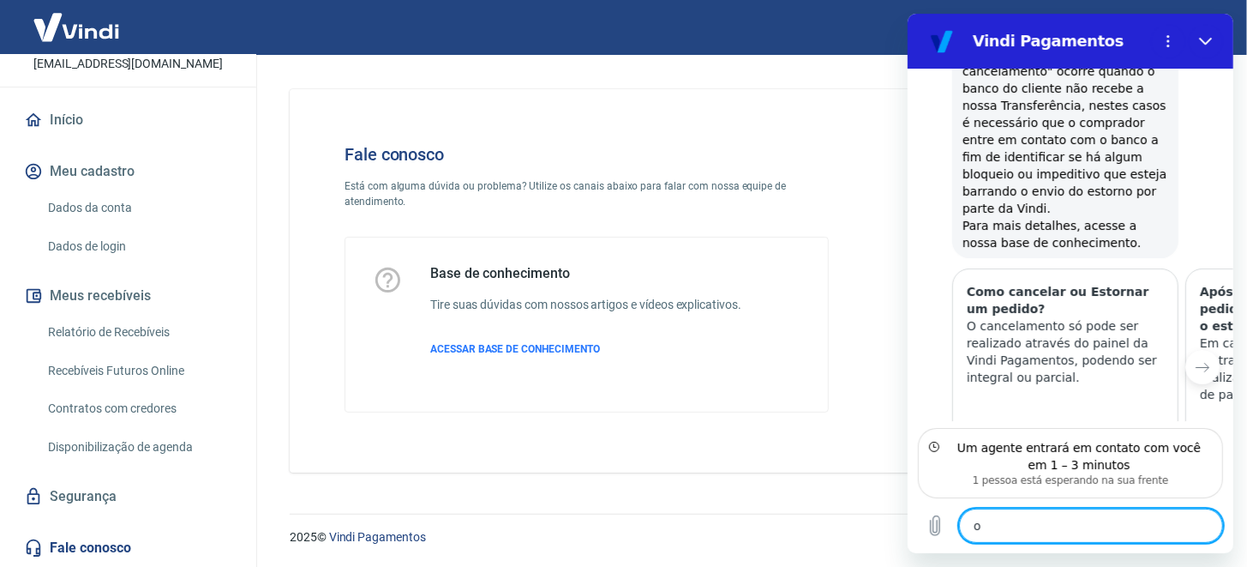
type textarea "x"
type textarea "olá"
type textarea "x"
type textarea "olá,"
type textarea "x"
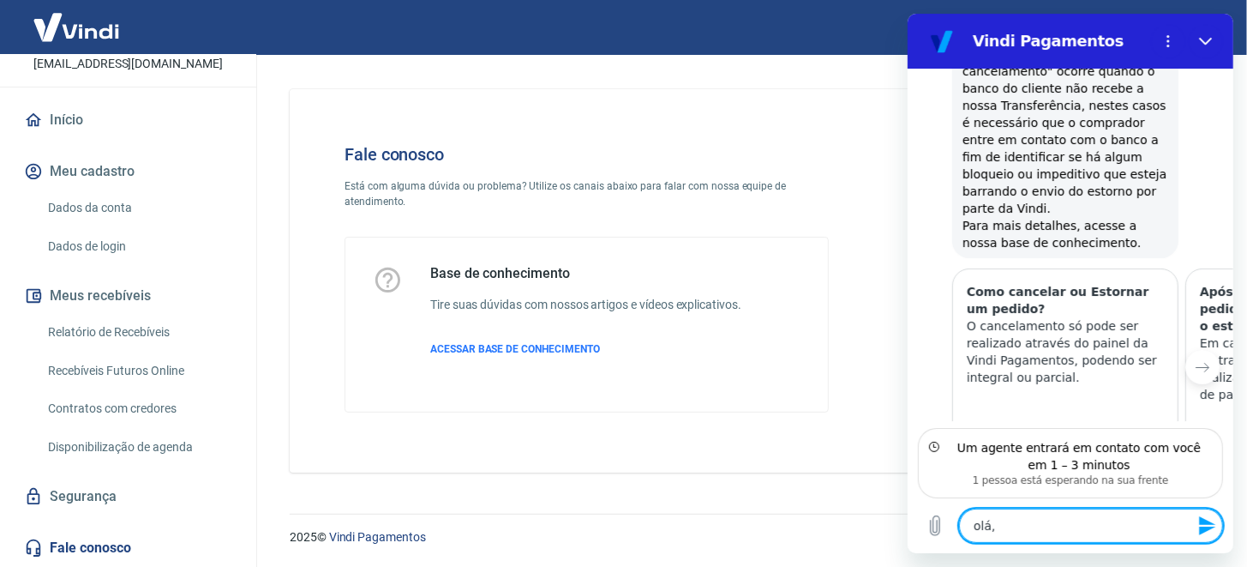
type textarea "olá,"
type textarea "x"
type textarea "olá, b"
type textarea "x"
type textarea "olá, bo"
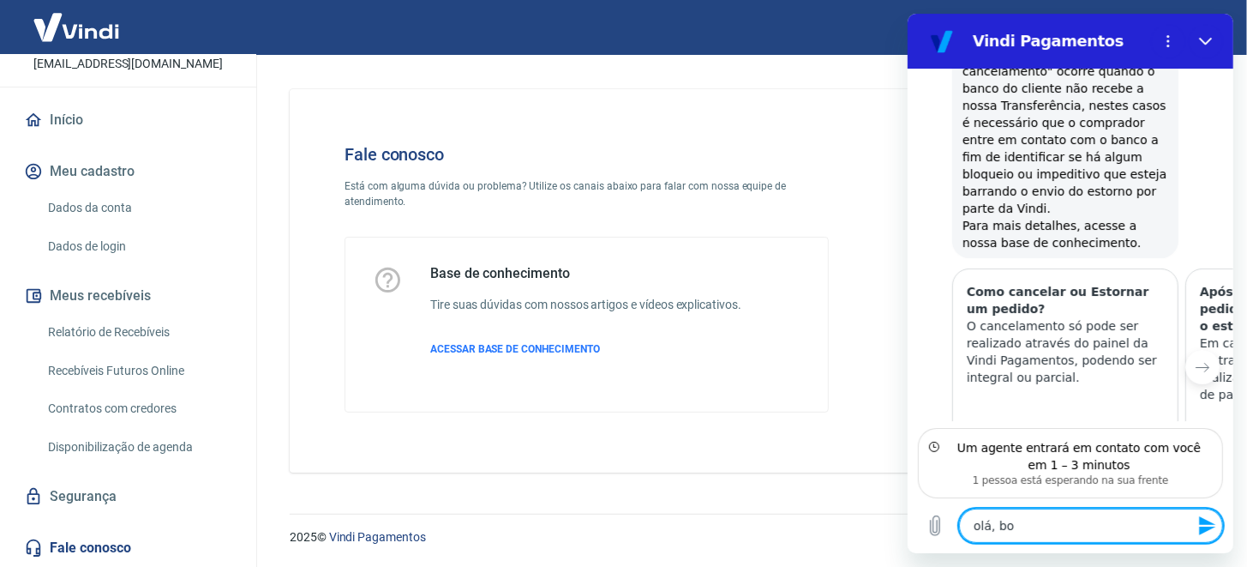
type textarea "x"
type textarea "olá, boa"
type textarea "x"
type textarea "olá, boa"
type textarea "x"
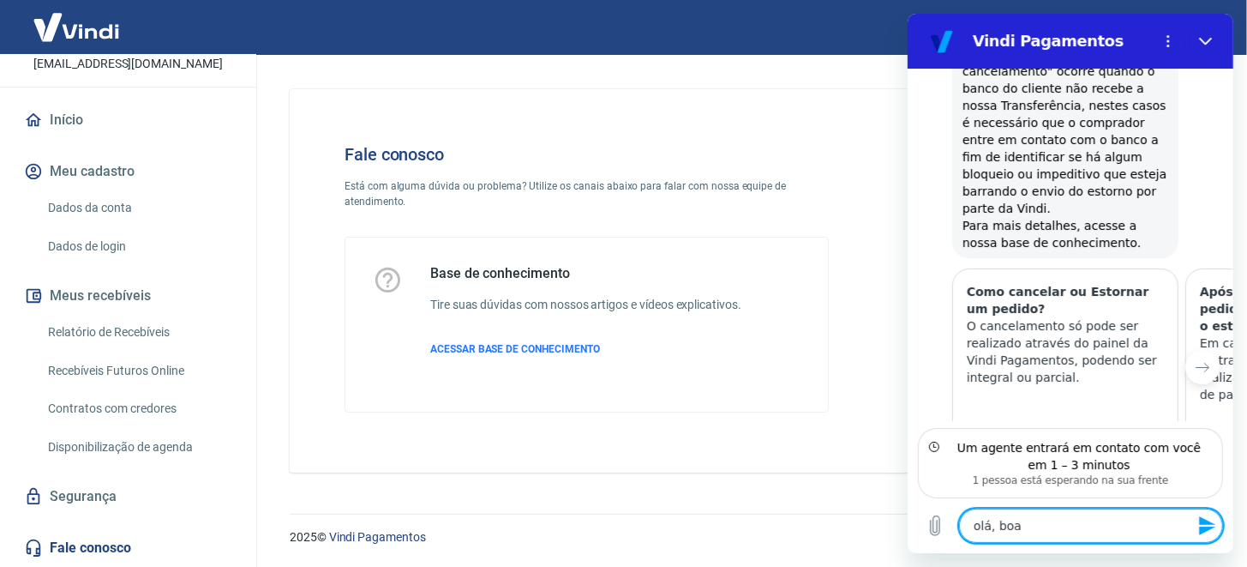
type textarea "olá, boa t"
type textarea "x"
type textarea "olá, boa ta"
type textarea "x"
type textarea "olá, boa tar"
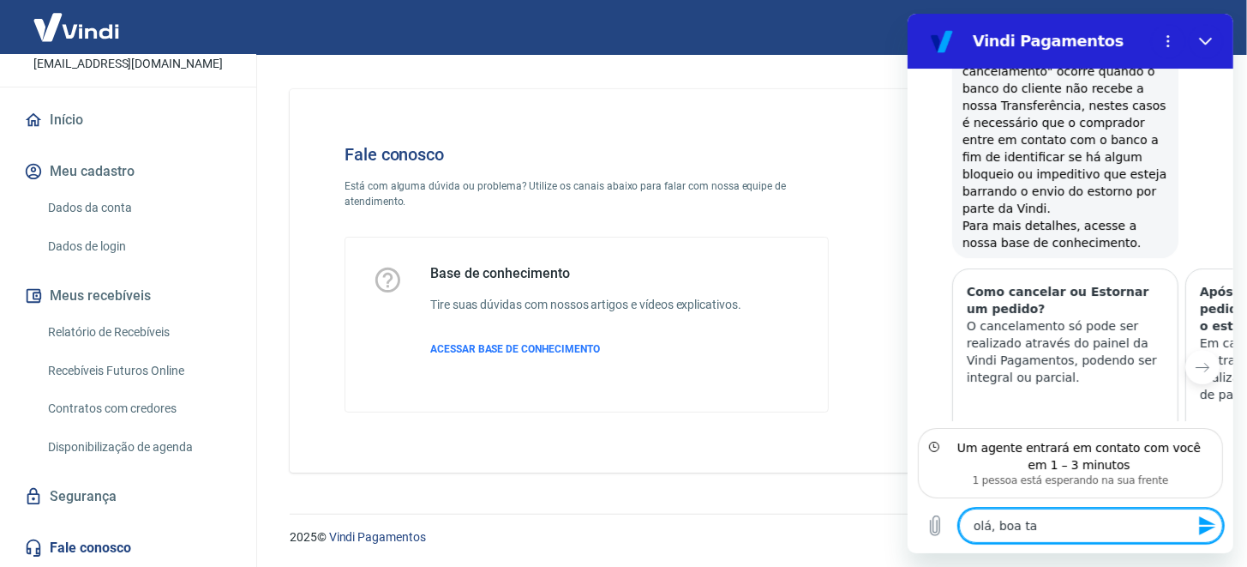
type textarea "x"
type textarea "olá, boa tard"
type textarea "x"
type textarea "olá, boa tarde"
type textarea "x"
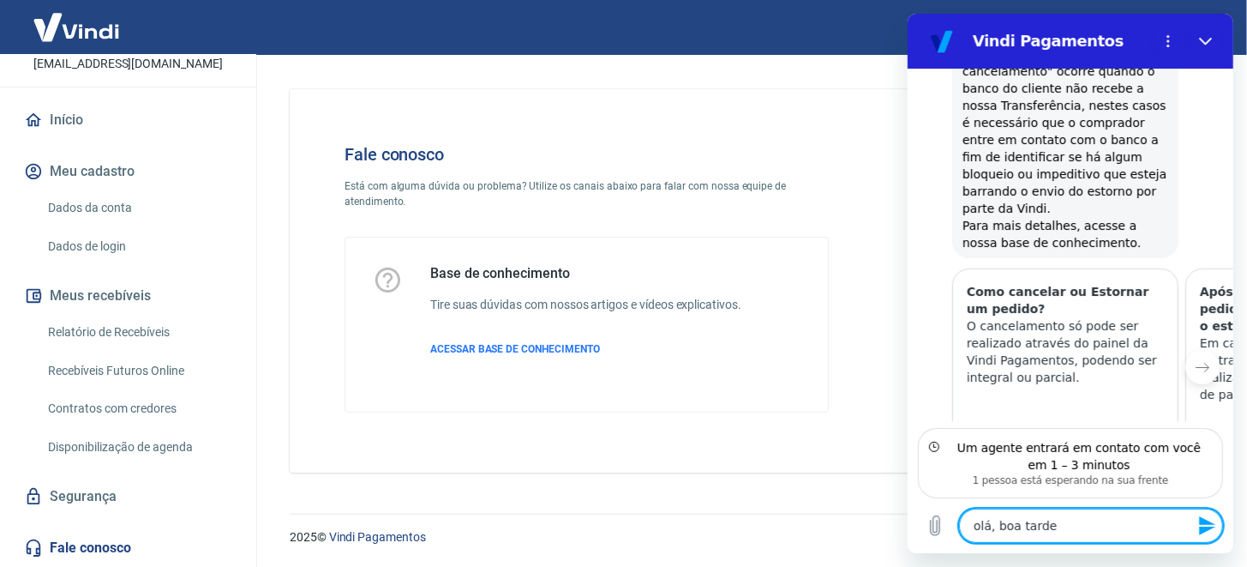
type textarea "olá, boa tarde."
type textarea "x"
type textarea "olá, boa tarde."
type textarea "x"
type textarea "olá, boa tarde. e"
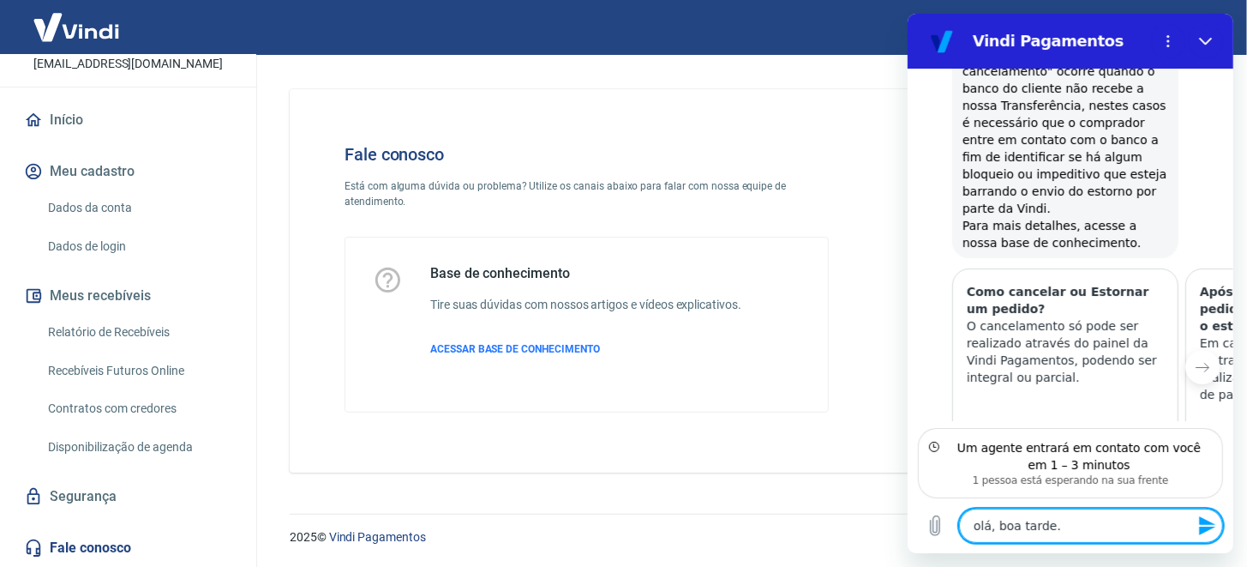
type textarea "x"
type textarea "olá, boa tarde. es"
type textarea "x"
type textarea "olá, boa tarde. est"
type textarea "x"
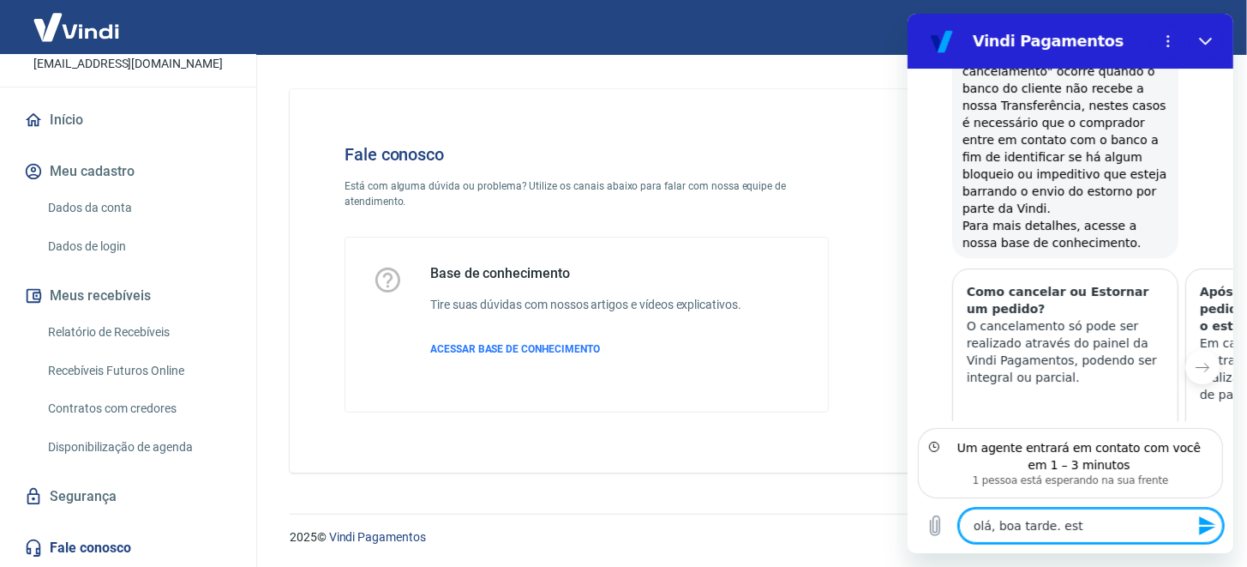
type textarea "olá, boa tarde. este"
type textarea "x"
type textarea "olá, boa tarde. este"
type textarea "x"
type textarea "olá, boa tarde. este p"
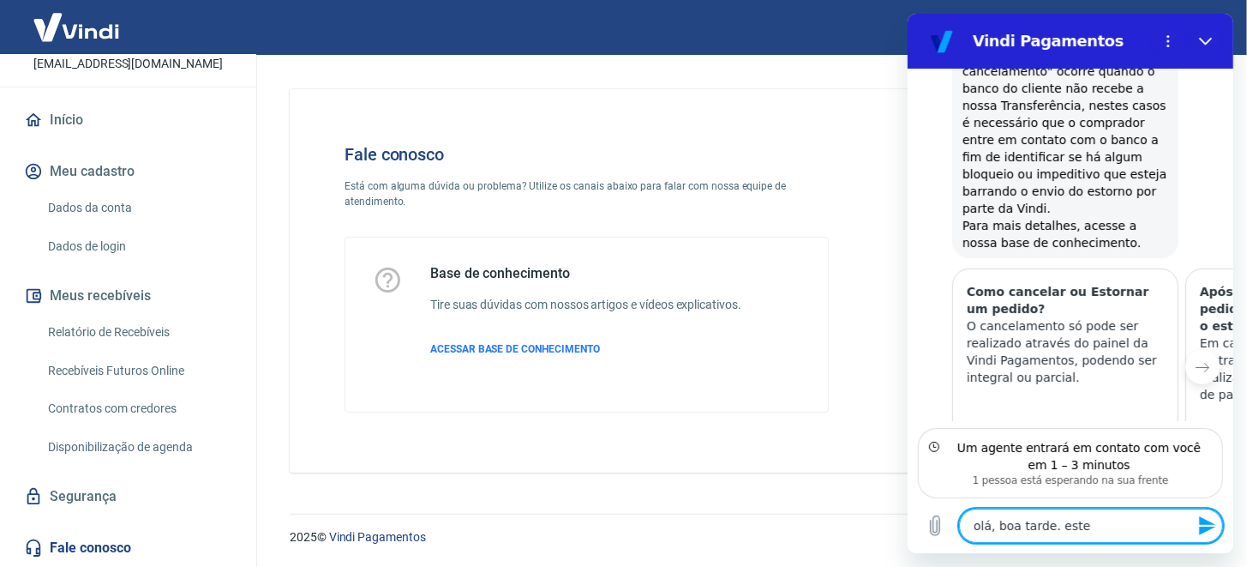
type textarea "x"
type textarea "olá, boa tarde. este pe"
type textarea "x"
type textarea "olá, boa tarde. este ped"
type textarea "x"
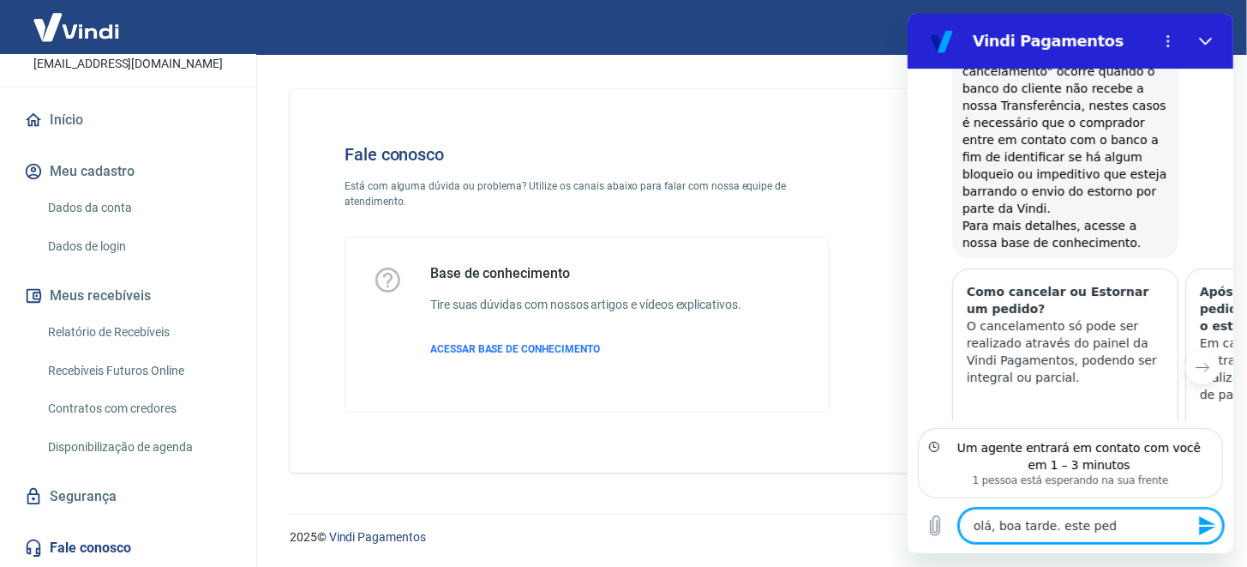
type textarea "olá, boa tarde. este pedi"
type textarea "x"
type textarea "olá, boa tarde. este pedid"
type textarea "x"
type textarea "olá, boa tarde. este pedido"
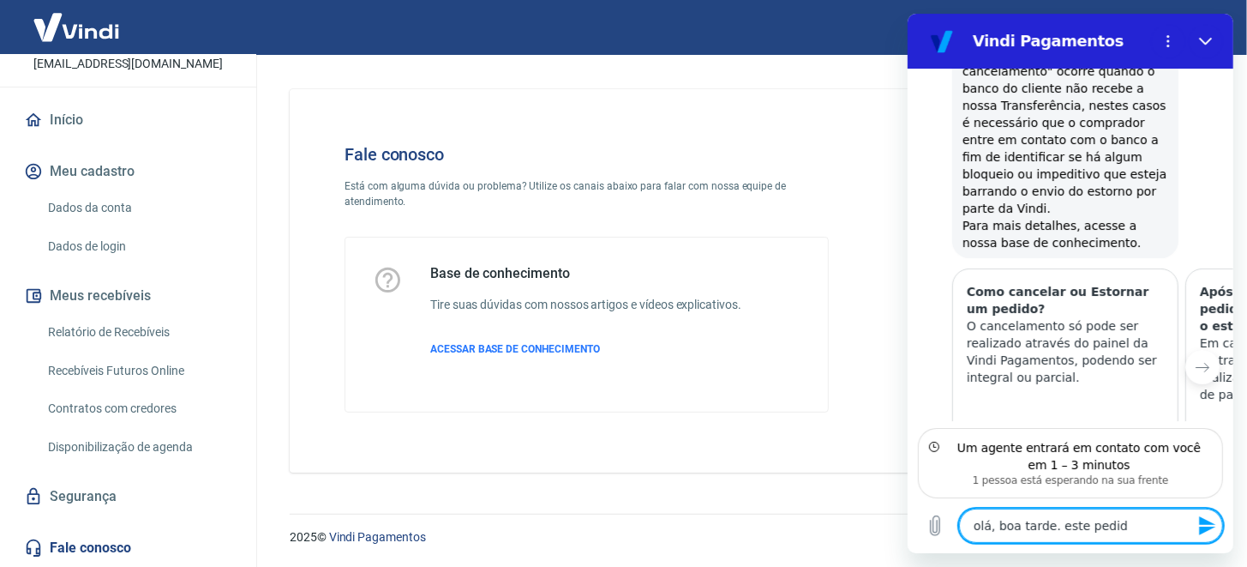
type textarea "x"
type textarea "olá, boa tarde. este pedido"
type textarea "x"
paste textarea "32519"
type textarea "olá, boa tarde. este pedido 32519"
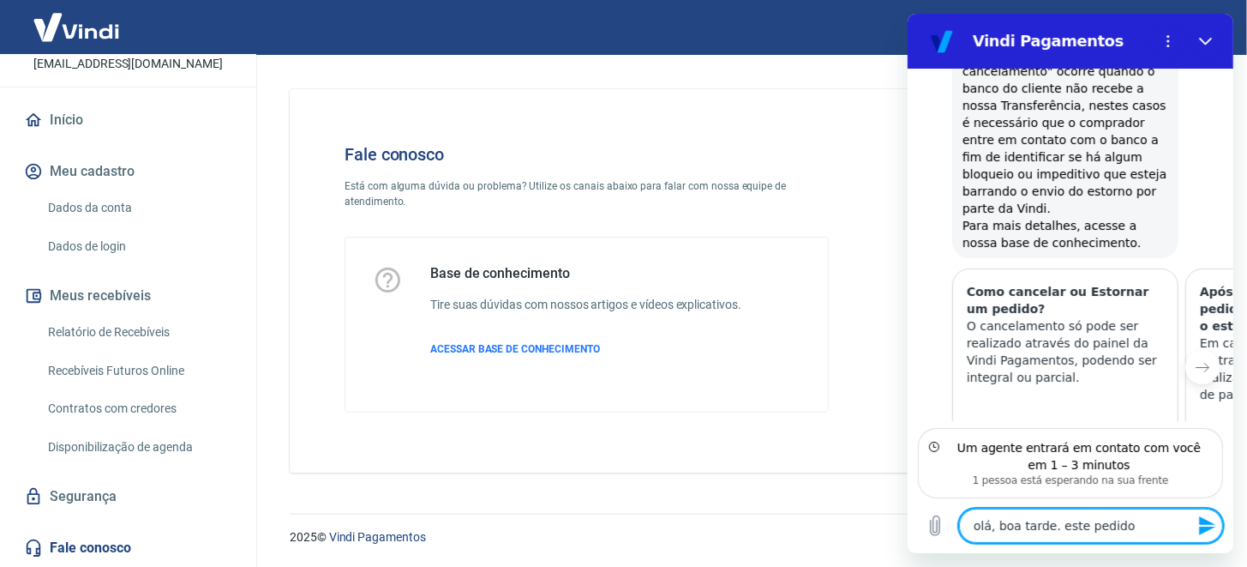
type textarea "x"
type textarea "olá, boa tarde. este pedido 32519"
type textarea "x"
type textarea "olá, boa tarde. este pedido 32519 c"
type textarea "x"
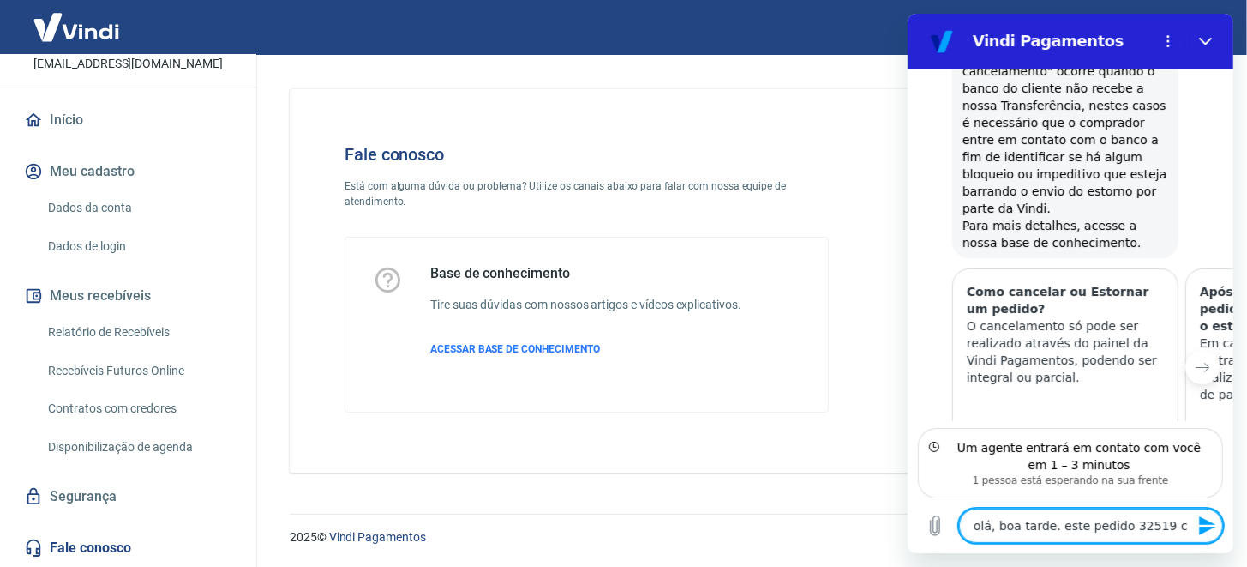
type textarea "olá, boa tarde. este pedido 32519 co"
type textarea "x"
type textarea "olá, boa tarde. este pedido 32519 con"
type textarea "x"
type textarea "olá, boa tarde. este pedido 32519 cons"
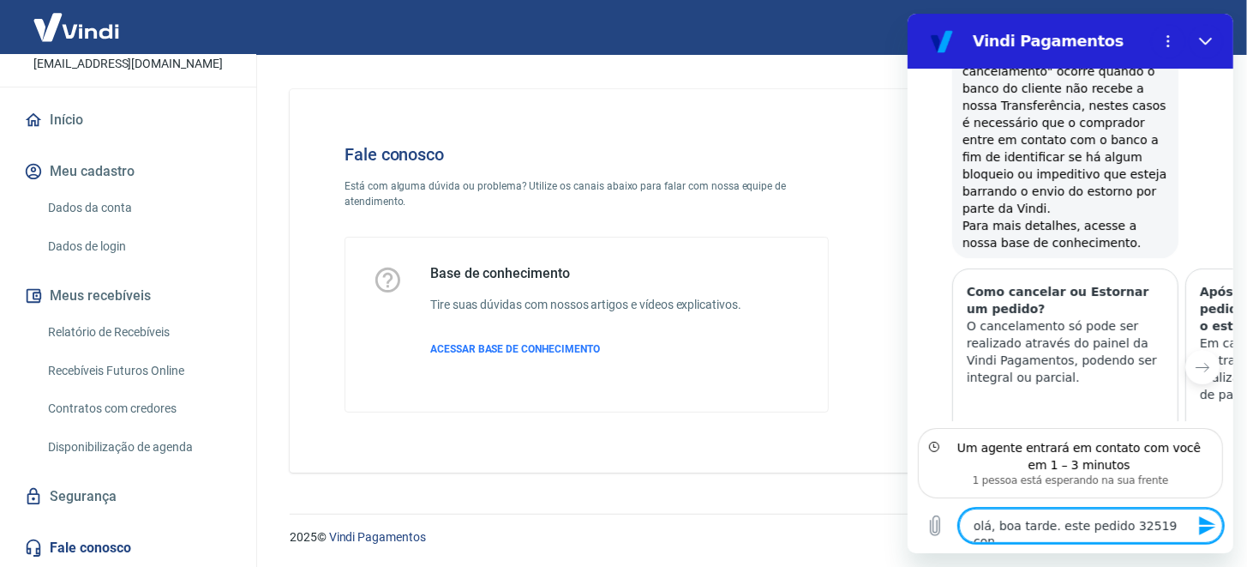
type textarea "x"
type textarea "olá, boa tarde. este pedido 32519 const"
type textarea "x"
type textarea "olá, boa tarde. este pedido 32519 consta"
type textarea "x"
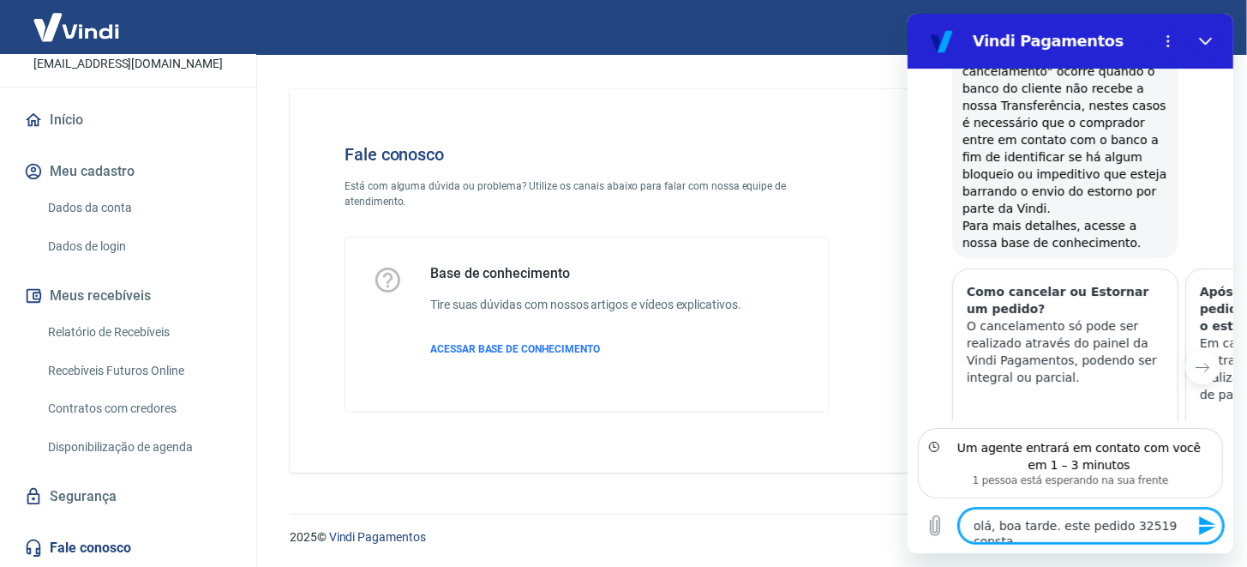
type textarea "olá, boa tarde. este pedido 32519 consta"
type textarea "x"
type textarea "olá, boa tarde. este pedido 32519 consta c"
type textarea "x"
type textarea "olá, boa tarde. este pedido 32519 consta co"
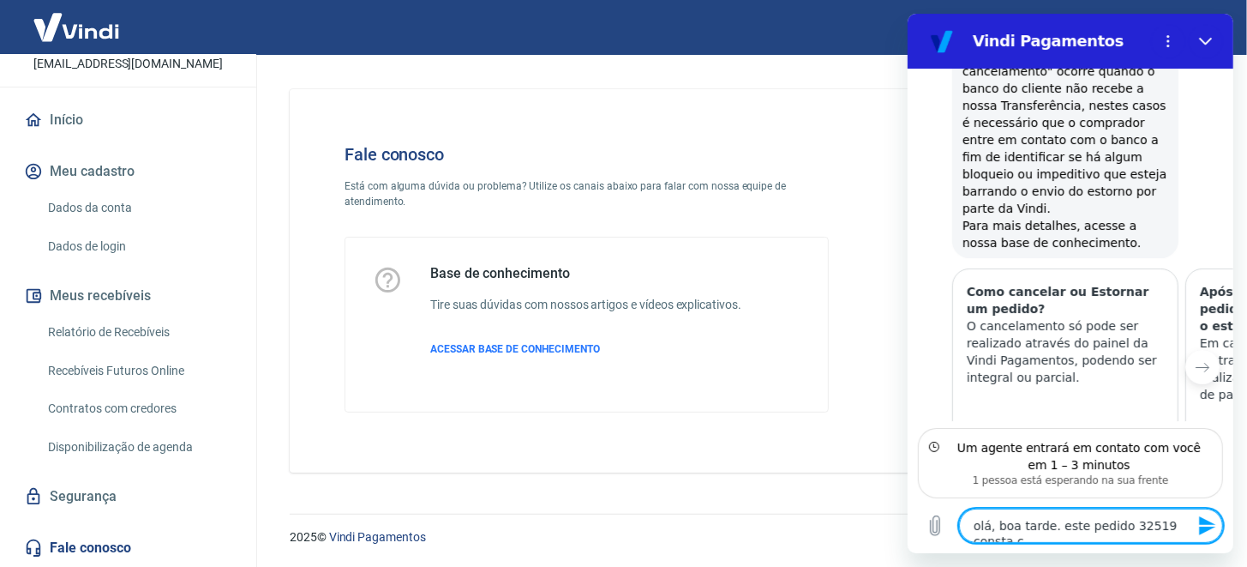
type textarea "x"
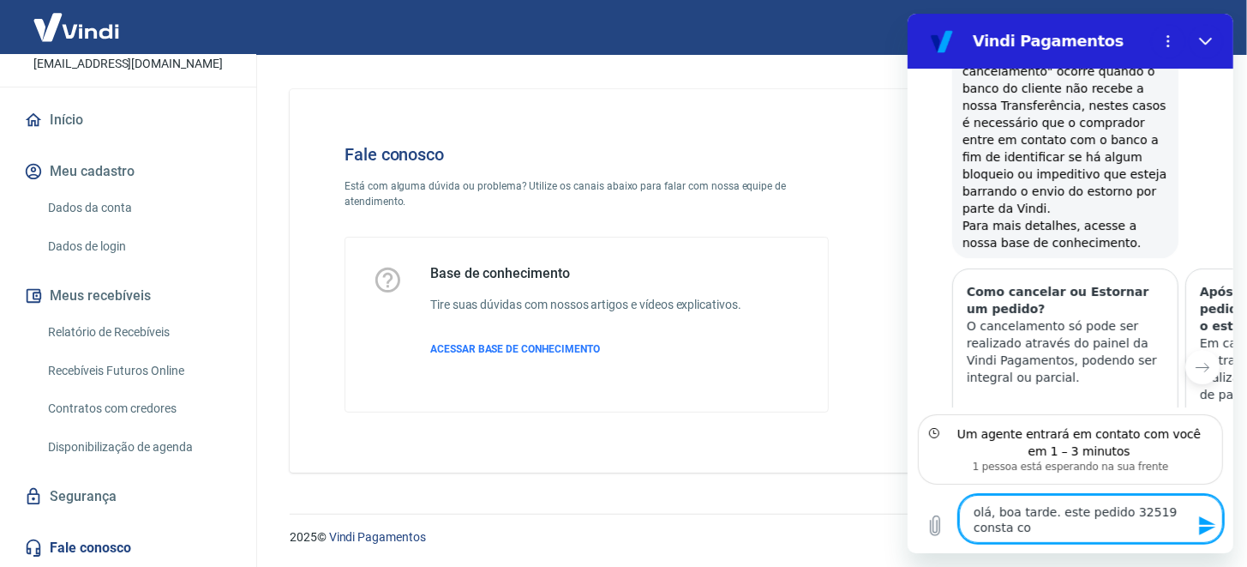
type textarea "olá, boa tarde. este pedido 32519 consta com"
type textarea "x"
type textarea "olá, boa tarde. este pedido 32519 consta como"
type textarea "x"
type textarea "olá, boa tarde. este pedido 32519 consta como"
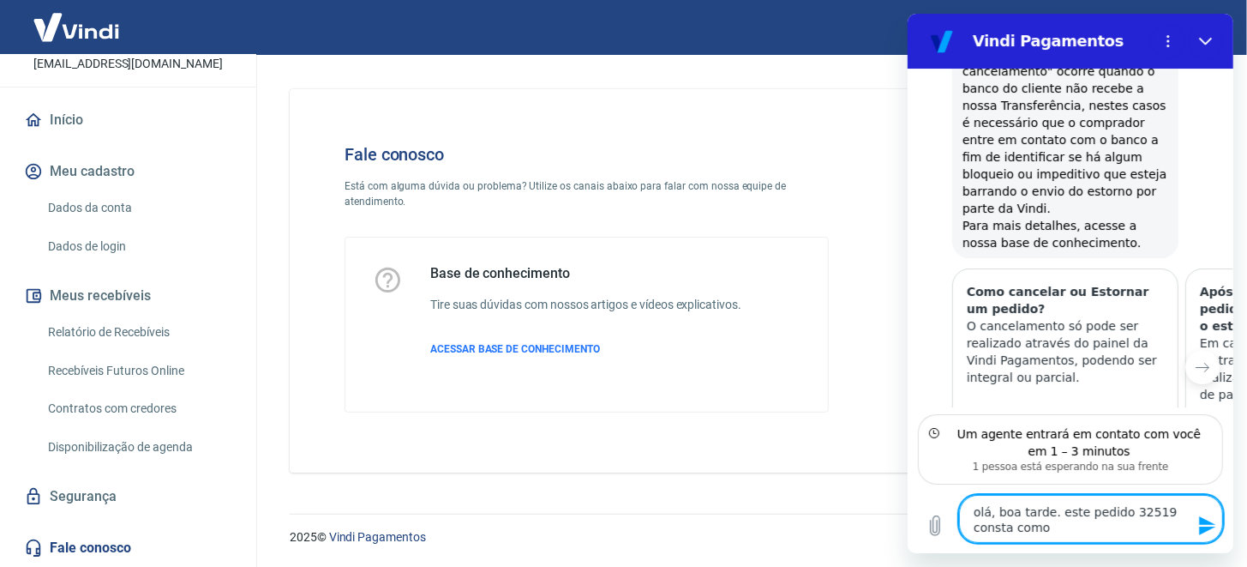
type textarea "x"
type textarea "olá, boa tarde. este pedido 32519 consta como c"
type textarea "x"
type textarea "olá, boa tarde. este pedido 32519 consta como ca"
type textarea "x"
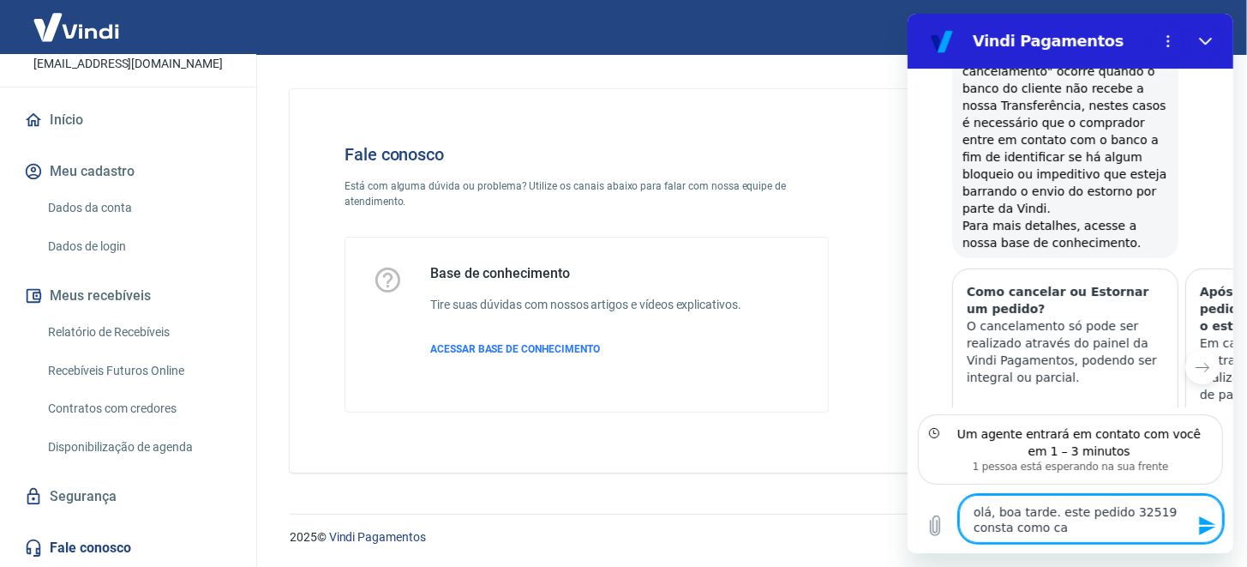
type textarea "olá, boa tarde. este pedido 32519 consta como can"
type textarea "x"
type textarea "olá, boa tarde. este pedido 32519 consta como canc"
type textarea "x"
type textarea "olá, boa tarde. este pedido 32519 consta como cance"
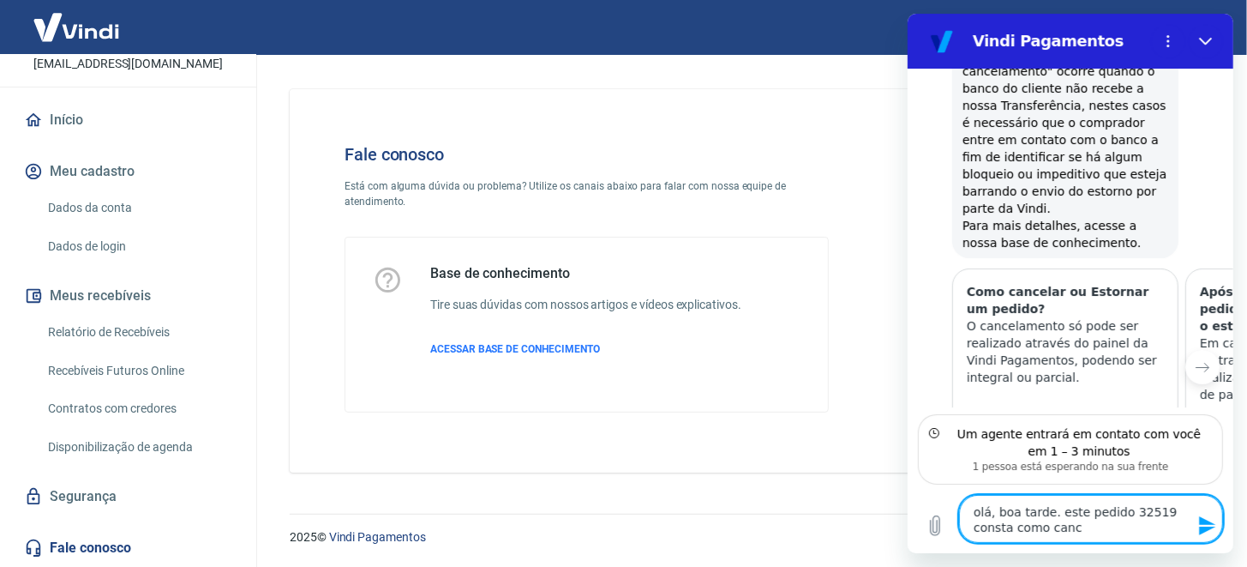
type textarea "x"
type textarea "olá, boa tarde. este pedido 32519 consta como cancel"
type textarea "x"
type textarea "olá, boa tarde. este pedido 32519 consta como cancela"
type textarea "x"
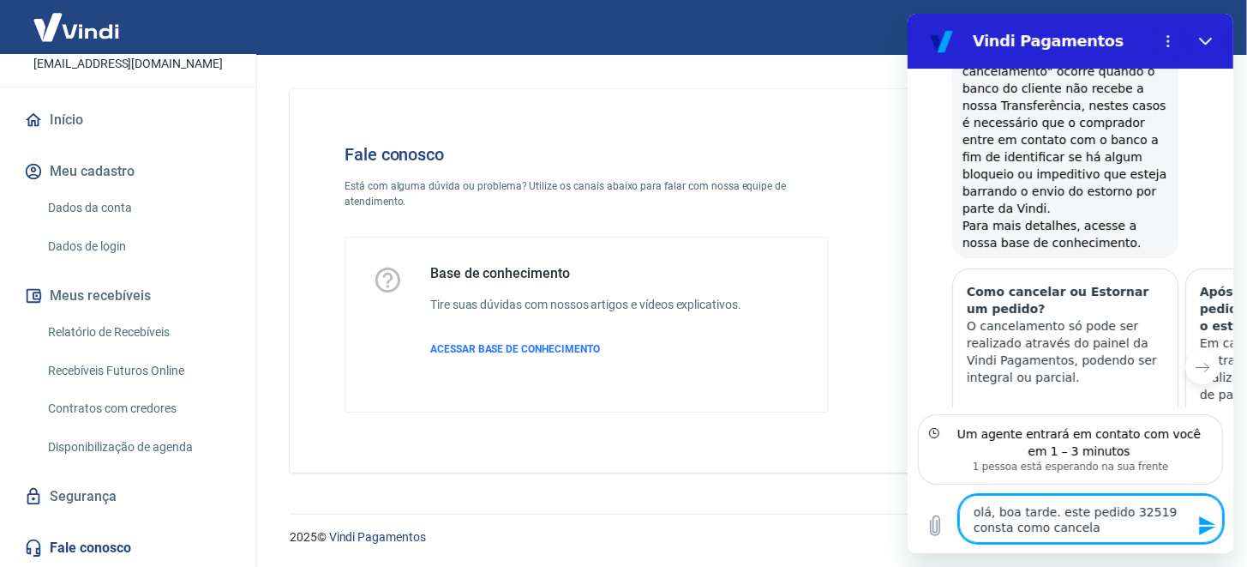
type textarea "olá, boa tarde. este pedido 32519 consta como cancelad"
type textarea "x"
type textarea "olá, boa tarde. este pedido 32519 consta como cancelado"
type textarea "x"
type textarea "olá, boa tarde. este pedido 32519 consta como cancelado,"
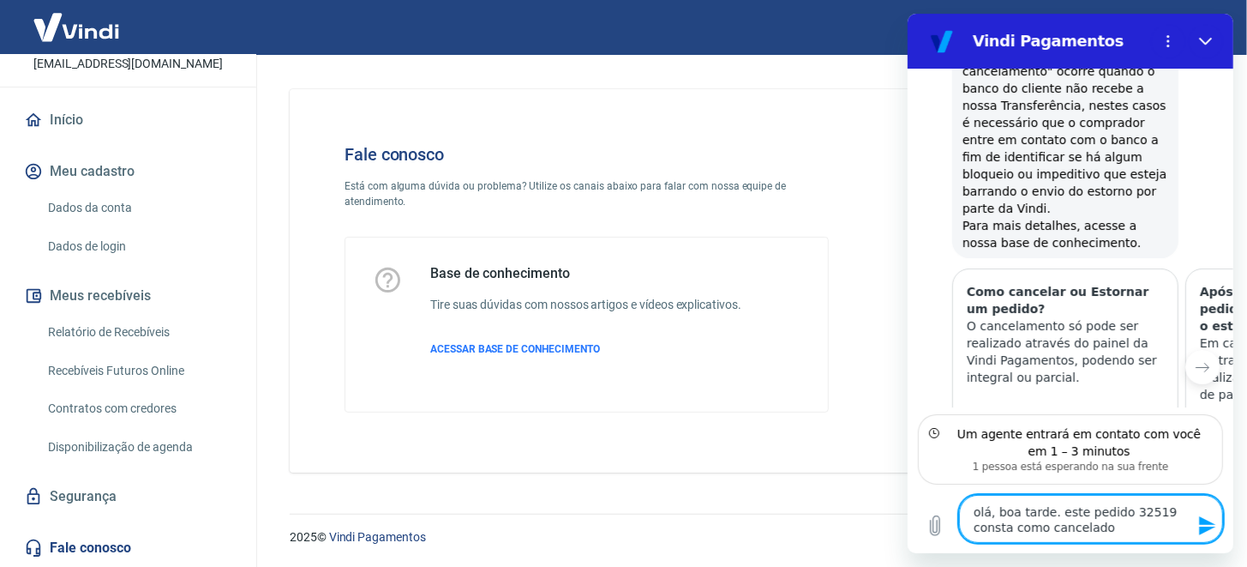
type textarea "x"
type textarea "olá, boa tarde. este pedido 32519 consta como cancelado,"
type textarea "x"
type textarea "olá, boa tarde. este pedido 32519 consta como cancelado, p"
type textarea "x"
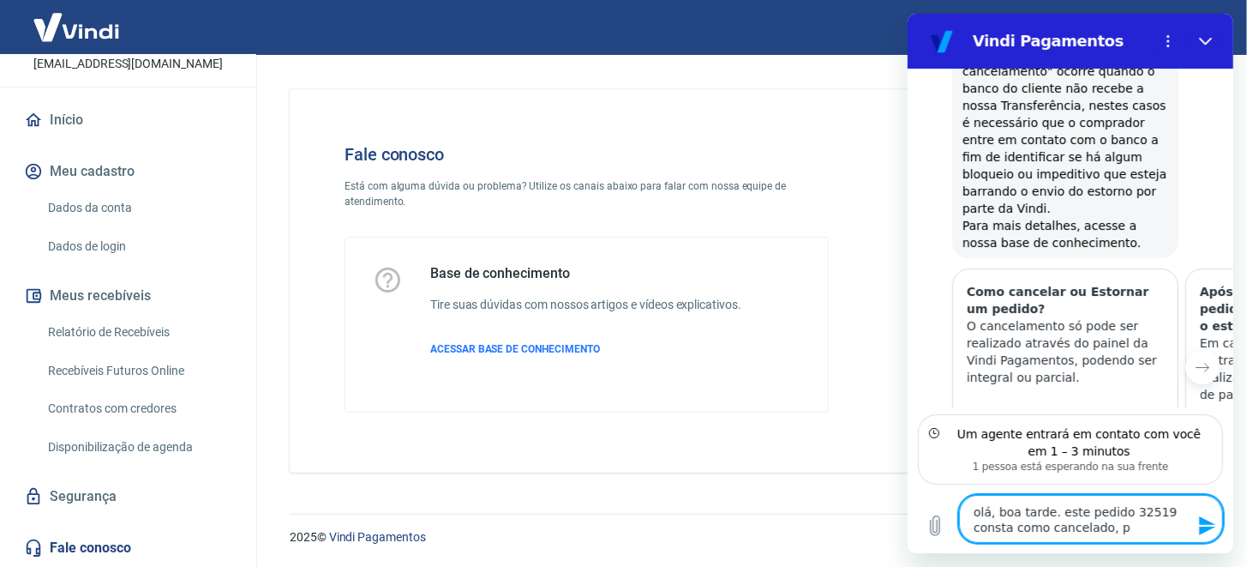
type textarea "olá, boa tarde. este pedido 32519 consta como cancelado, po"
type textarea "x"
type textarea "olá, boa tarde. este pedido 32519 consta como cancelado, por"
type textarea "x"
type textarea "olá, boa tarde. este pedido 32519 consta como cancelado, poré"
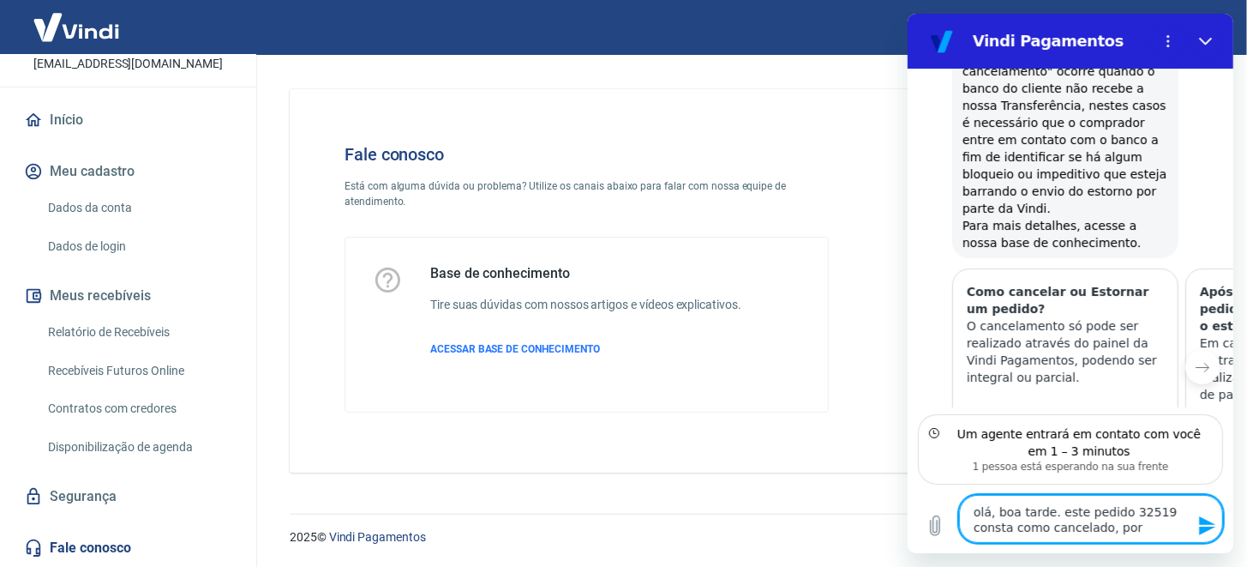
type textarea "x"
type textarea "olá, boa tarde. este pedido 32519 consta como cancelado, porém"
type textarea "x"
type textarea "olá, boa tarde. este pedido 32519 consta como cancelado, porém"
type textarea "x"
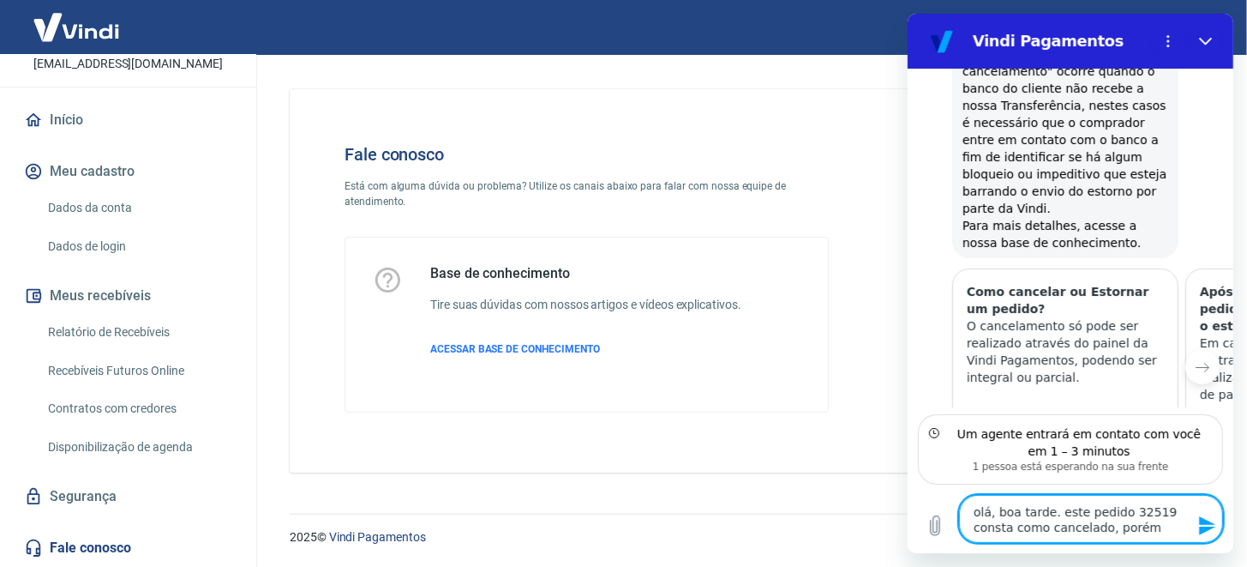
type textarea "olá, boa tarde. este pedido 32519 consta como cancelado, porém o"
type textarea "x"
type textarea "olá, boa tarde. este pedido 32519 consta como cancelado, porém o"
type textarea "x"
type textarea "olá, boa tarde. este pedido 32519 consta como cancelado, porém o c"
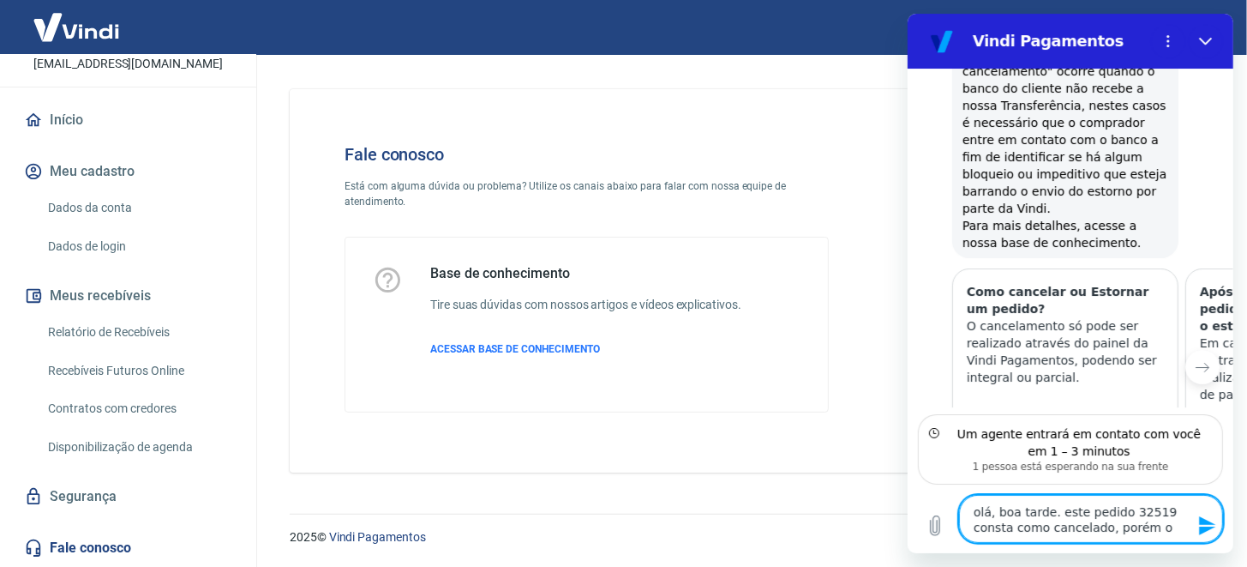
type textarea "x"
type textarea "olá, boa tarde. este pedido 32519 consta como cancelado, porém o cl"
type textarea "x"
type textarea "olá, boa tarde. este pedido 32519 consta como cancelado, porém o cli"
type textarea "x"
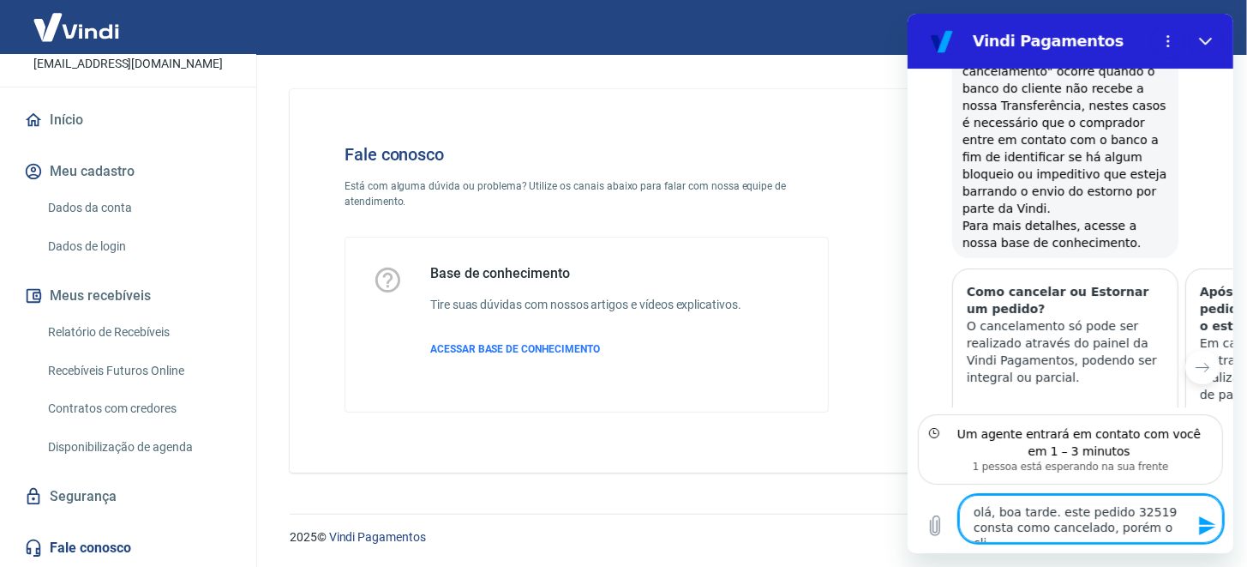
type textarea "olá, boa tarde. este pedido 32519 consta como cancelado, porém o clie"
type textarea "x"
type textarea "olá, boa tarde. este pedido 32519 consta como cancelado, porém o clien"
type textarea "x"
type textarea "olá, boa tarde. este pedido 32519 consta como cancelado, porém o client"
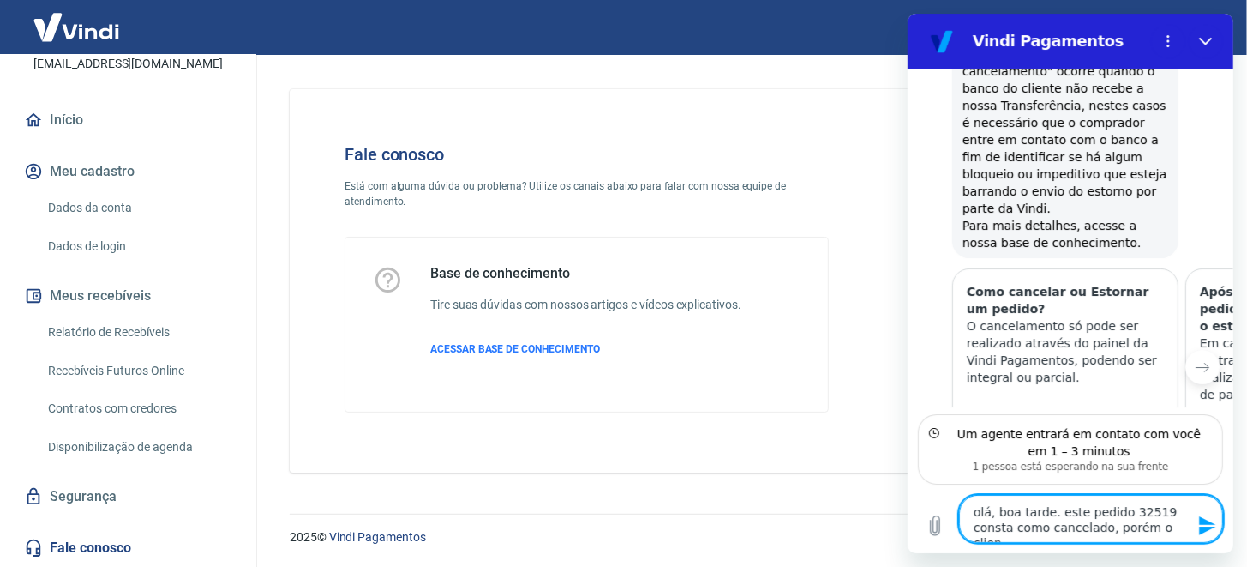
type textarea "x"
type textarea "olá, boa tarde. este pedido 32519 consta como cancelado, porém o cliente"
type textarea "x"
type textarea "olá, boa tarde. este pedido 32519 consta como cancelado, porém o cliente"
type textarea "x"
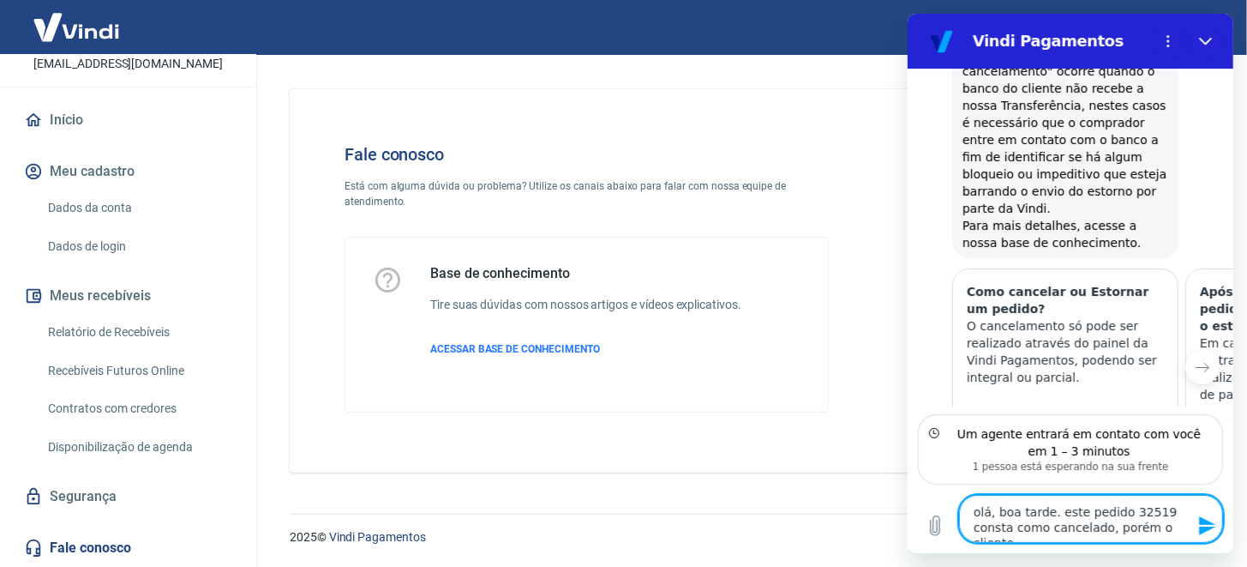
type textarea "olá, boa tarde. este pedido 32519 consta como cancelado, porém o cliente a"
type textarea "x"
type textarea "olá, boa tarde. este pedido 32519 consta como cancelado, porém o cliente ai"
type textarea "x"
type textarea "olá, boa tarde. este pedido 32519 consta como cancelado, porém o cliente ain"
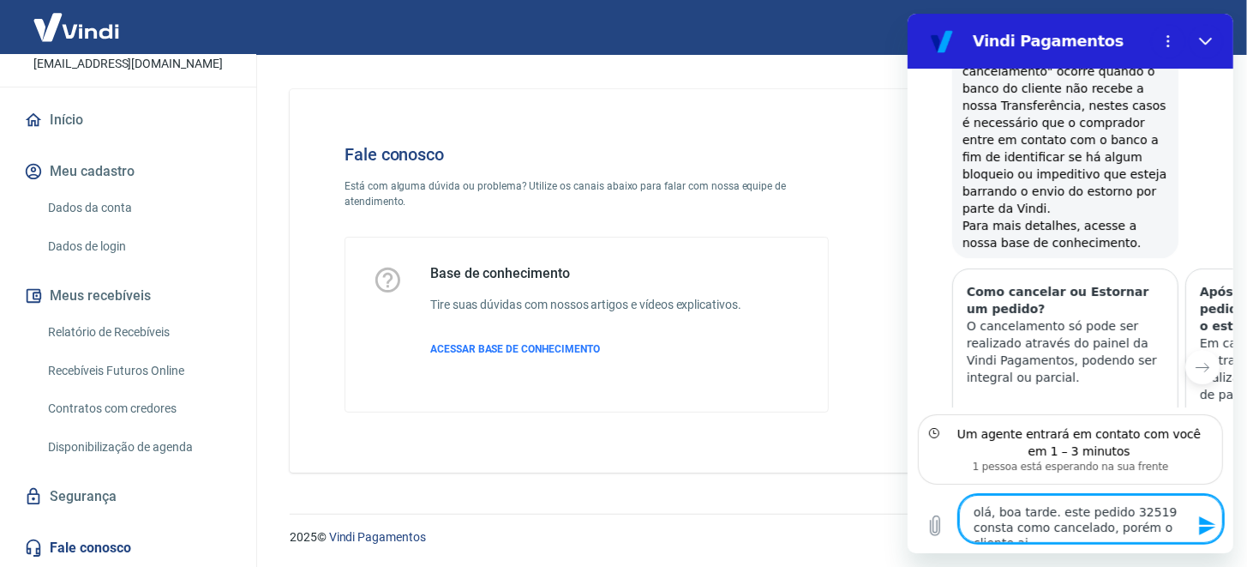
type textarea "x"
type textarea "olá, boa tarde. este pedido 32519 consta como cancelado, porém o cliente aind"
type textarea "x"
type textarea "olá, boa tarde. este pedido 32519 consta como cancelado, porém o cliente ainda"
type textarea "x"
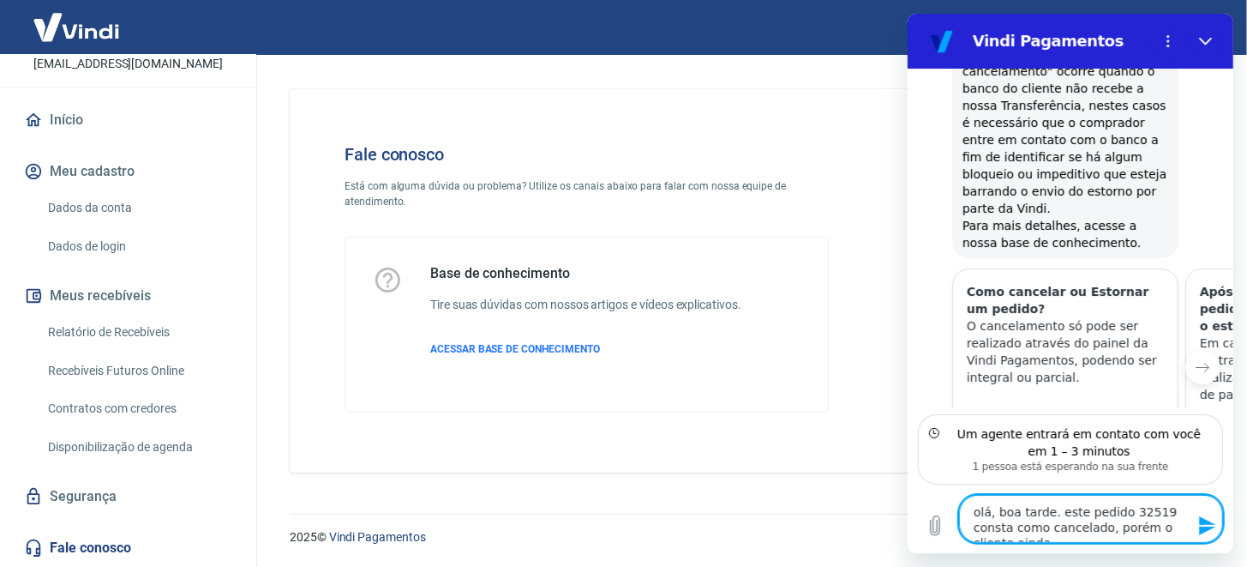
type textarea "olá, boa tarde. este pedido 32519 consta como cancelado, porém o cliente ainda"
type textarea "x"
type textarea "olá, boa tarde. este pedido 32519 consta como cancelado, porém o cliente ainda n"
type textarea "x"
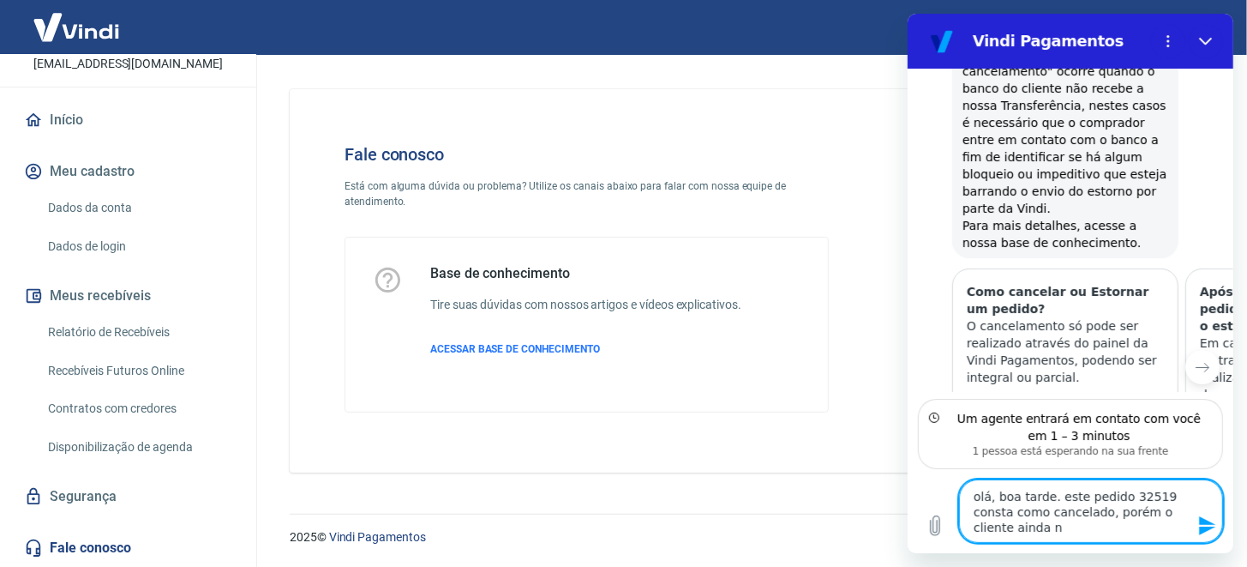
type textarea "olá, boa tarde. este pedido 32519 consta como cancelado, porém o cliente ainda …"
type textarea "x"
type textarea "olá, boa tarde. este pedido 32519 consta como cancelado, porém o cliente ainda …"
type textarea "x"
type textarea "olá, boa tarde. este pedido 32519 consta como cancelado, porém o cliente ainda …"
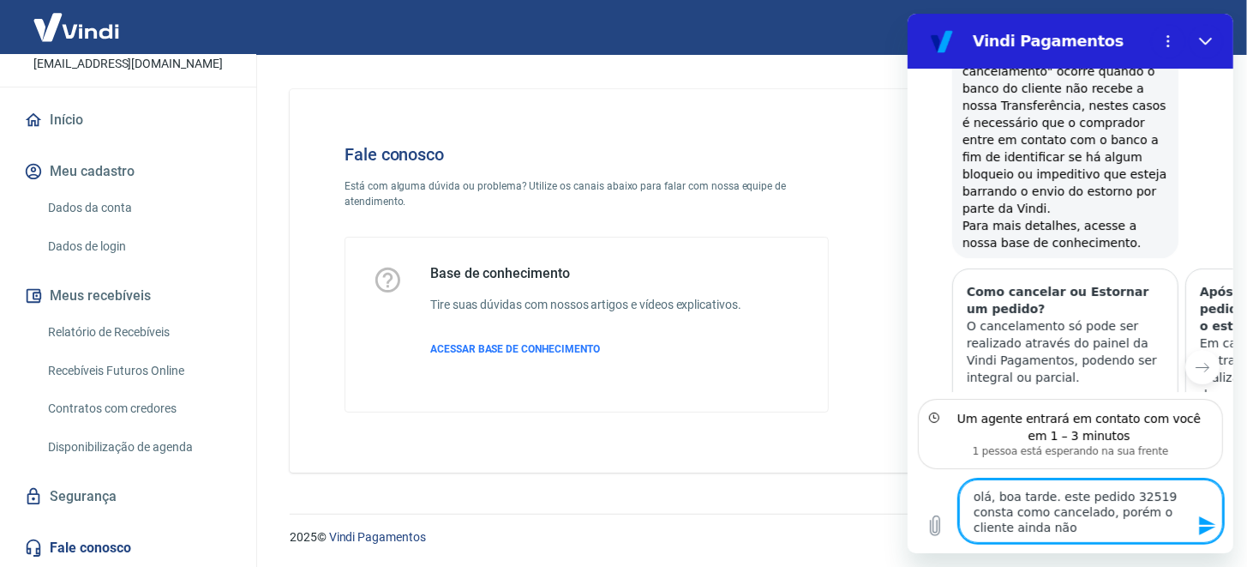
type textarea "x"
type textarea "olá, boa tarde. este pedido 32519 consta como cancelado, porém o cliente ainda …"
type textarea "x"
type textarea "olá, boa tarde. este pedido 32519 consta como cancelado, porém o cliente ainda …"
type textarea "x"
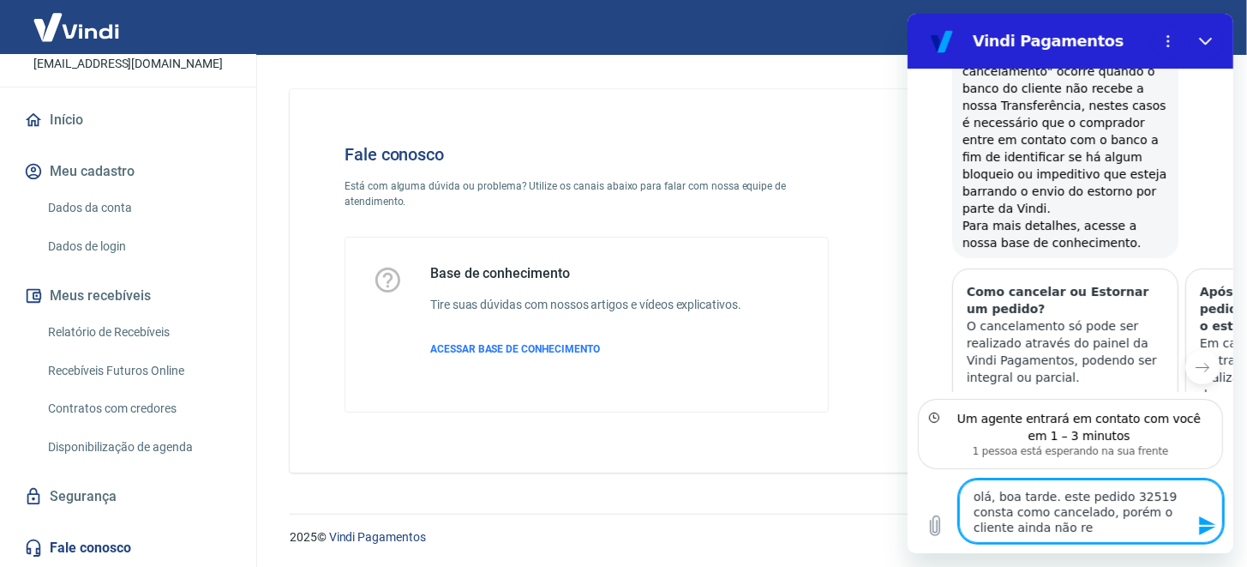
type textarea "olá, boa tarde. este pedido 32519 consta como cancelado, porém o cliente ainda …"
type textarea "x"
type textarea "olá, boa tarde. este pedido 32519 consta como cancelado, porém o cliente ainda …"
type textarea "x"
type textarea "olá, boa tarde. este pedido 32519 consta como cancelado, porém o cliente ainda …"
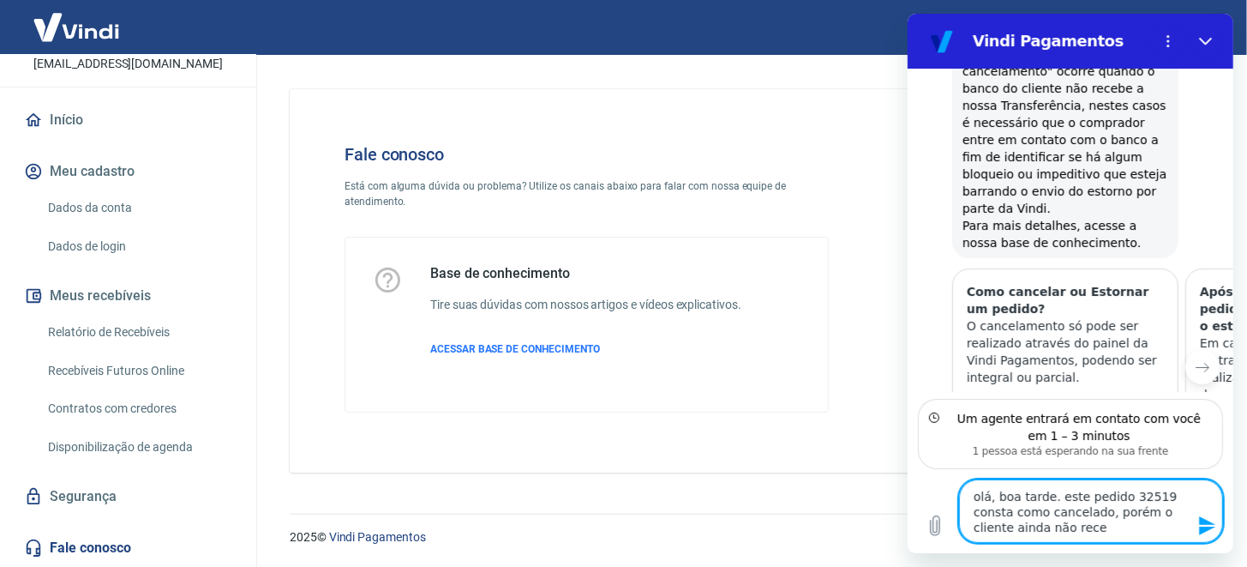
type textarea "x"
type textarea "olá, boa tarde. este pedido 32519 consta como cancelado, porém o cliente ainda …"
type textarea "x"
type textarea "olá, boa tarde. este pedido 32519 consta como cancelado, porém o cliente ainda …"
type textarea "x"
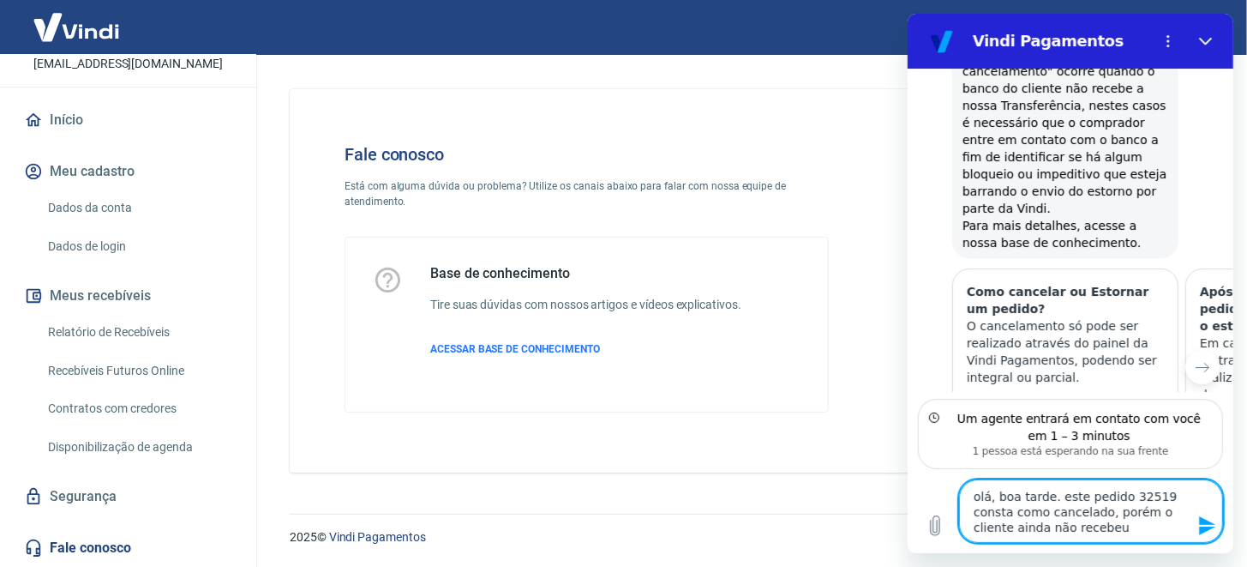
type textarea "olá, boa tarde. este pedido 32519 consta como cancelado, porém o cliente ainda …"
type textarea "x"
type textarea "olá, boa tarde. este pedido 32519 consta como cancelado, porém o cliente ainda …"
type textarea "x"
type textarea "olá, boa tarde. este pedido 32519 consta como cancelado, porém o cliente ainda …"
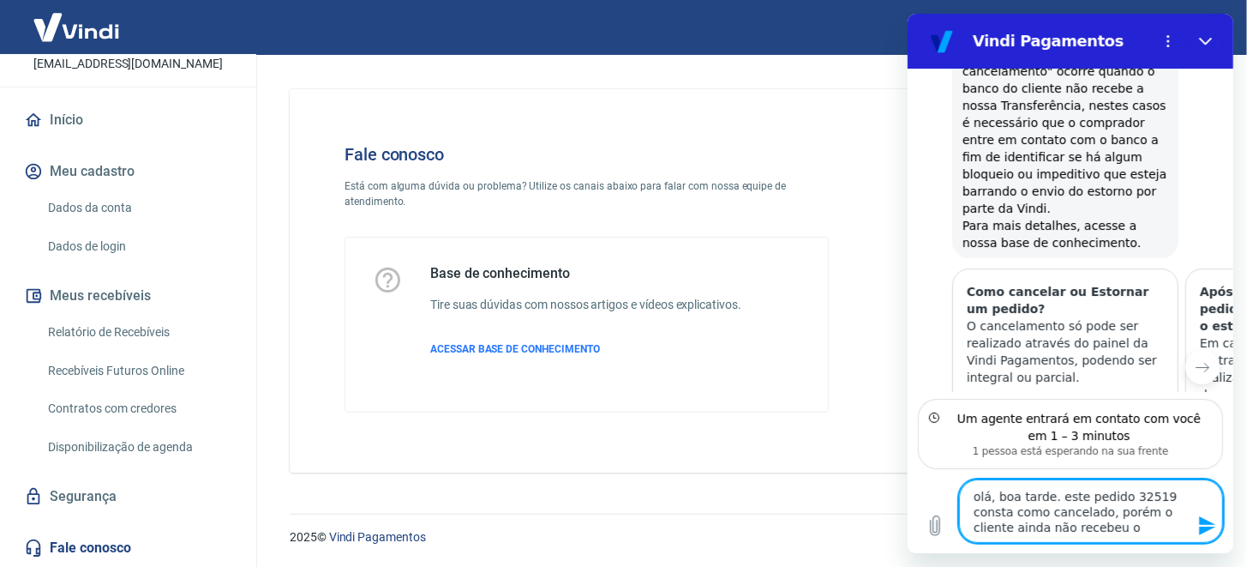
type textarea "x"
type textarea "olá, boa tarde. este pedido 32519 consta como cancelado, porém o cliente ainda …"
type textarea "x"
type textarea "olá, boa tarde. este pedido 32519 consta como cancelado, porém o cliente ainda …"
type textarea "x"
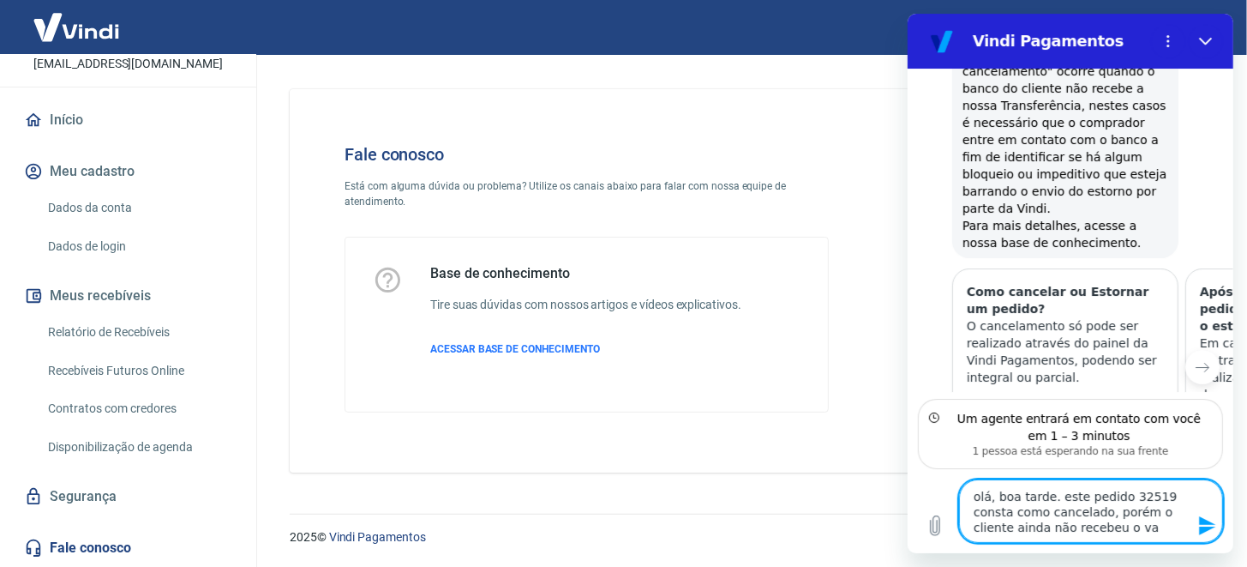
type textarea "olá, boa tarde. este pedido 32519 consta como cancelado, porém o cliente ainda …"
type textarea "x"
type textarea "olá, boa tarde. este pedido 32519 consta como cancelado, porém o cliente ainda …"
type textarea "x"
type textarea "olá, boa tarde. este pedido 32519 consta como cancelado, porém o cliente ainda …"
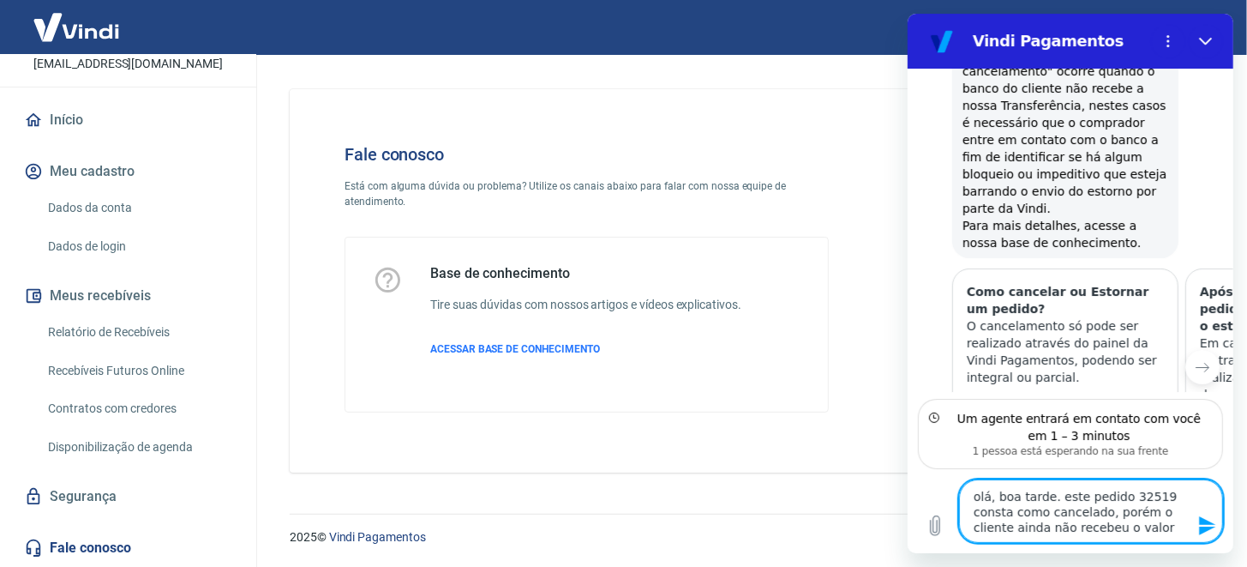
type textarea "x"
type textarea "olá, boa tarde. este pedido 32519 consta como cancelado, porém o cliente ainda …"
type textarea "x"
type textarea "olá, boa tarde. este pedido 32519 consta como cancelado, porém o cliente ainda …"
type textarea "x"
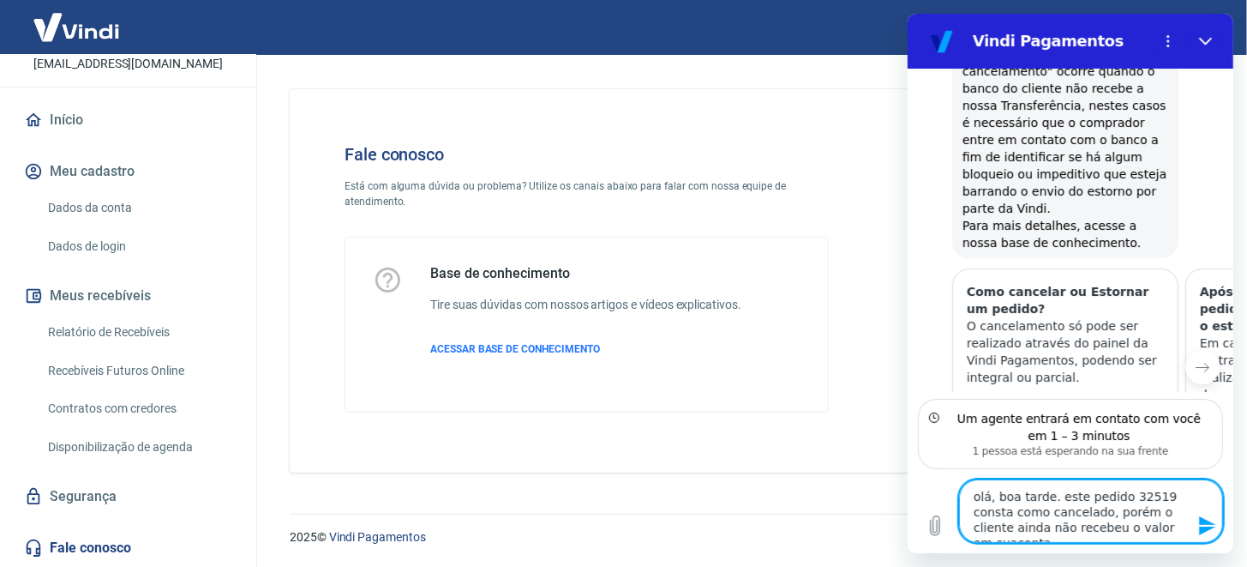
click at [1120, 530] on textarea "olá, boa tarde. este pedido 32519 consta como cancelado, porém o cliente ainda …" at bounding box center [1090, 510] width 264 height 63
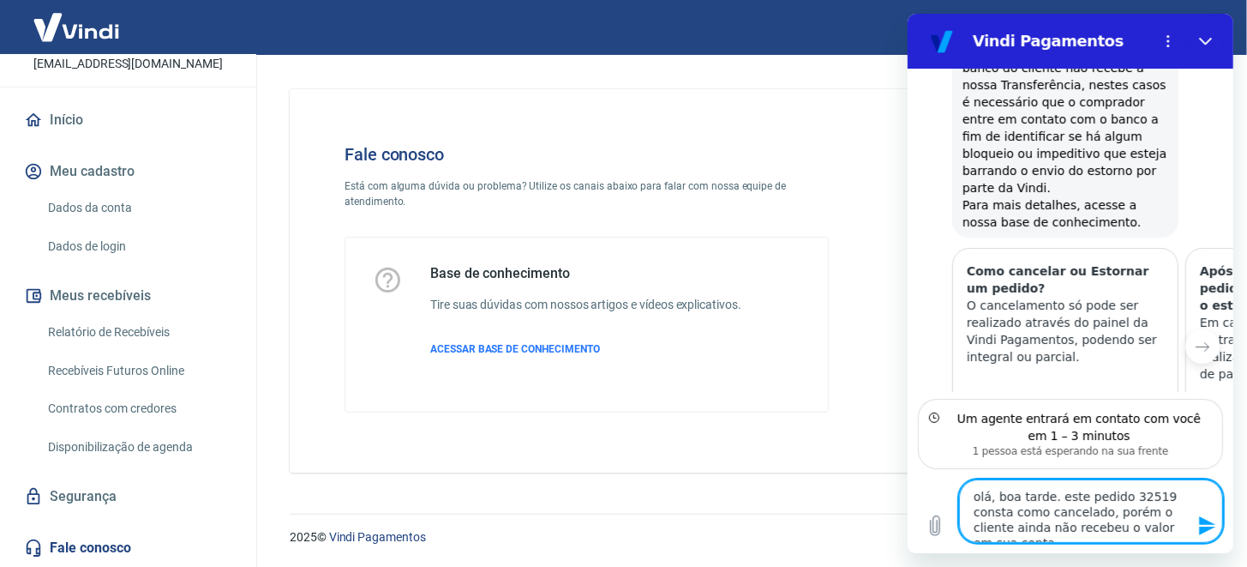
scroll to position [3634, 0]
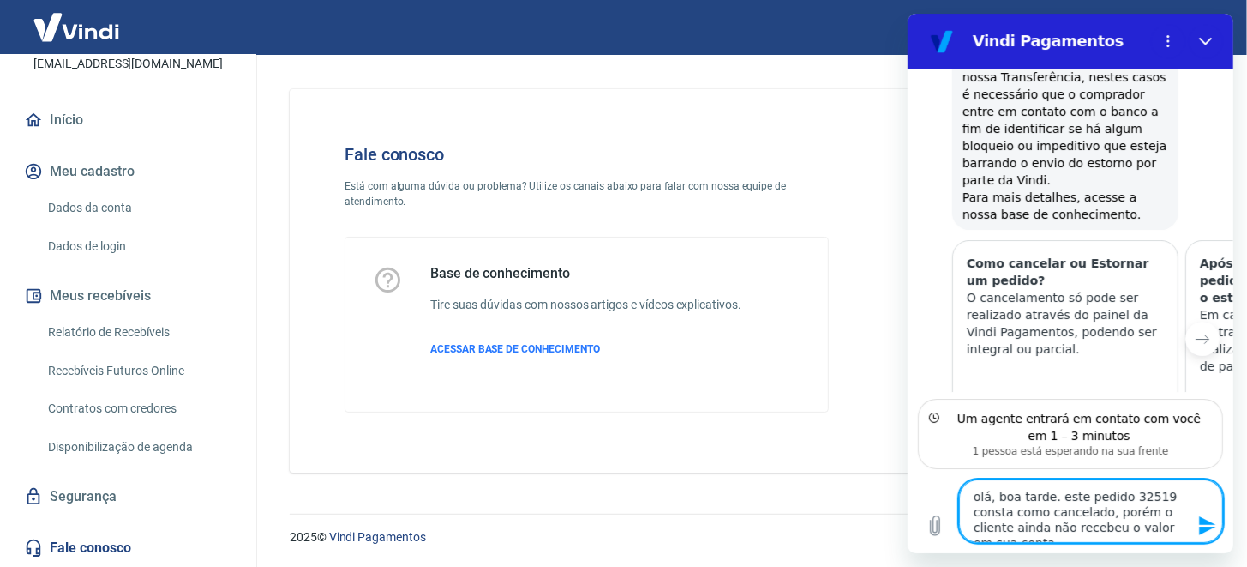
click at [1162, 531] on textarea "olá, boa tarde. este pedido 32519 consta como cancelado, porém o cliente ainda …" at bounding box center [1090, 510] width 264 height 63
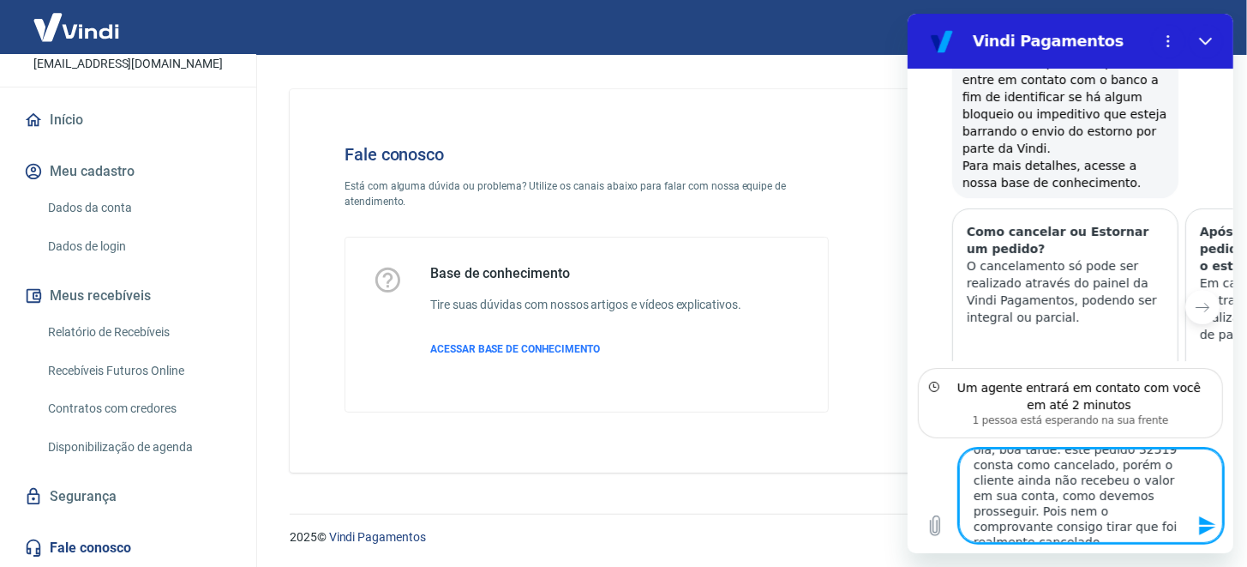
scroll to position [0, 0]
drag, startPoint x: 1097, startPoint y: 525, endPoint x: 932, endPoint y: 423, distance: 194.0
click at [932, 423] on div "13:39 diz: olá Enviado · 13:39 Vindi Vindi diz: Olá, Luccas Morigene de Oliveir…" at bounding box center [1070, 311] width 326 height 484
click at [979, 464] on textarea "olá, boa tarde. este pedido 32519 consta como cancelado, porém o cliente ainda …" at bounding box center [1090, 495] width 264 height 94
drag, startPoint x: 1109, startPoint y: 533, endPoint x: 944, endPoint y: 441, distance: 189.1
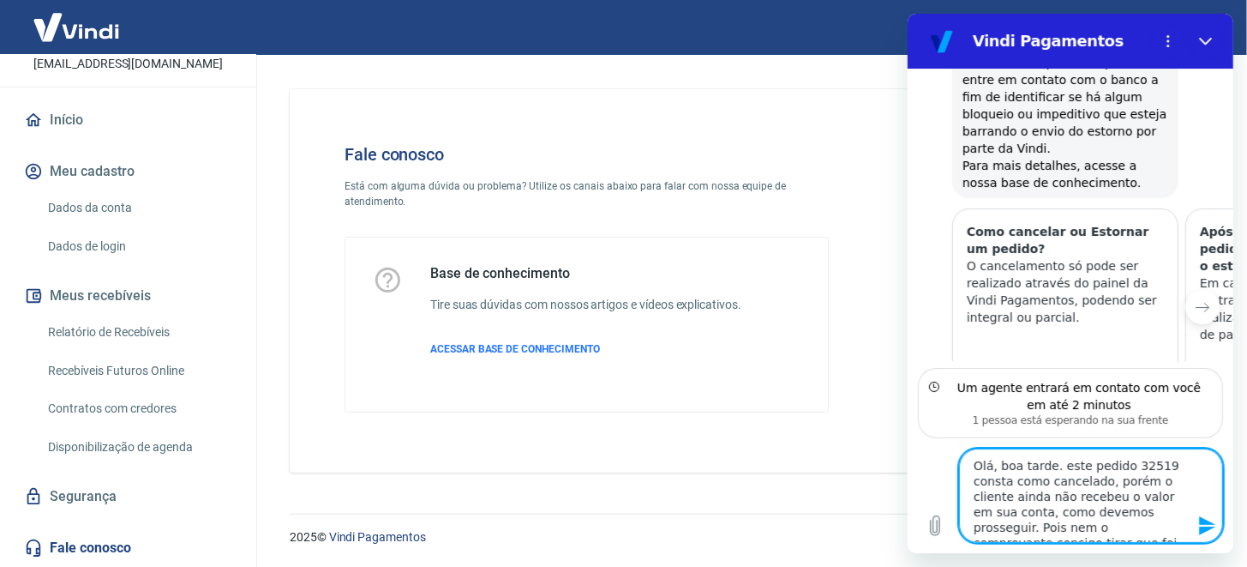
click at [944, 441] on div "Digite uma mensagem Olá, boa tarde. este pedido 32519 consta como cancelado, po…" at bounding box center [1070, 495] width 326 height 115
click at [1082, 496] on textarea "Olá, boa tarde. este pedido 32519 consta como cancelado, porém o cliente ainda …" at bounding box center [1090, 495] width 264 height 94
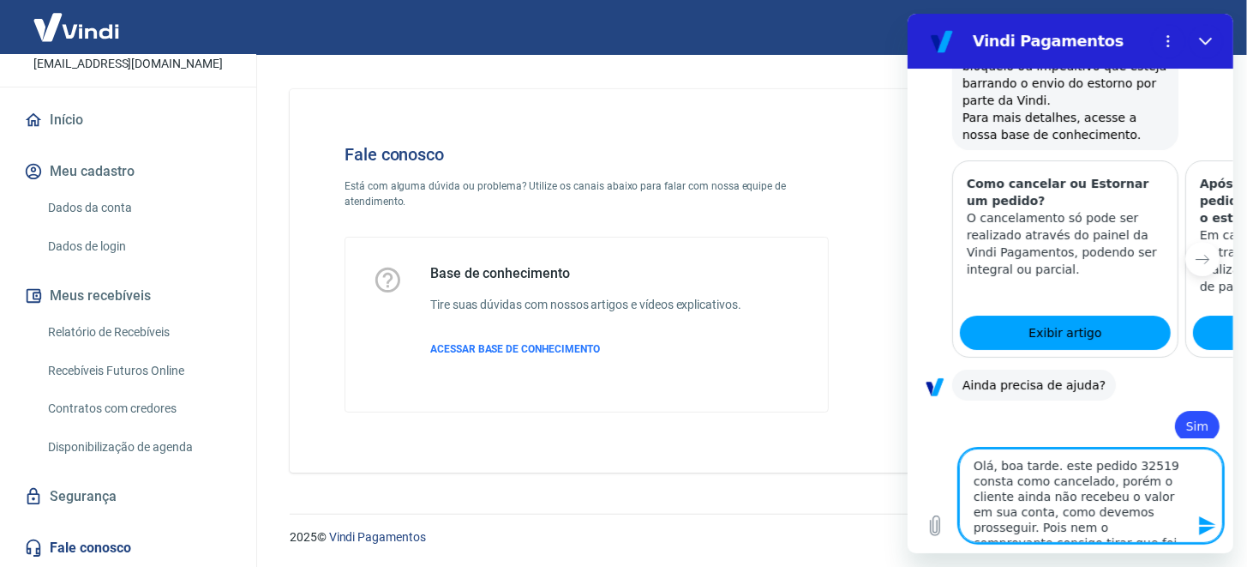
drag, startPoint x: 1093, startPoint y: 528, endPoint x: 911, endPoint y: 433, distance: 205.1
click at [911, 433] on div "13:39 diz: olá Enviado · 13:39 Vindi Vindi diz: Olá, Luccas Morigene de Oliveir…" at bounding box center [1070, 311] width 326 height 484
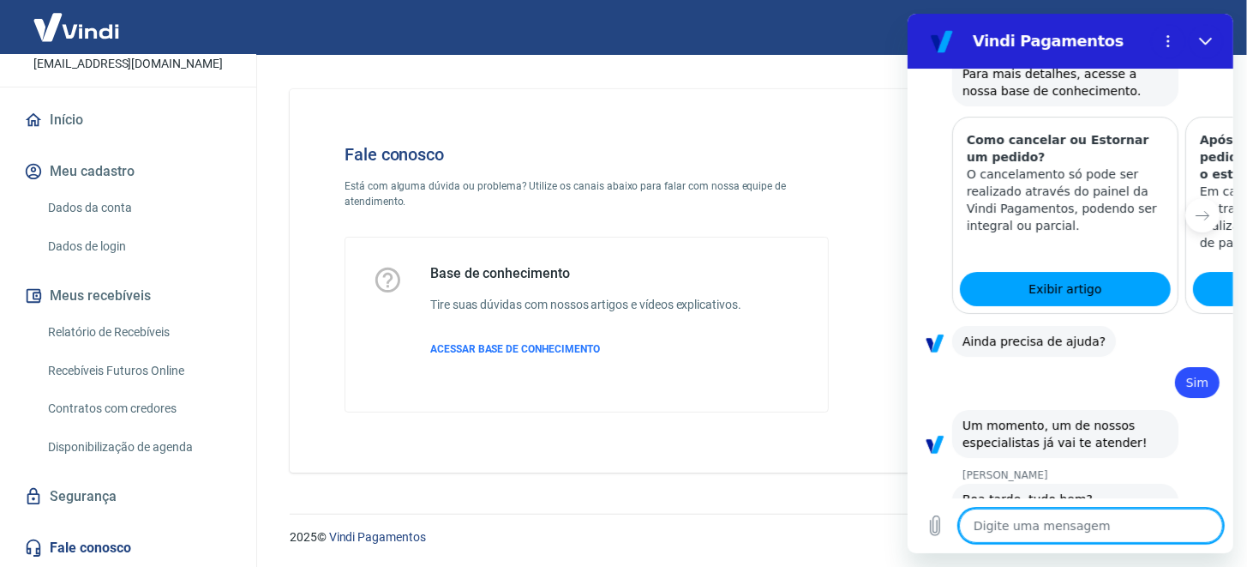
scroll to position [3760, 0]
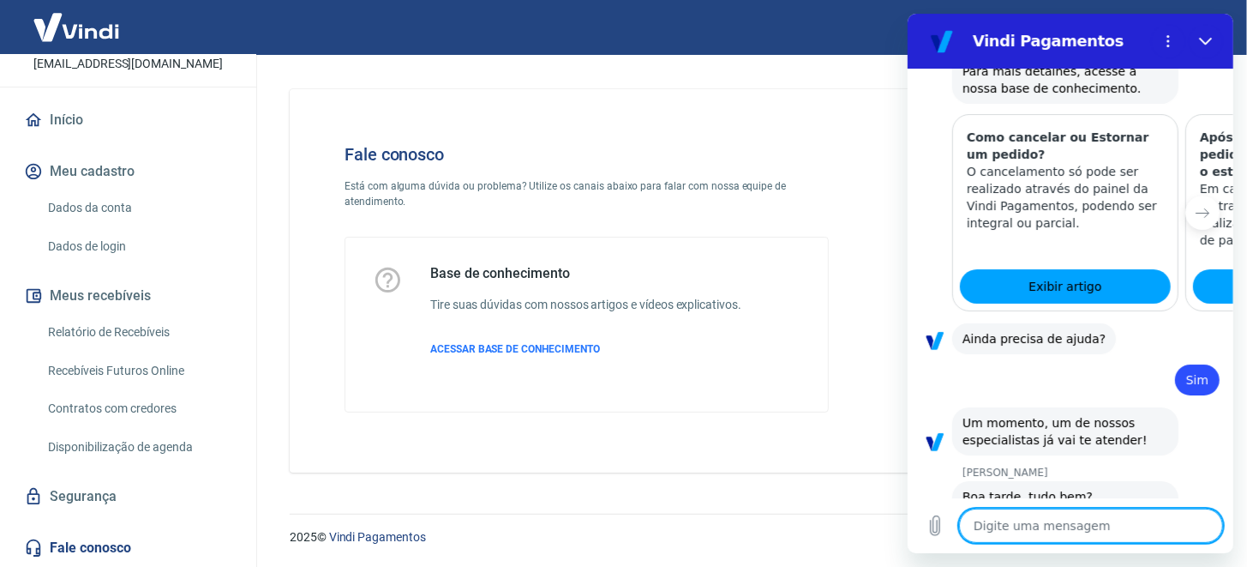
paste textarea "Olá, boa tarde. este pedido 32519 consta como cancelado, porém o cliente ainda …"
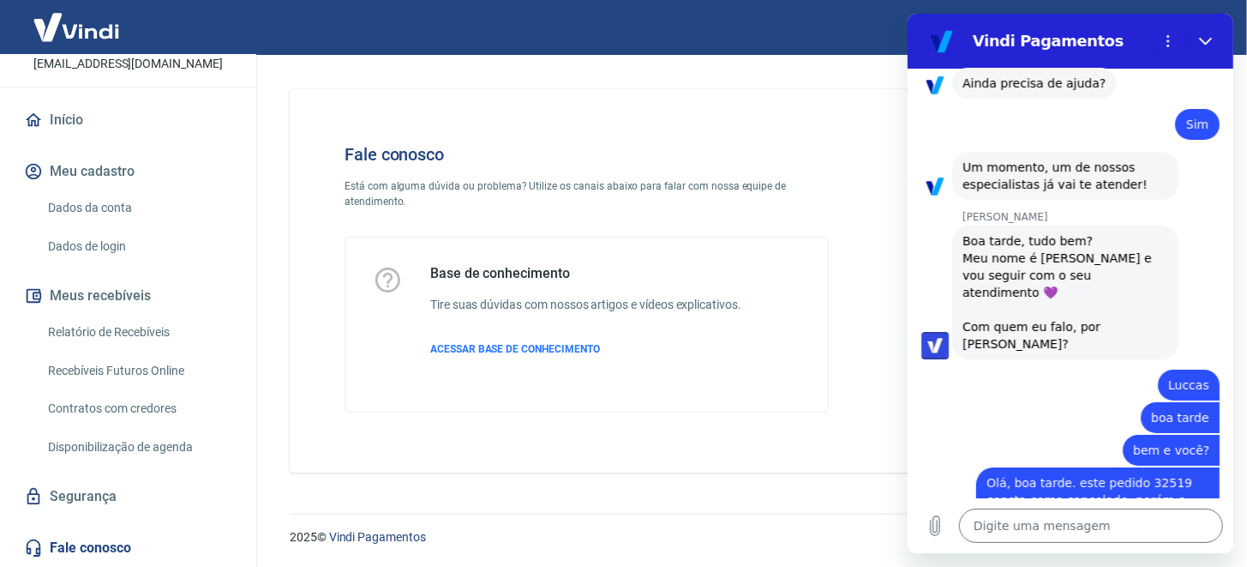
scroll to position [4019, 0]
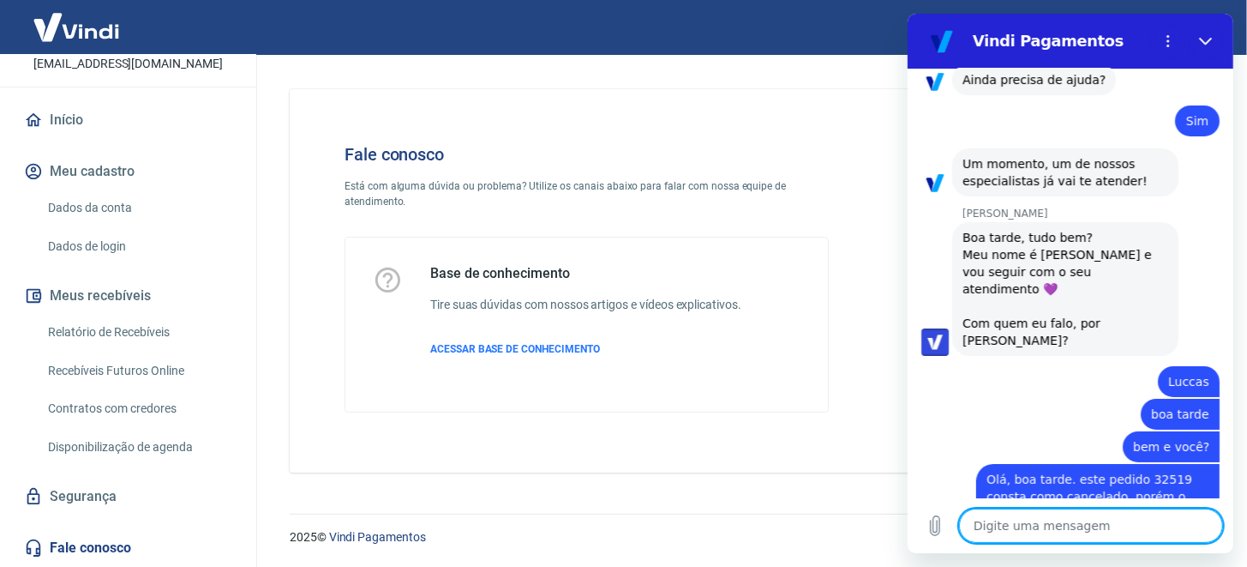
click at [1022, 528] on textarea at bounding box center [1090, 525] width 264 height 34
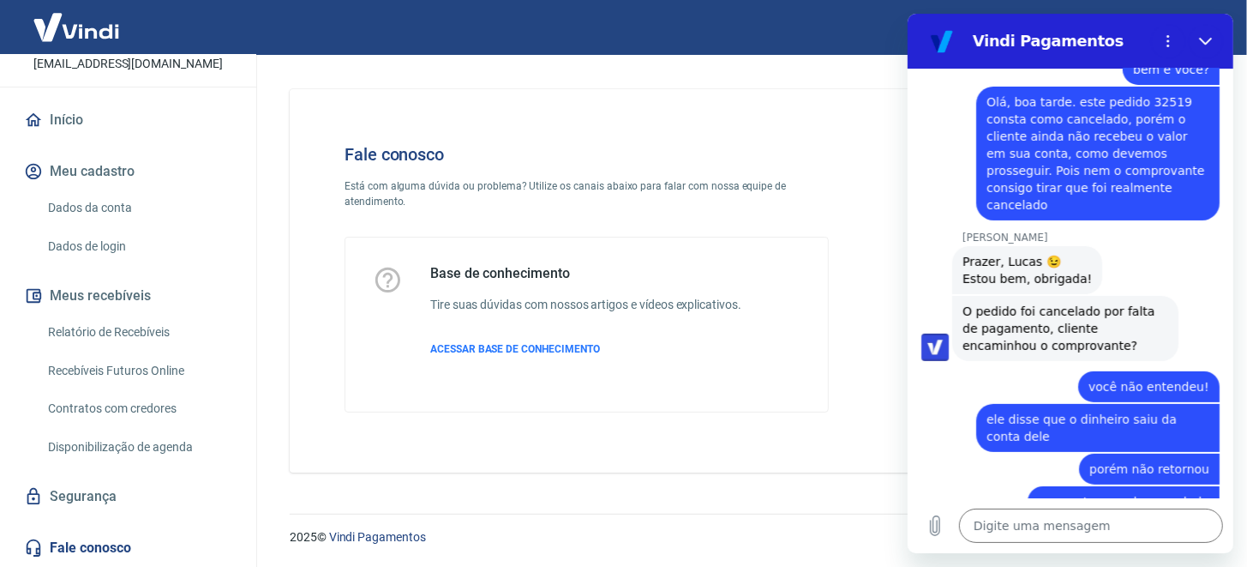
scroll to position [4399, 0]
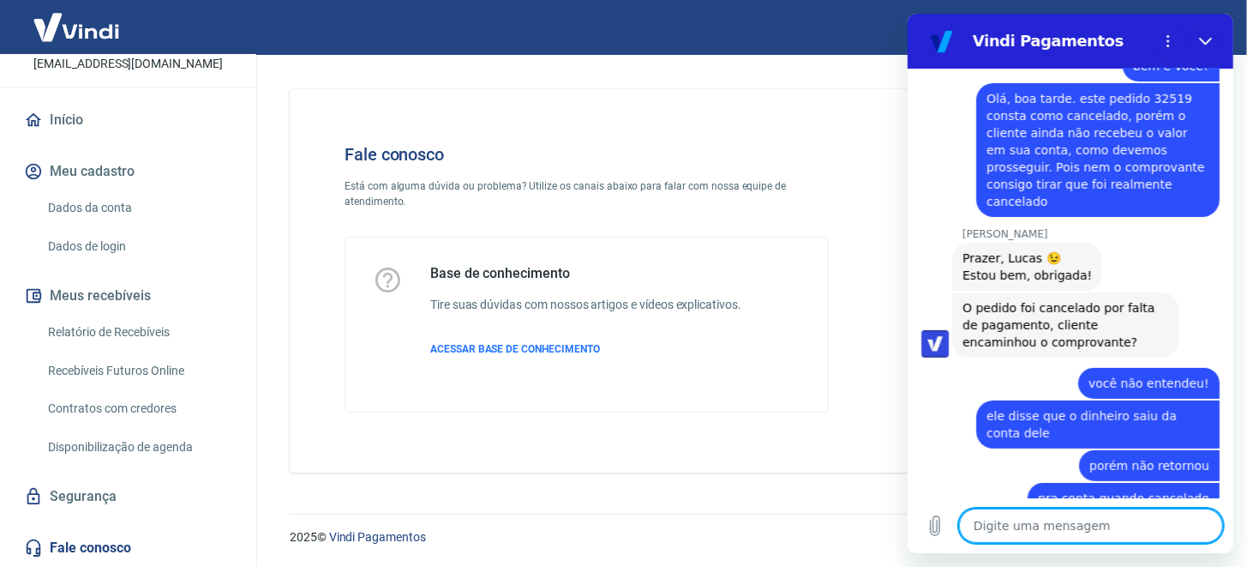
click at [1028, 532] on textarea at bounding box center [1090, 525] width 264 height 34
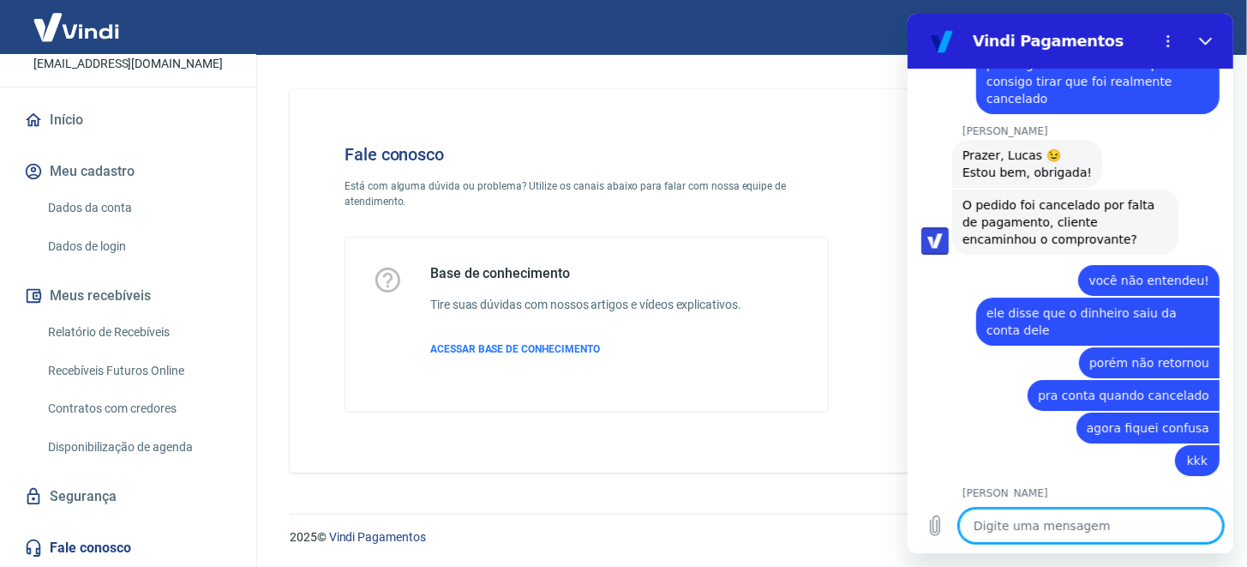
scroll to position [4505, 0]
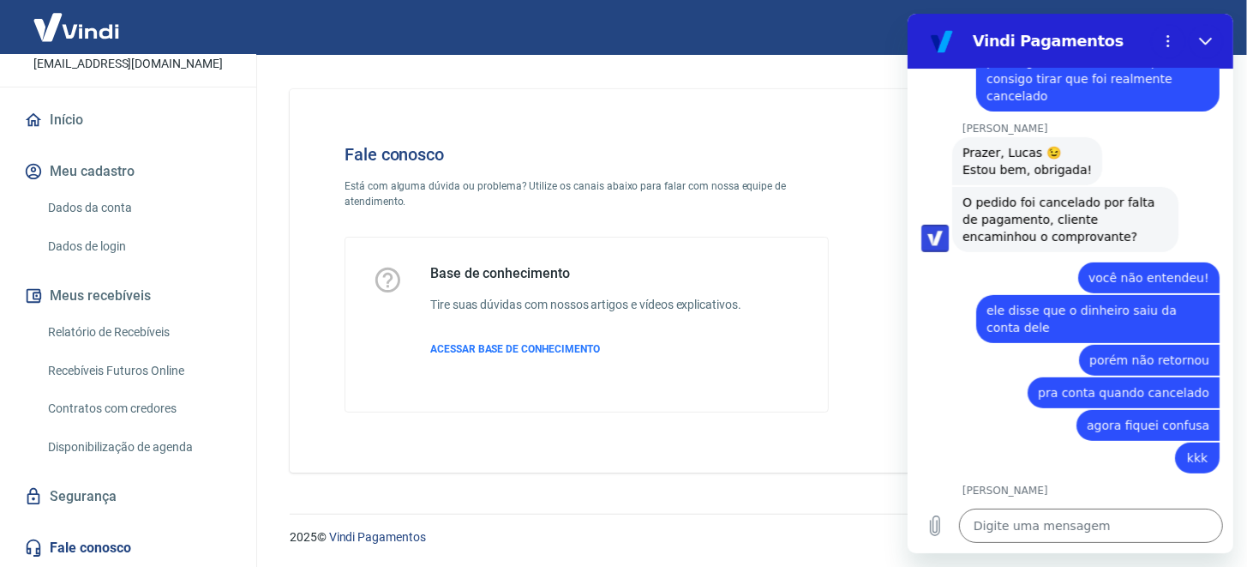
click at [525, 493] on div "2025 © Vindi Pagamentos" at bounding box center [747, 530] width 957 height 74
click at [465, 495] on div "2025 © Vindi Pagamentos" at bounding box center [747, 530] width 957 height 74
drag, startPoint x: 450, startPoint y: 539, endPoint x: 274, endPoint y: 537, distance: 175.7
click at [274, 537] on div "2025 © Vindi Pagamentos" at bounding box center [747, 530] width 957 height 74
click at [332, 496] on div "2025 © Vindi Pagamentos" at bounding box center [747, 530] width 957 height 74
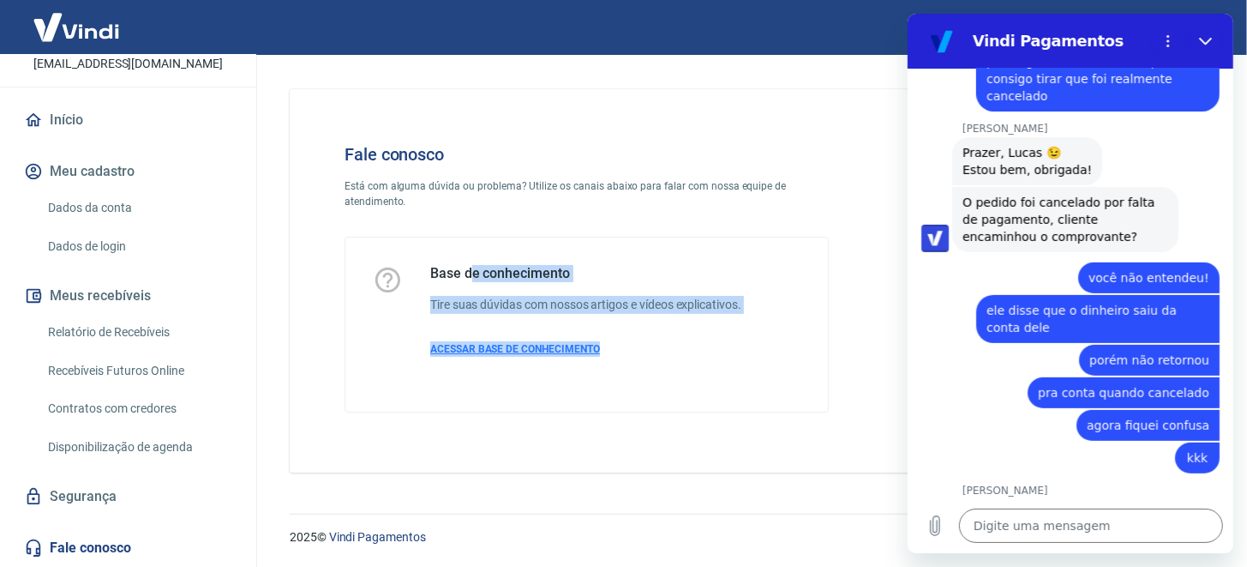
drag, startPoint x: 473, startPoint y: 255, endPoint x: 639, endPoint y: 346, distance: 189.9
click at [637, 346] on div "Base de conhecimento Tire suas dúvidas com nossos artigos e vídeos explicativos…" at bounding box center [586, 324] width 483 height 174
click at [650, 349] on p "ACESSAR BASE DE CONHECIMENTO" at bounding box center [585, 348] width 311 height 15
click at [679, 449] on div "Fale conosco Está com alguma dúvida ou problema? Utilize os canais abaixo para …" at bounding box center [748, 280] width 916 height 383
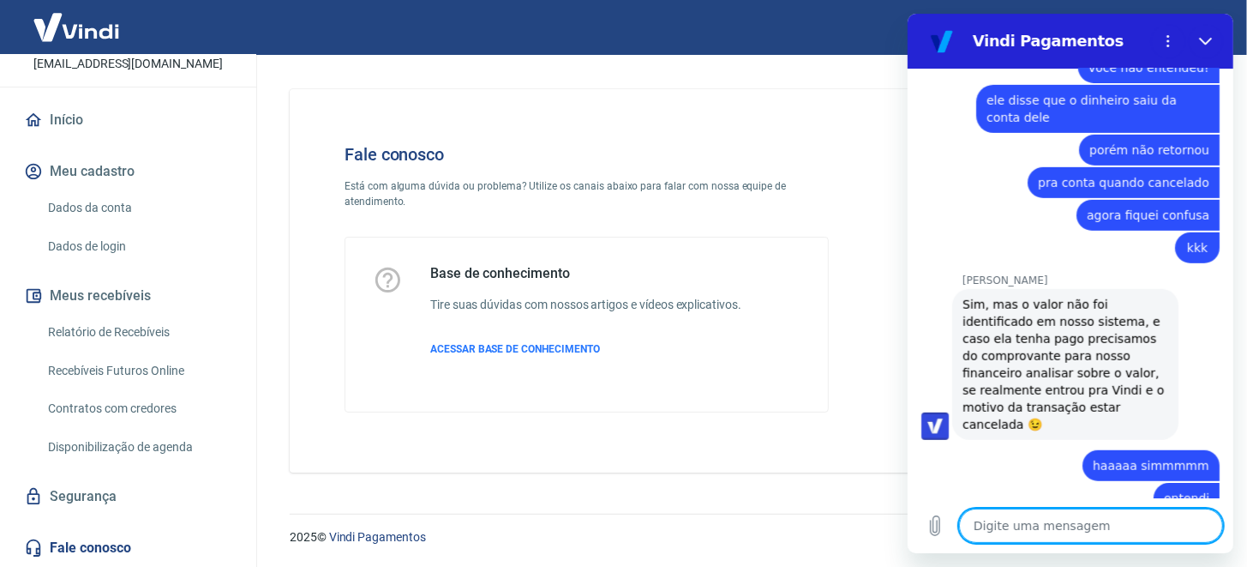
scroll to position [4718, 0]
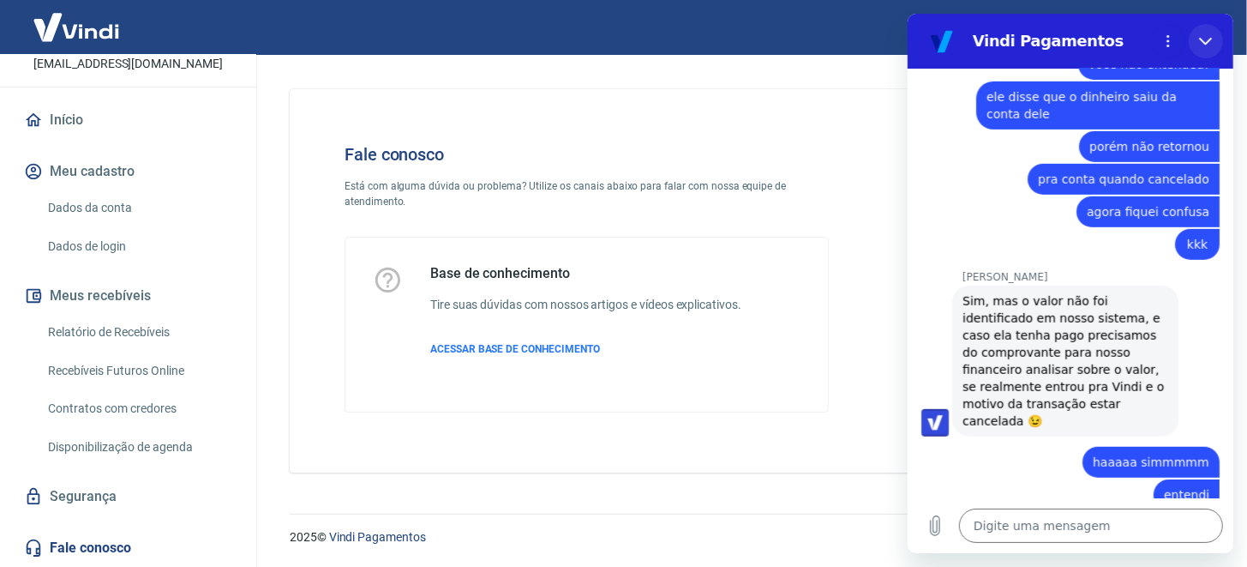
click at [1214, 39] on button "Fechar" at bounding box center [1205, 41] width 34 height 34
click at [1200, 38] on button "Sair" at bounding box center [1196, 28] width 62 height 32
